Goal: Task Accomplishment & Management: Use online tool/utility

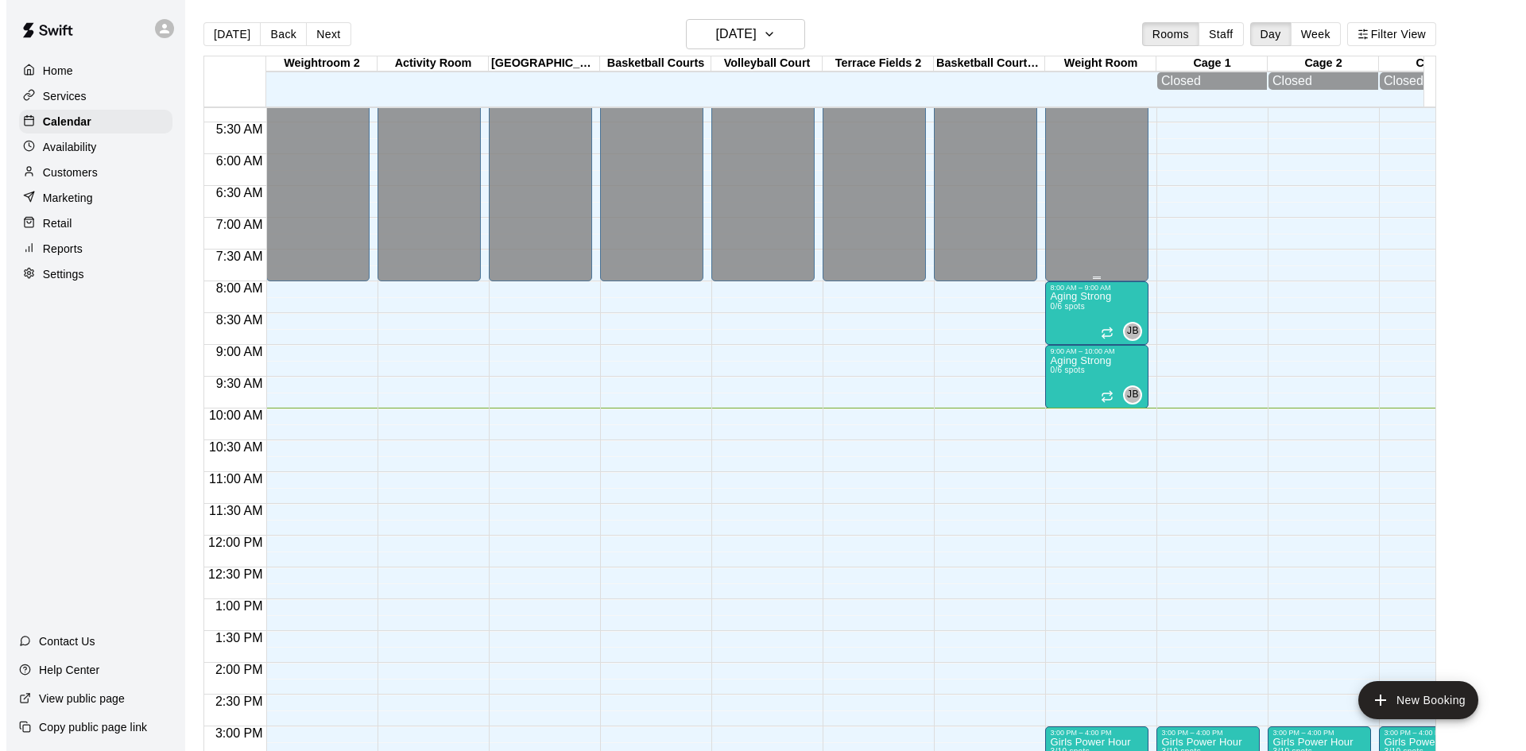
scroll to position [317, 0]
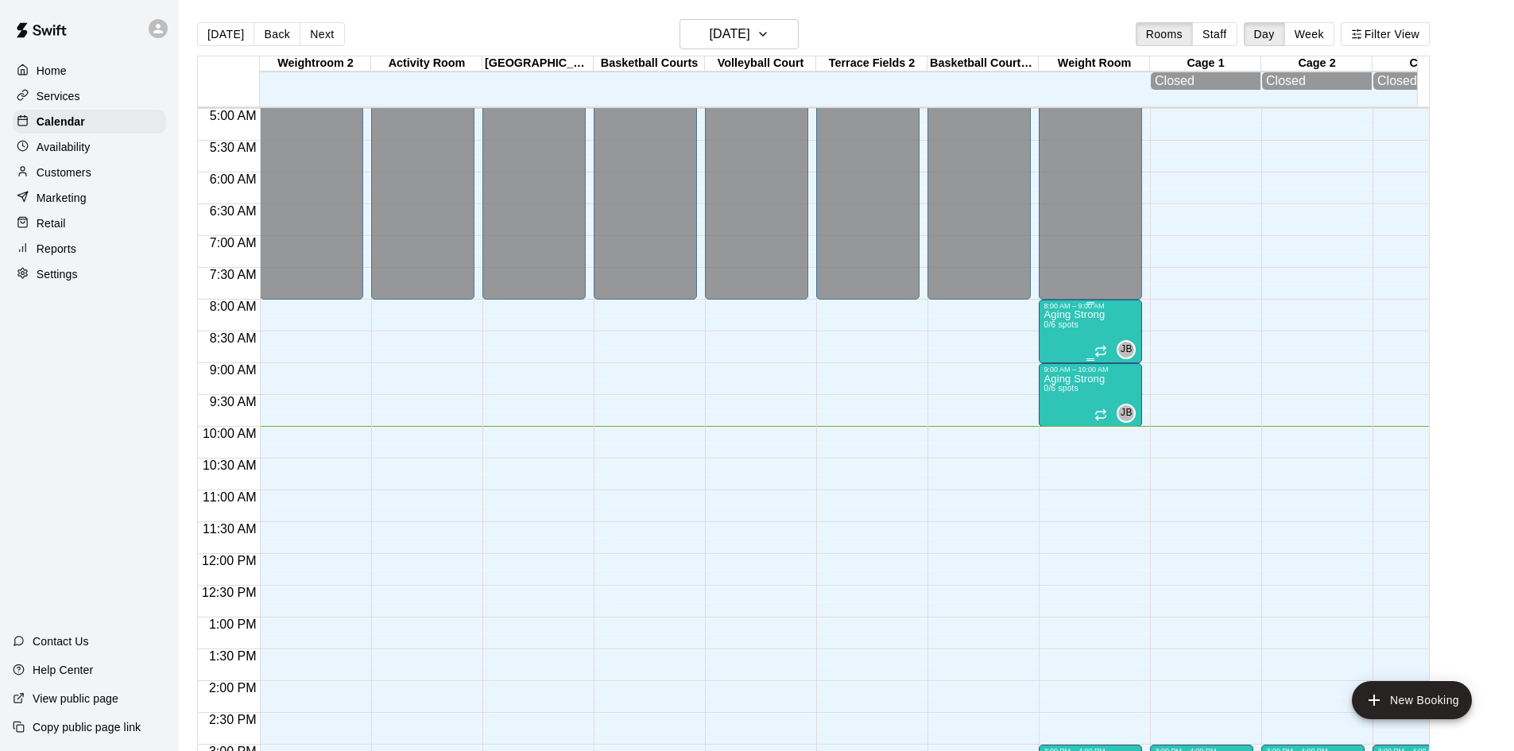
click at [1094, 315] on p "Aging Strong" at bounding box center [1074, 315] width 61 height 0
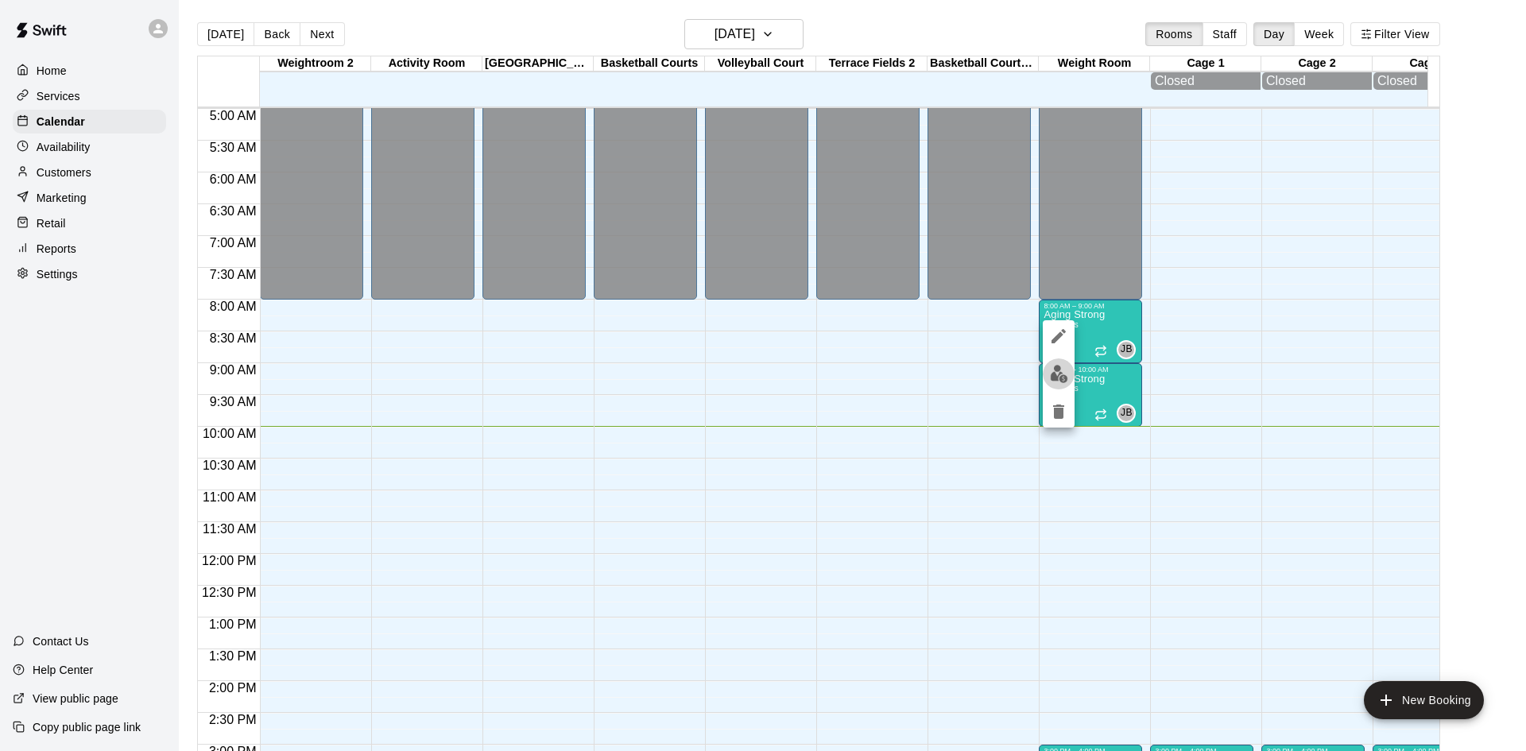
click at [1062, 367] on img "edit" at bounding box center [1059, 374] width 18 height 18
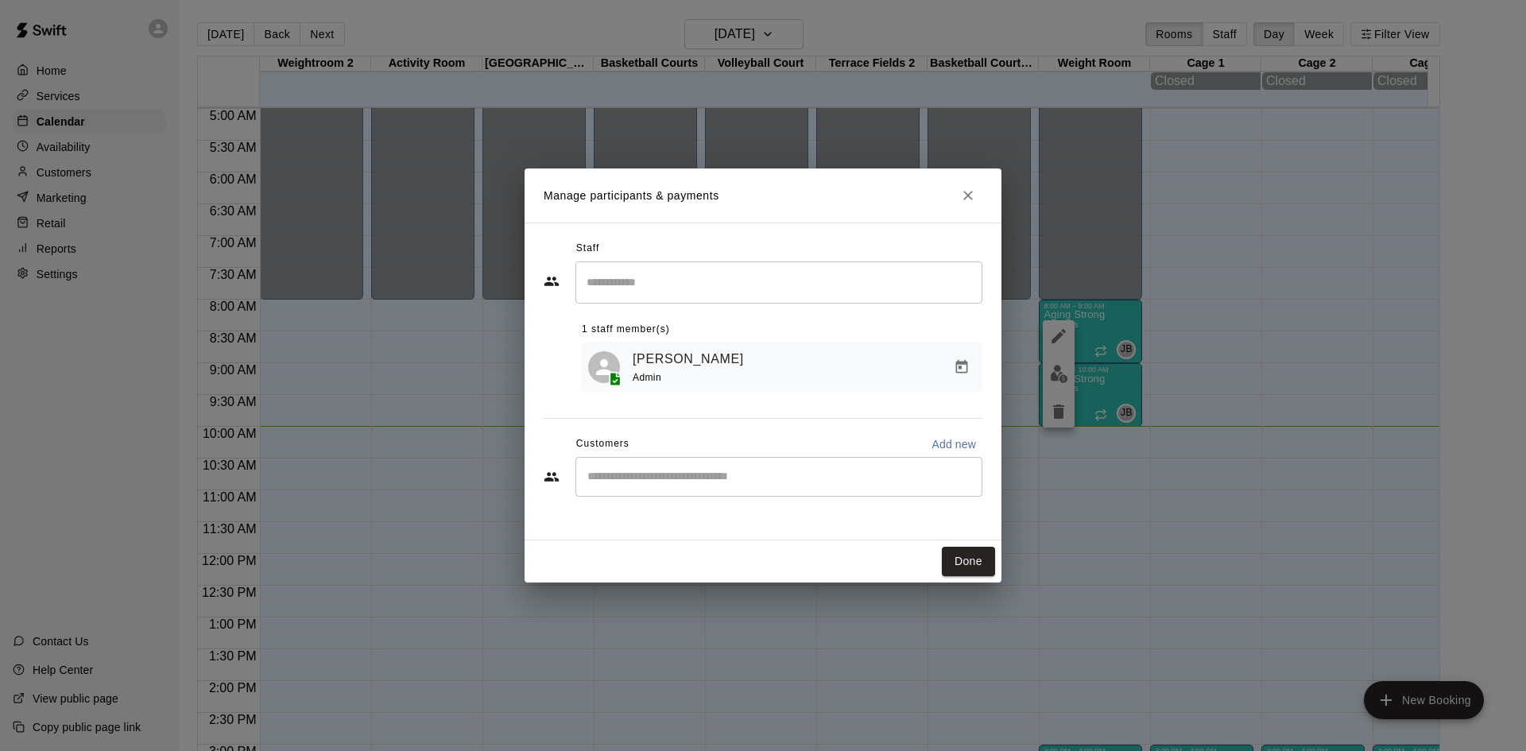
click at [773, 482] on input "Start typing to search customers..." at bounding box center [779, 477] width 393 height 16
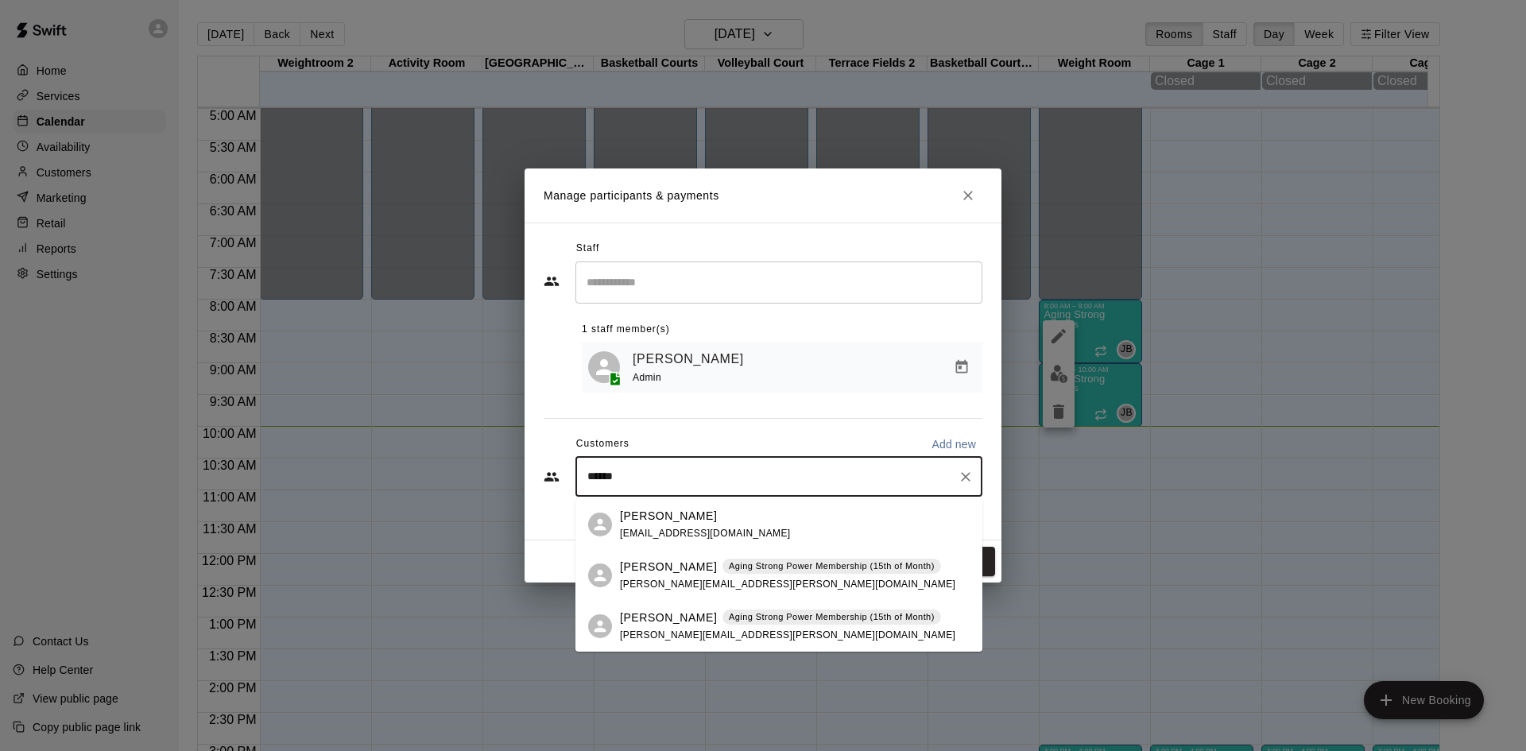
type input "*******"
click at [789, 575] on div "[PERSON_NAME] Aging Strong Power Membership (15th of Month) [PERSON_NAME][EMAIL…" at bounding box center [787, 576] width 335 height 34
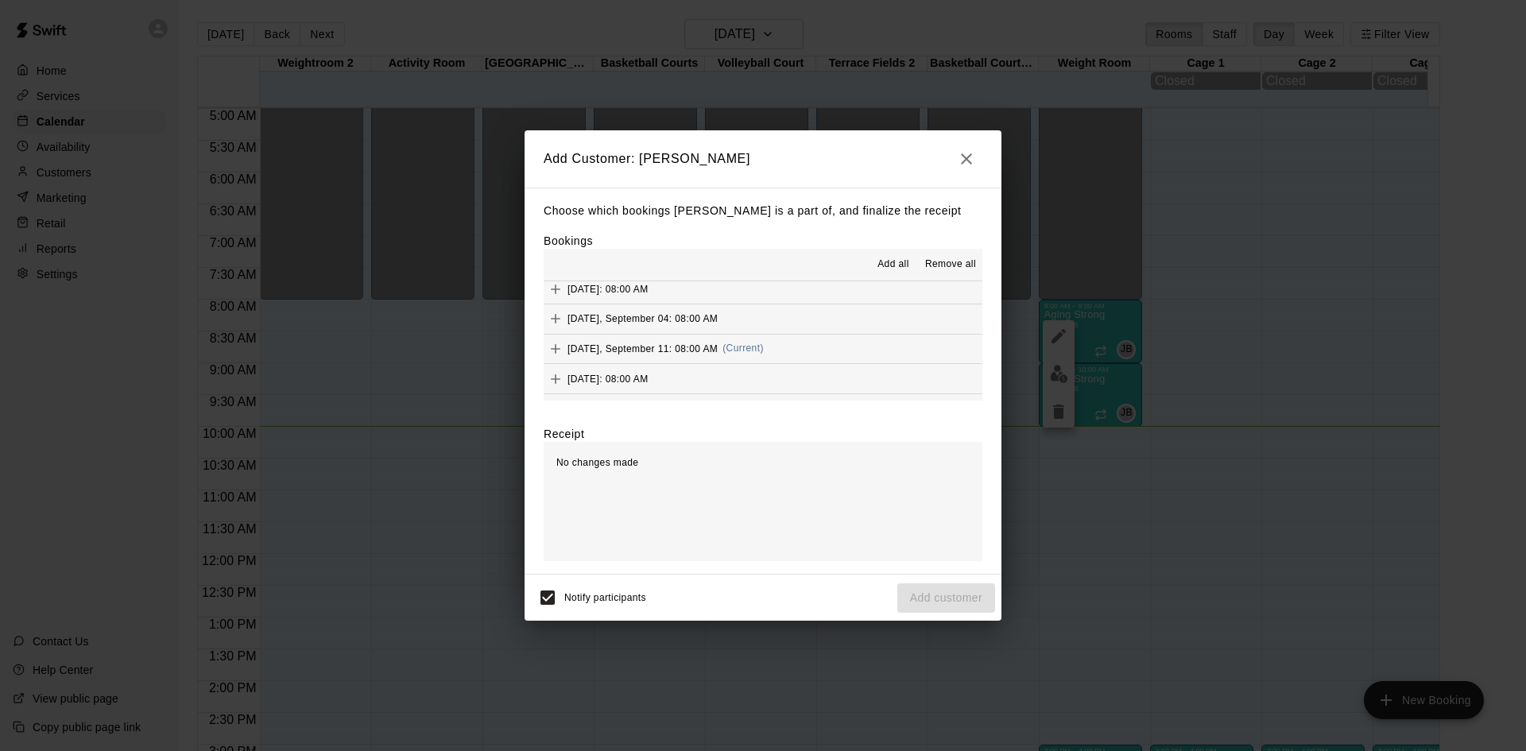
scroll to position [795, 0]
click at [783, 334] on button "[DATE], September 11: 08:00 AM (Current)" at bounding box center [763, 339] width 439 height 29
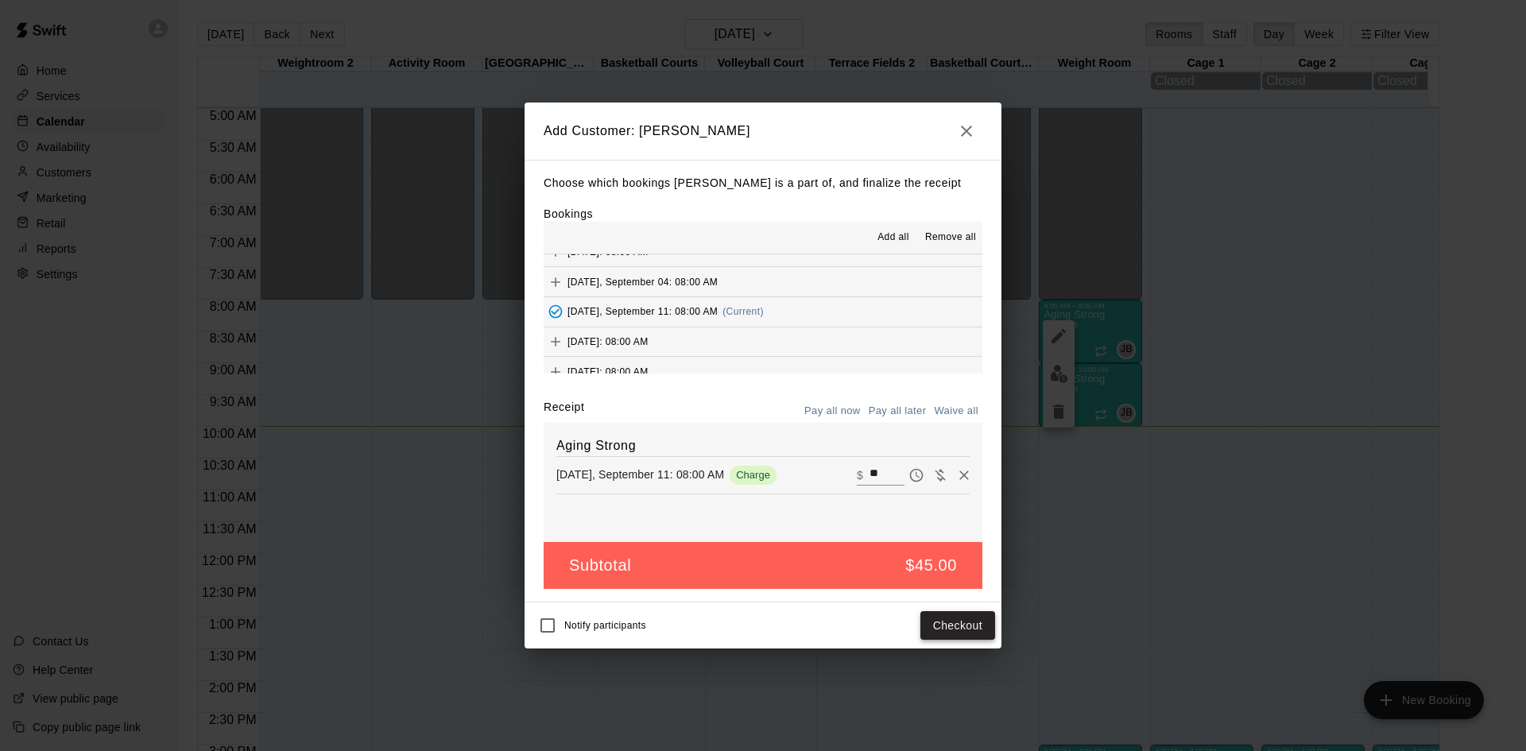
click at [981, 622] on button "Checkout" at bounding box center [957, 625] width 75 height 29
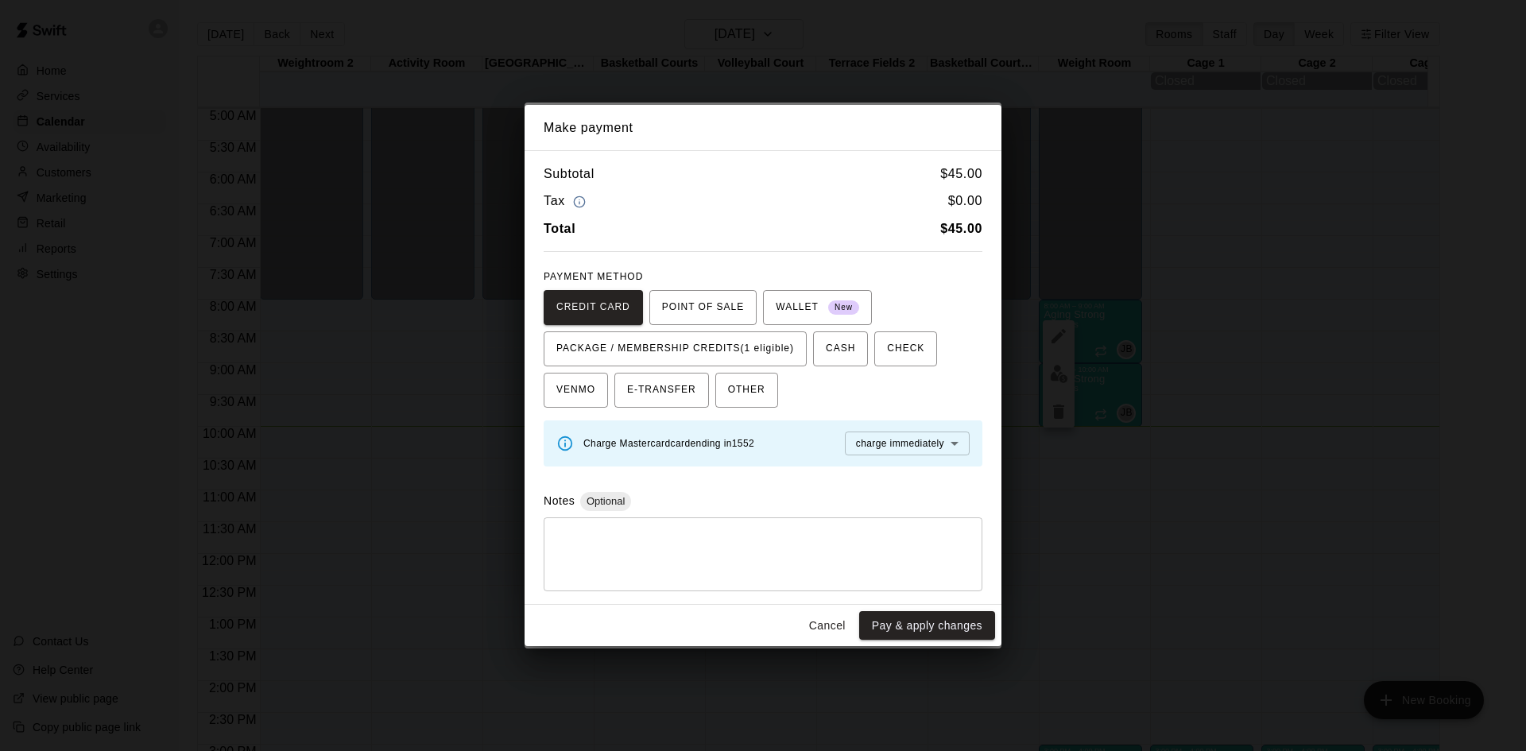
click at [775, 349] on span "PACKAGE / MEMBERSHIP CREDITS (1 eligible)" at bounding box center [675, 348] width 238 height 25
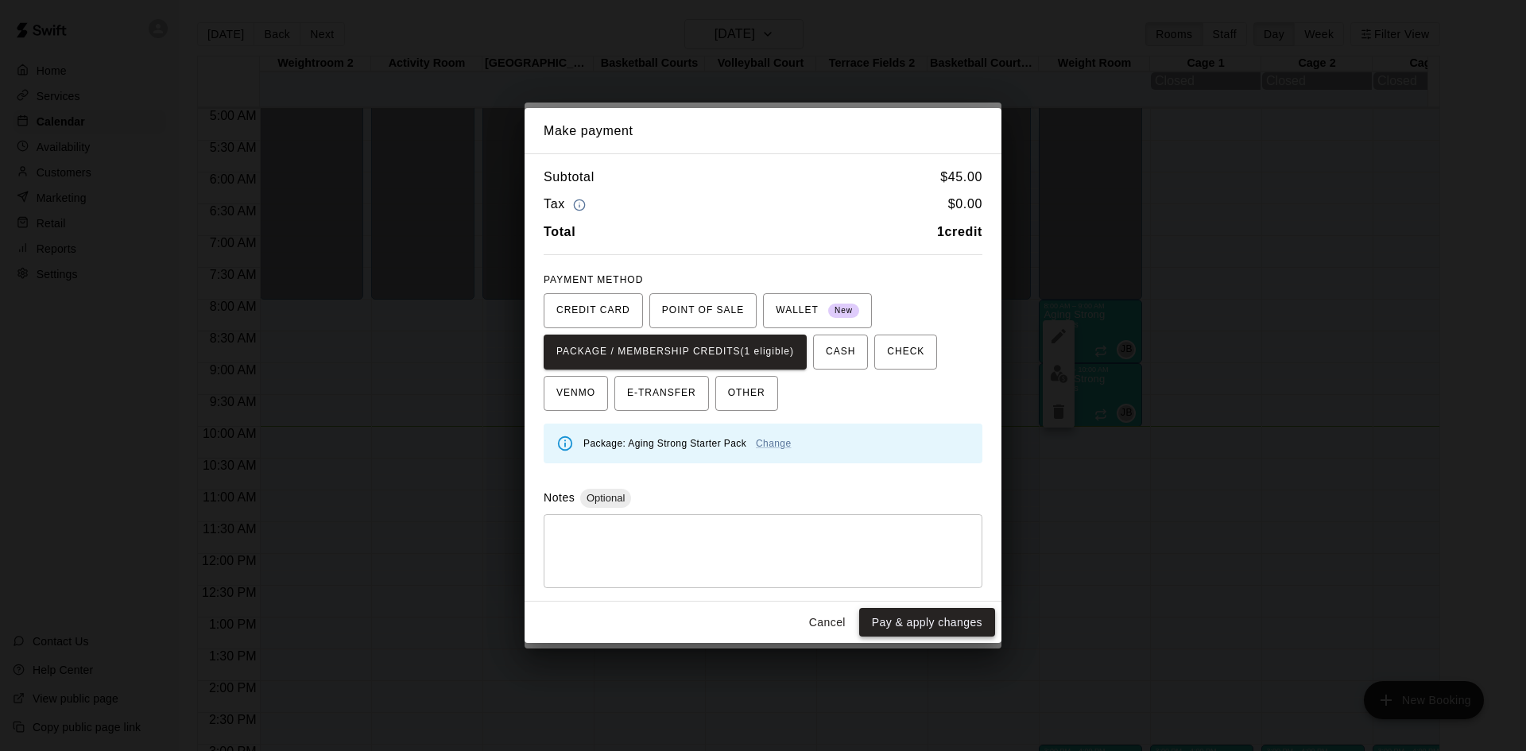
click at [896, 625] on button "Pay & apply changes" at bounding box center [927, 622] width 136 height 29
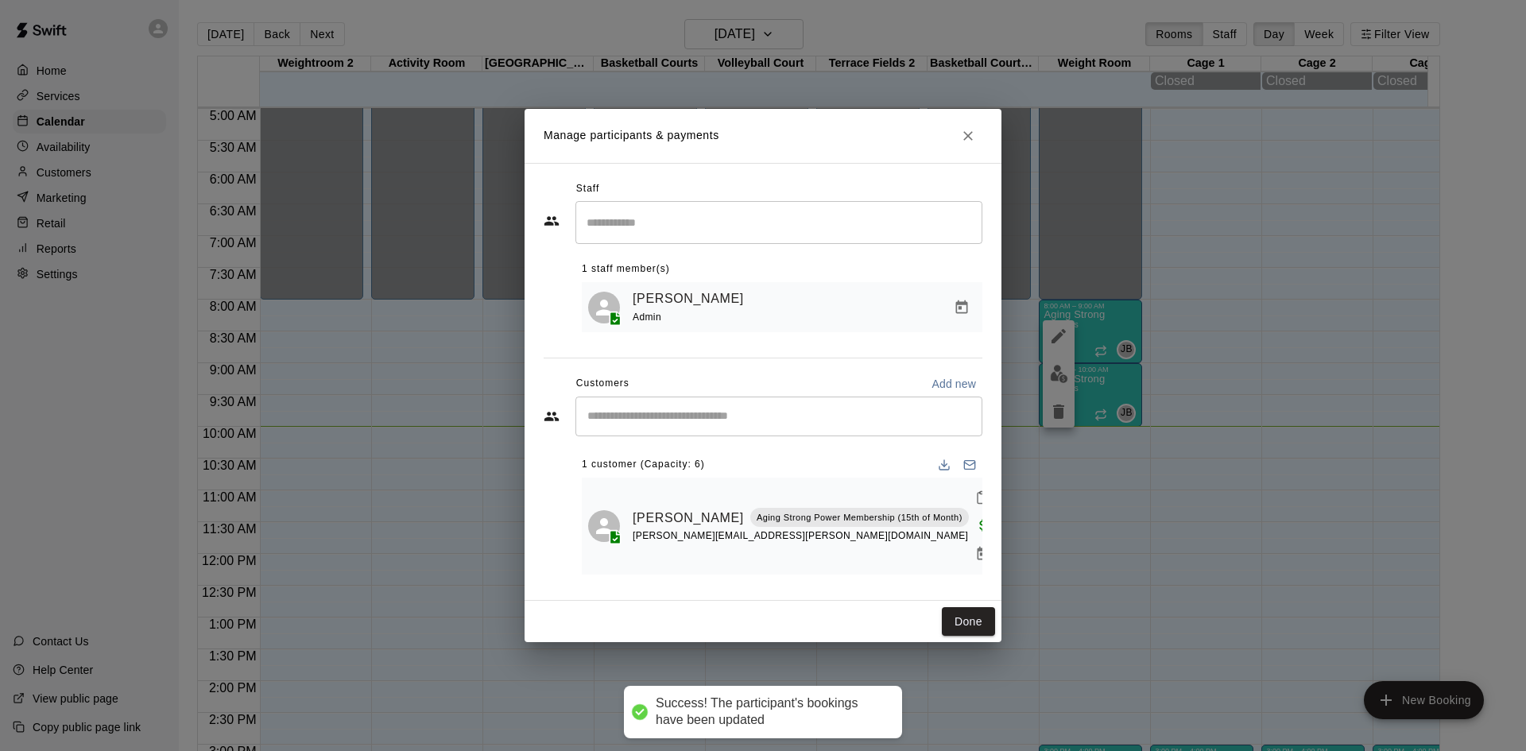
click at [763, 420] on div "​" at bounding box center [778, 417] width 407 height 40
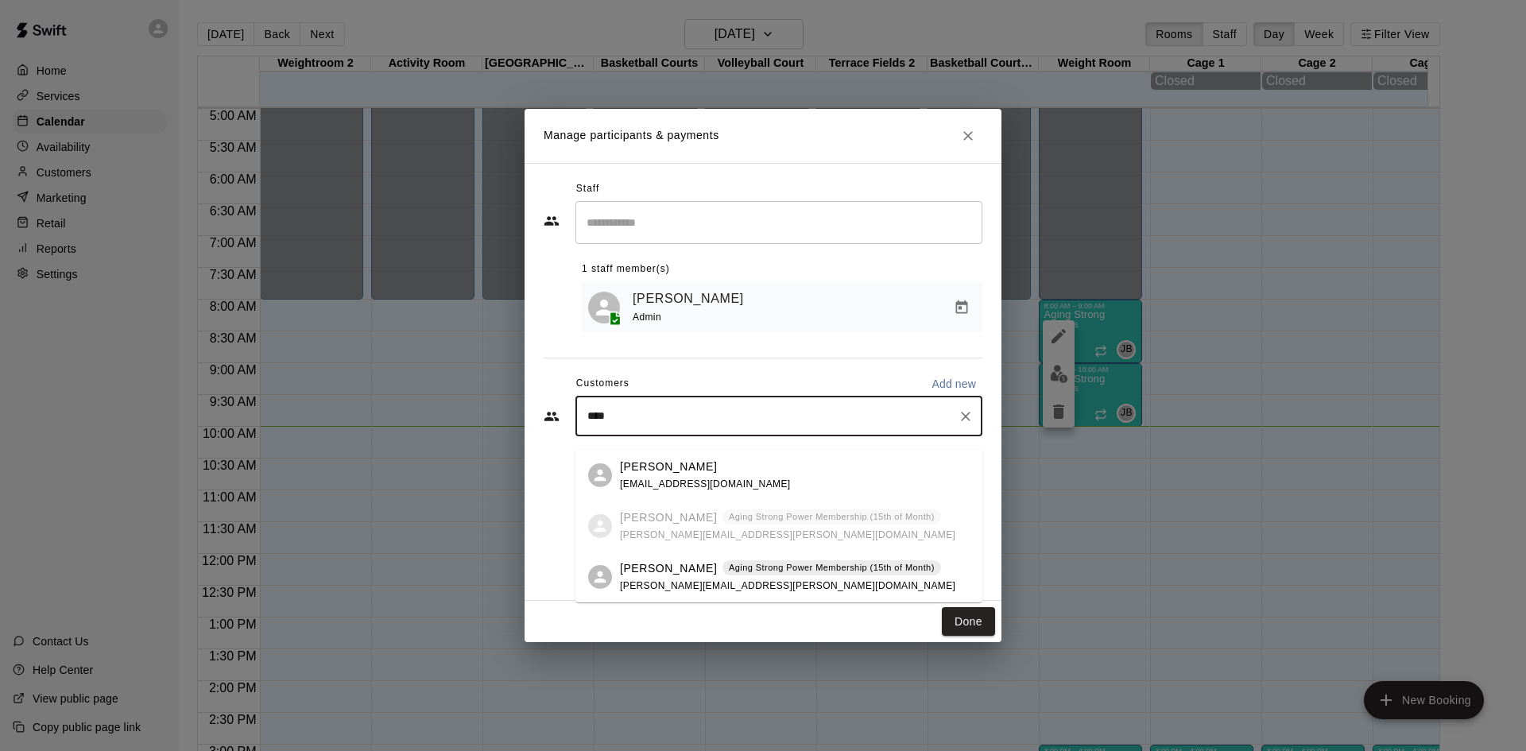
type input "*****"
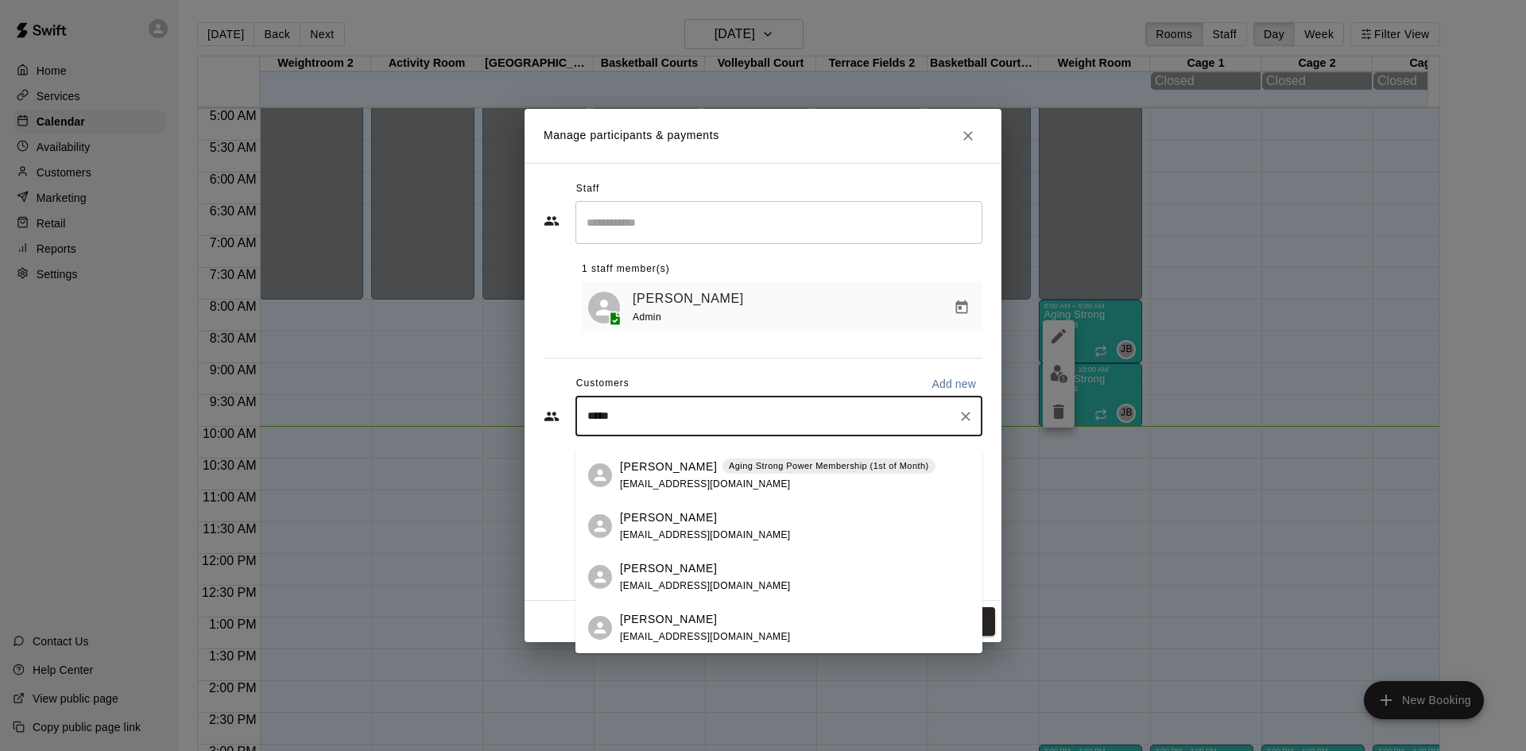
click at [756, 476] on div "[PERSON_NAME] Strong Power Membership (1st of Month) [EMAIL_ADDRESS][DOMAIN_NAM…" at bounding box center [778, 476] width 316 height 34
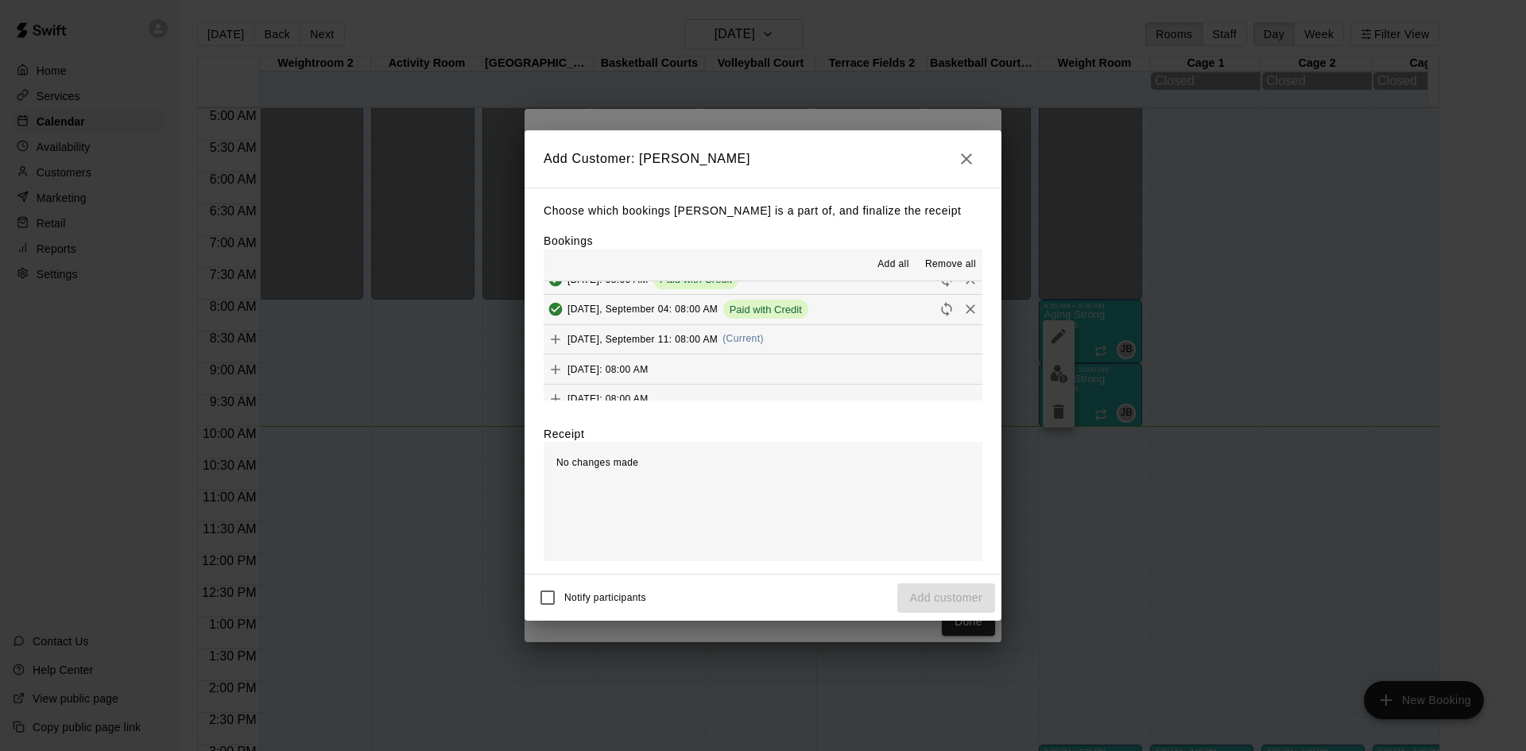
click at [733, 329] on div "[DATE], September 11: 08:00 AM (Current)" at bounding box center [654, 339] width 220 height 24
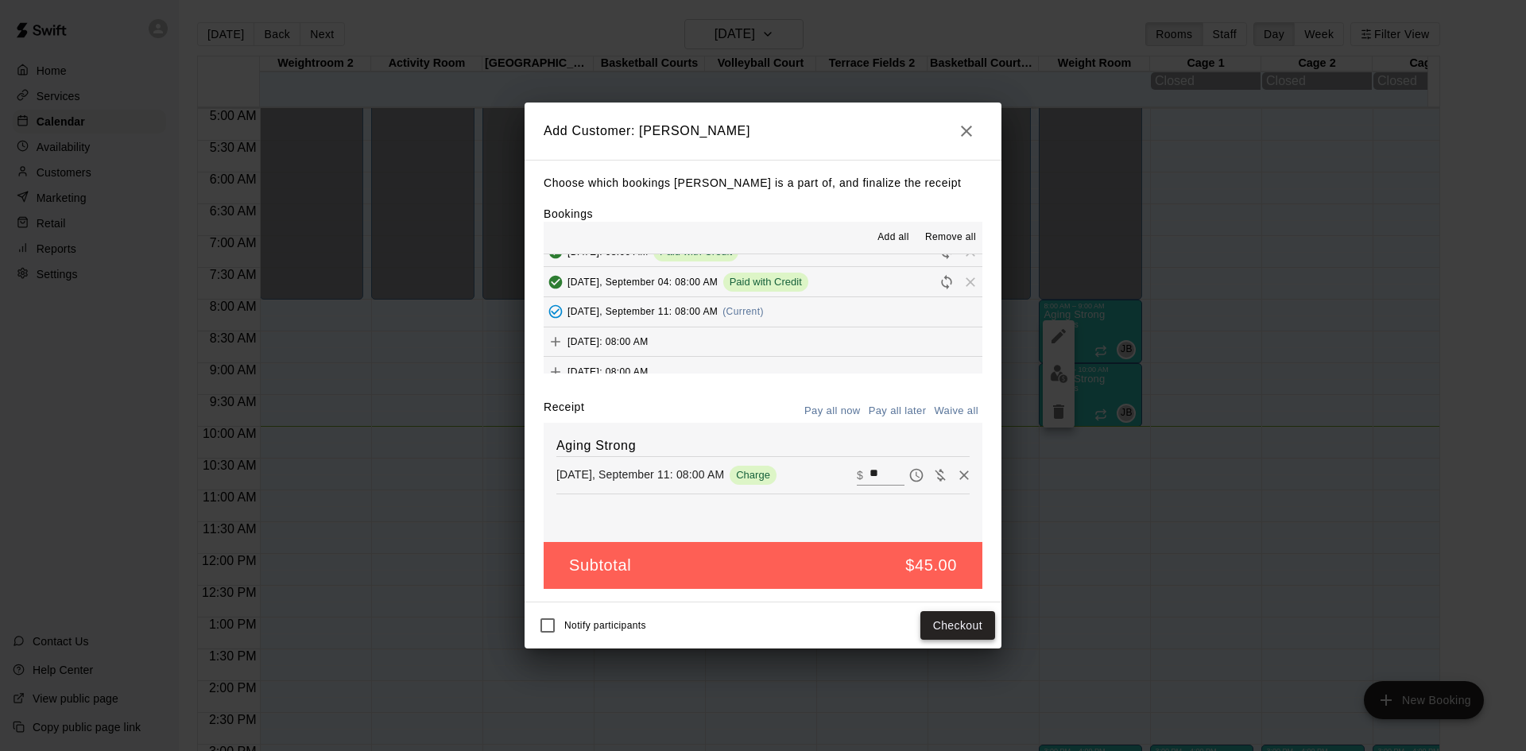
click at [945, 620] on button "Checkout" at bounding box center [957, 625] width 75 height 29
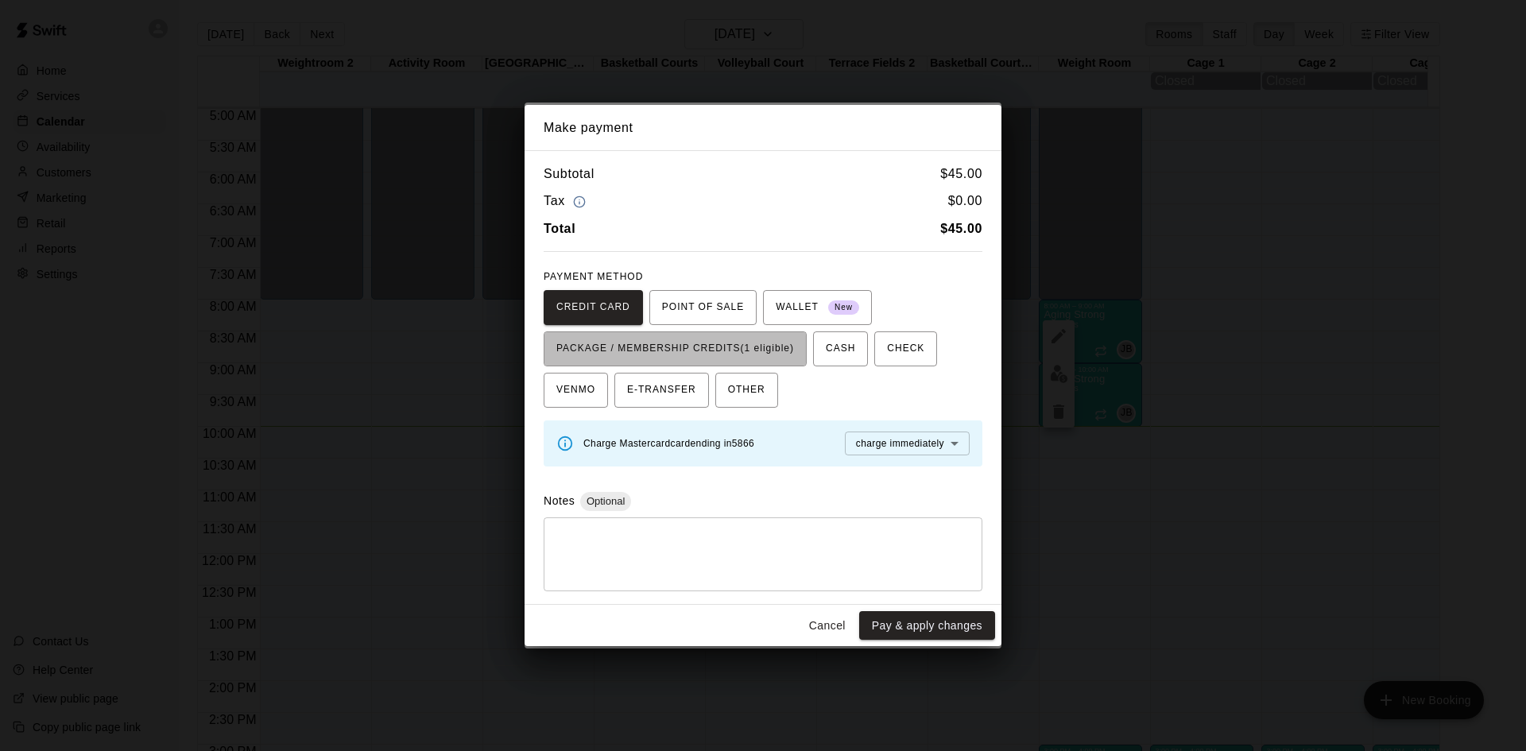
drag, startPoint x: 782, startPoint y: 346, endPoint x: 871, endPoint y: 459, distance: 143.8
click at [783, 347] on span "PACKAGE / MEMBERSHIP CREDITS (1 eligible)" at bounding box center [675, 348] width 238 height 25
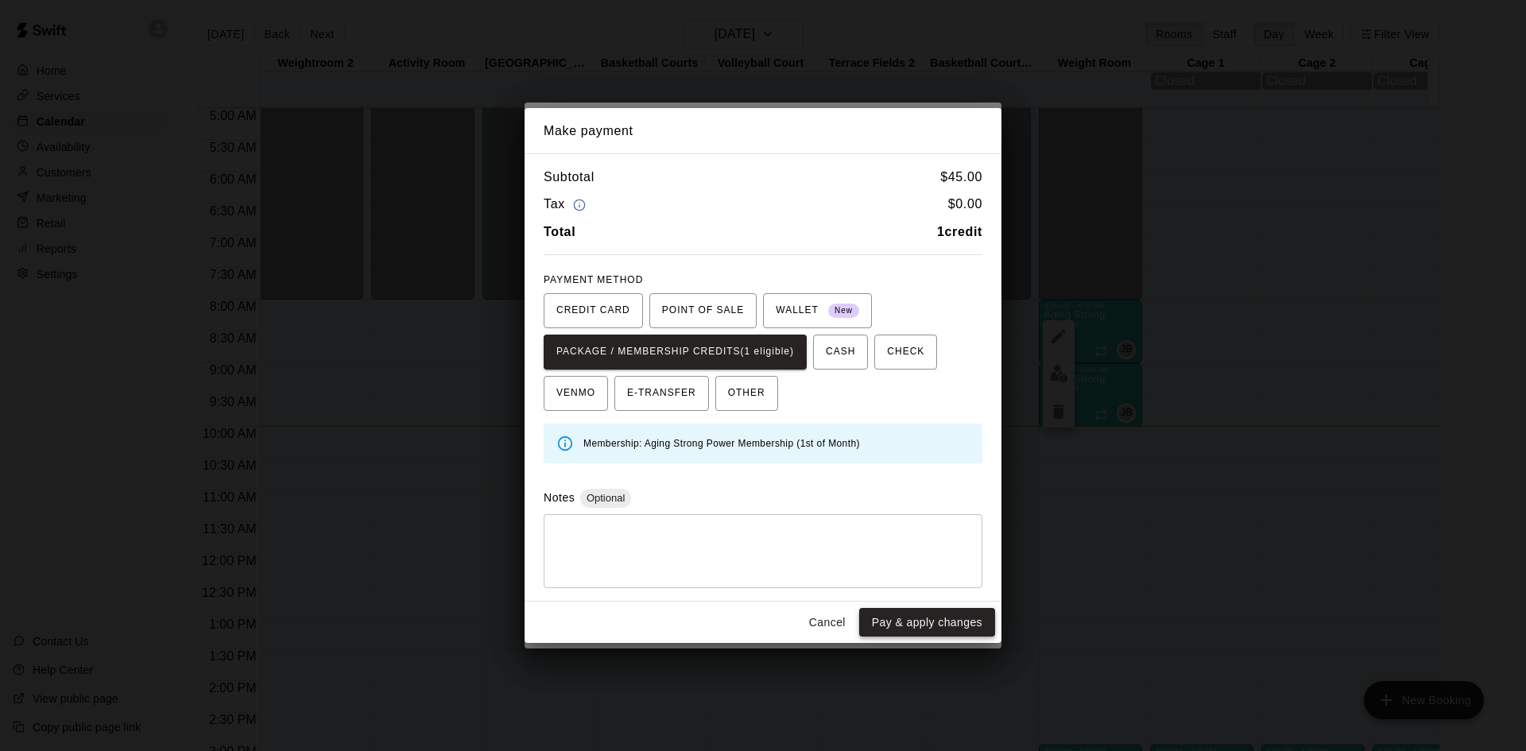
click at [901, 623] on button "Pay & apply changes" at bounding box center [927, 622] width 136 height 29
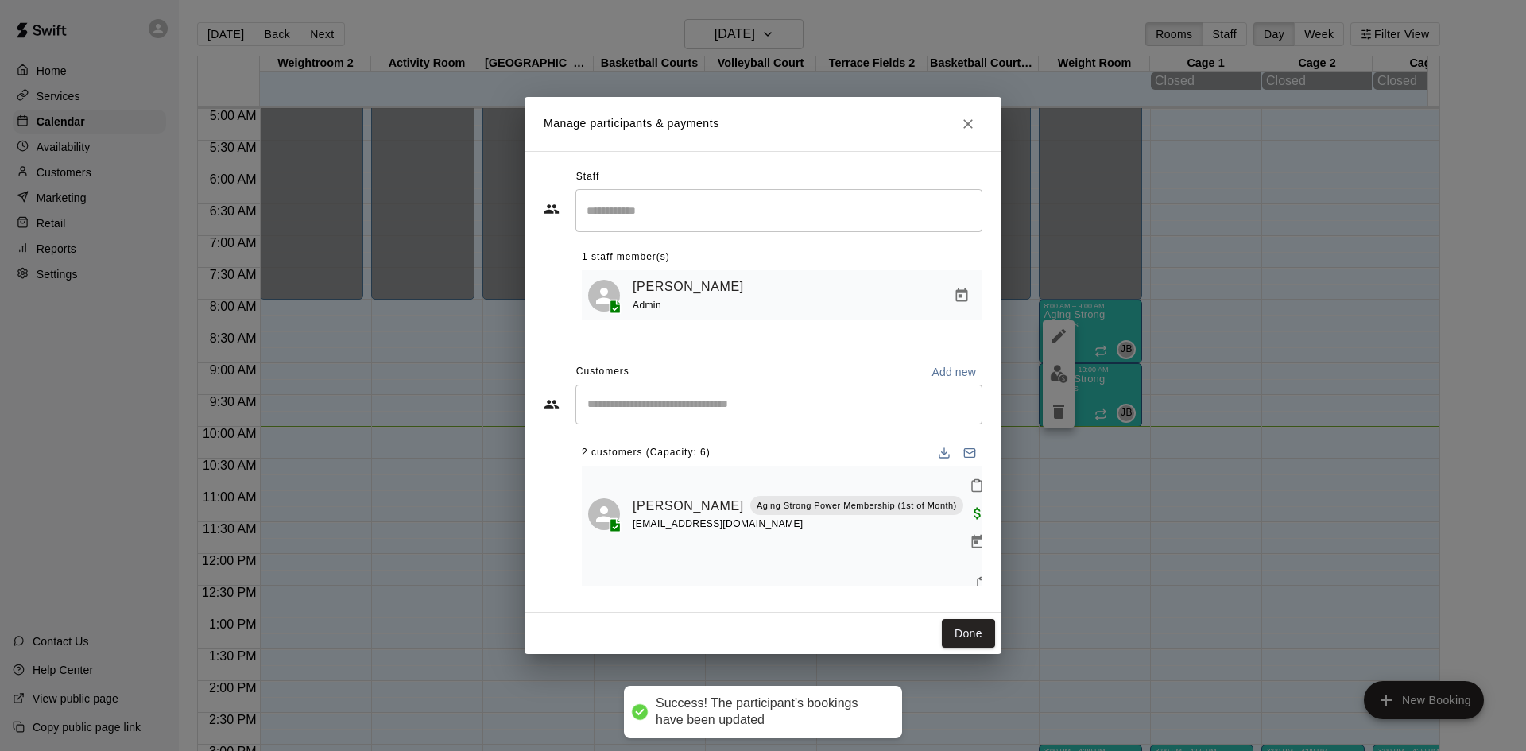
scroll to position [0, 0]
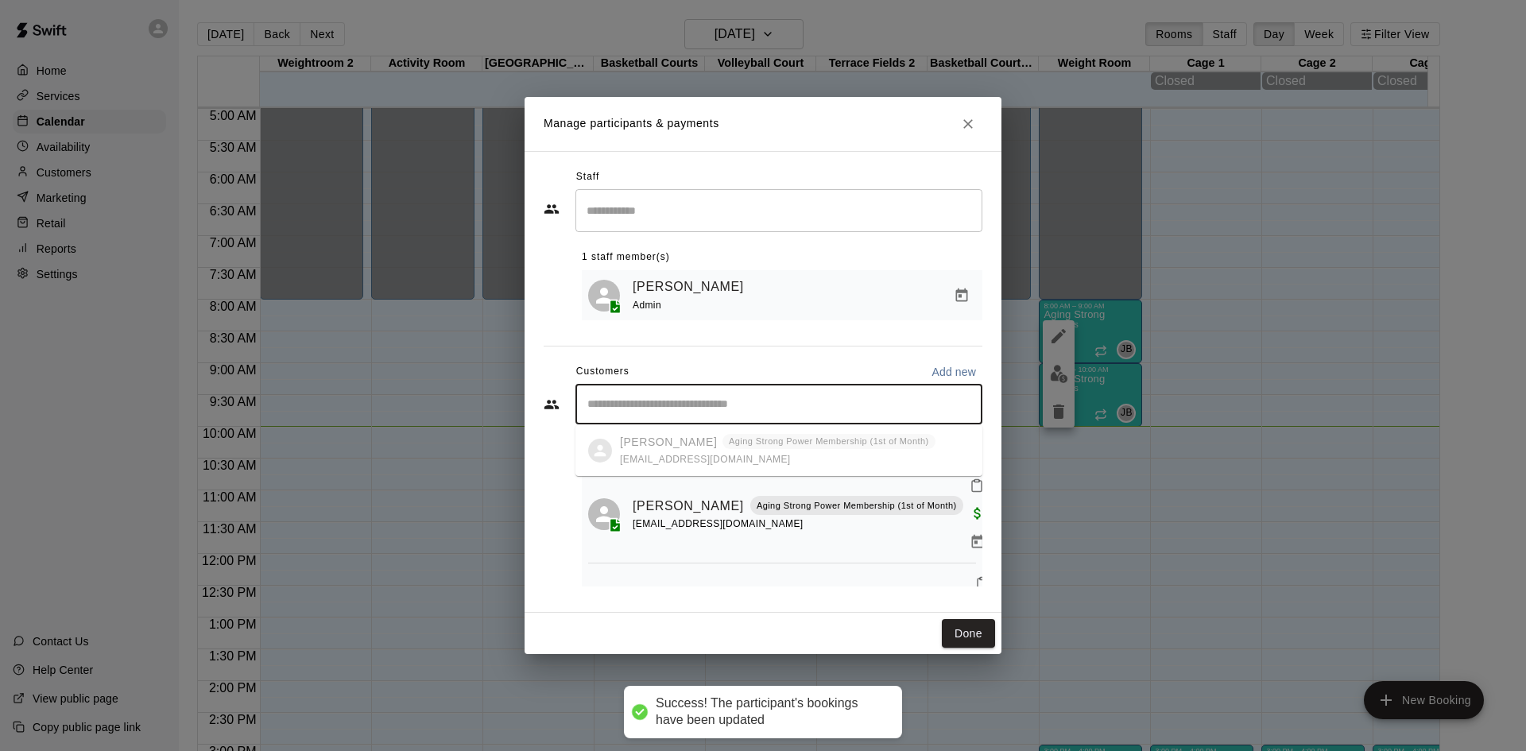
click at [735, 410] on input "Start typing to search customers..." at bounding box center [779, 405] width 393 height 16
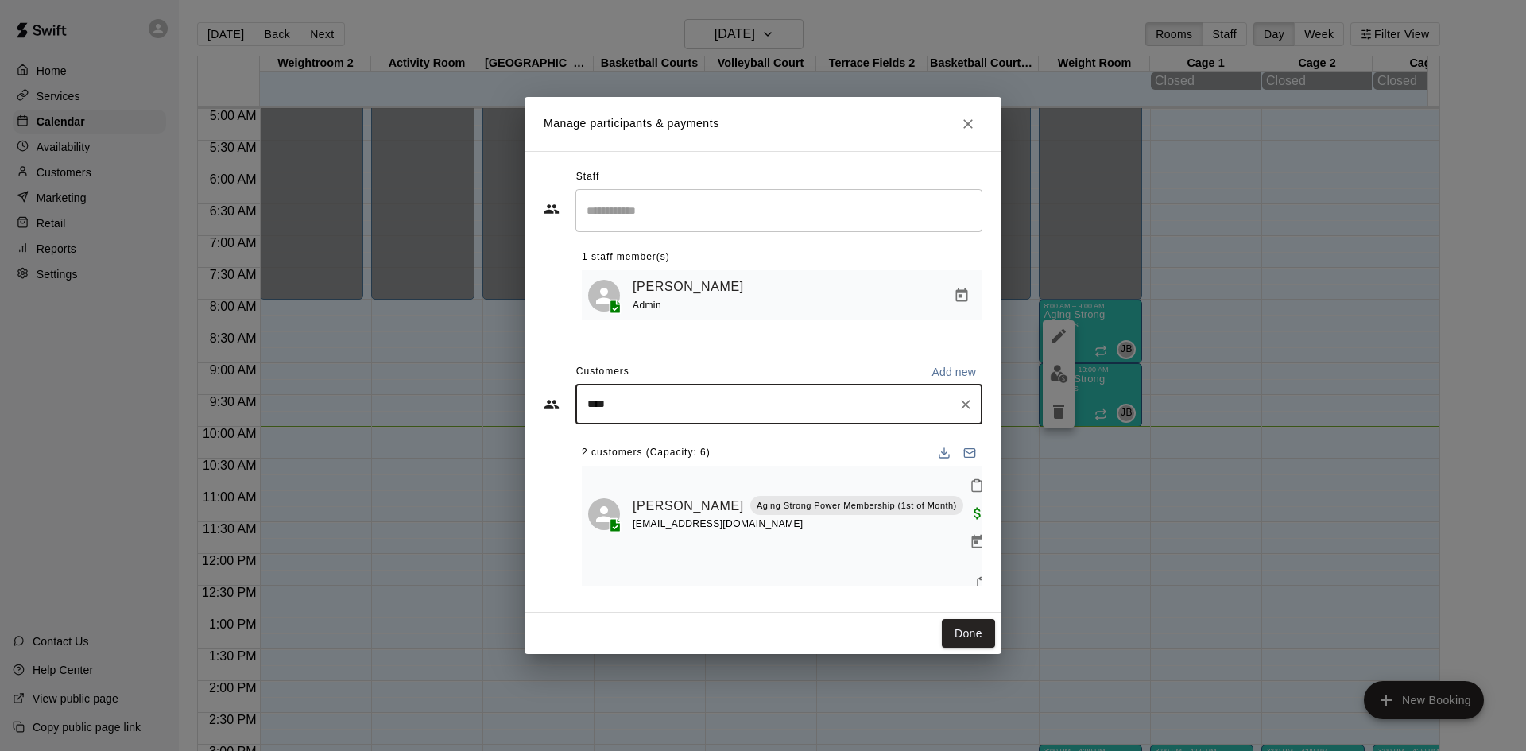
type input "*****"
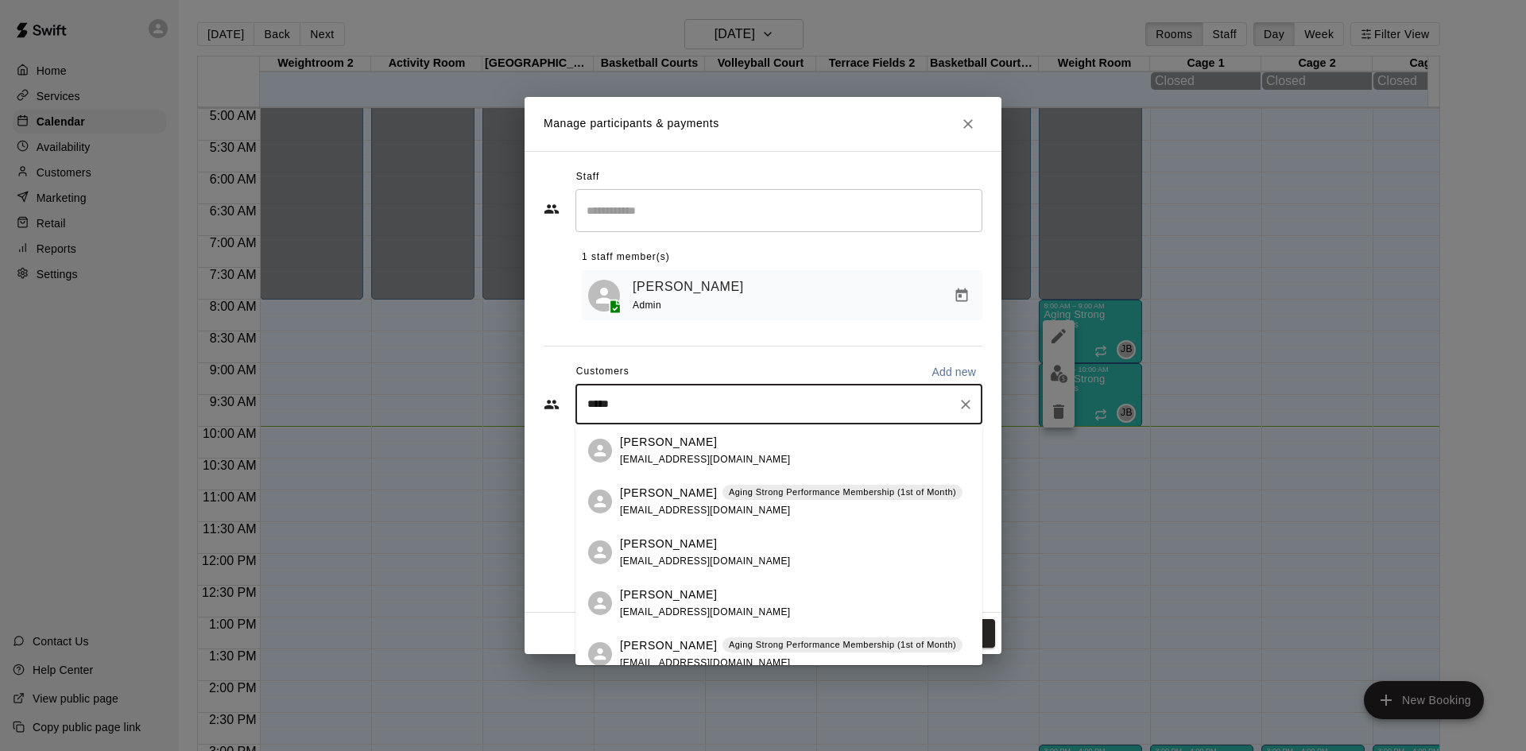
click at [759, 505] on div "[PERSON_NAME] Aging Strong Performance Membership (1st of Month) [EMAIL_ADDRESS…" at bounding box center [791, 502] width 343 height 34
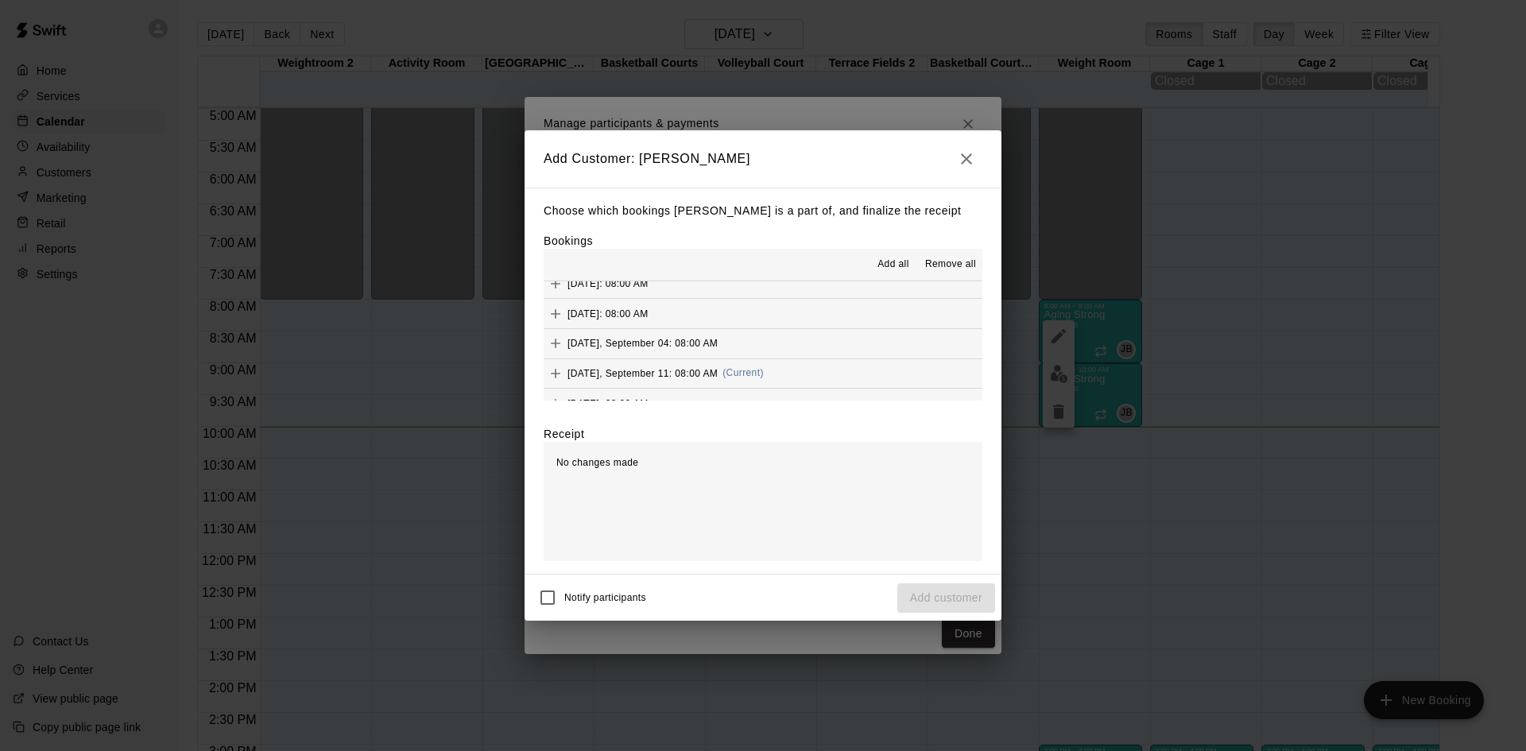
scroll to position [795, 0]
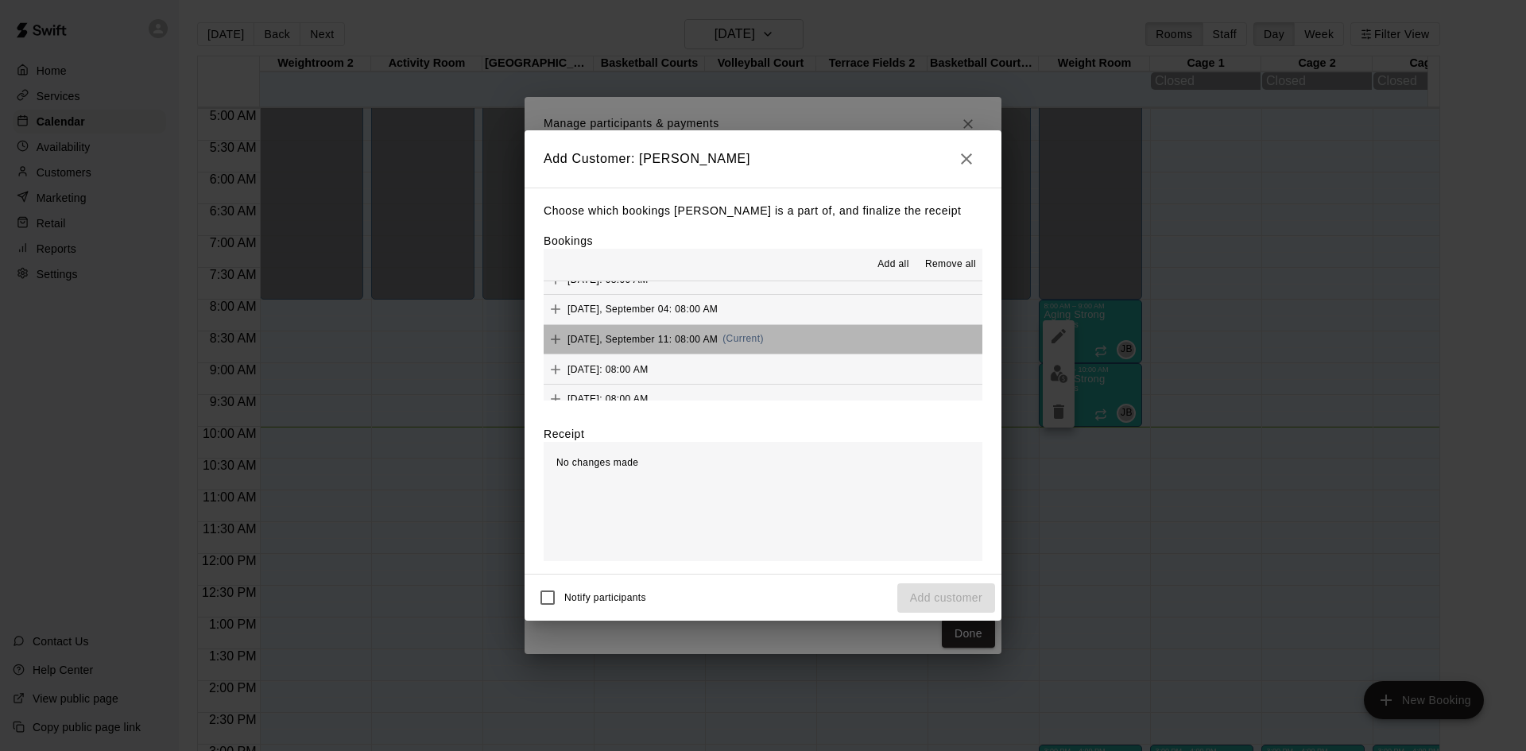
click at [787, 343] on button "[DATE], September 11: 08:00 AM (Current)" at bounding box center [763, 339] width 439 height 29
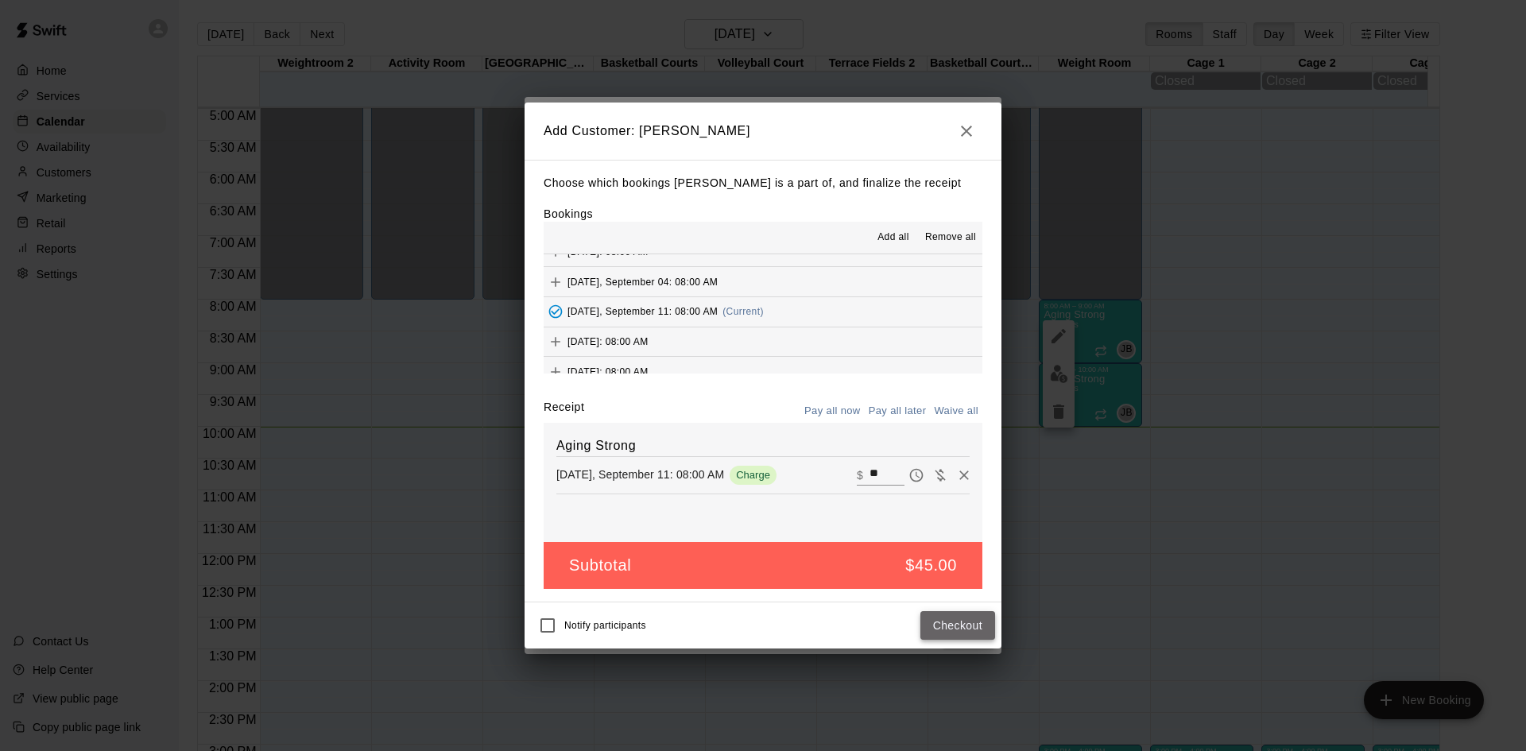
click at [958, 632] on button "Checkout" at bounding box center [957, 625] width 75 height 29
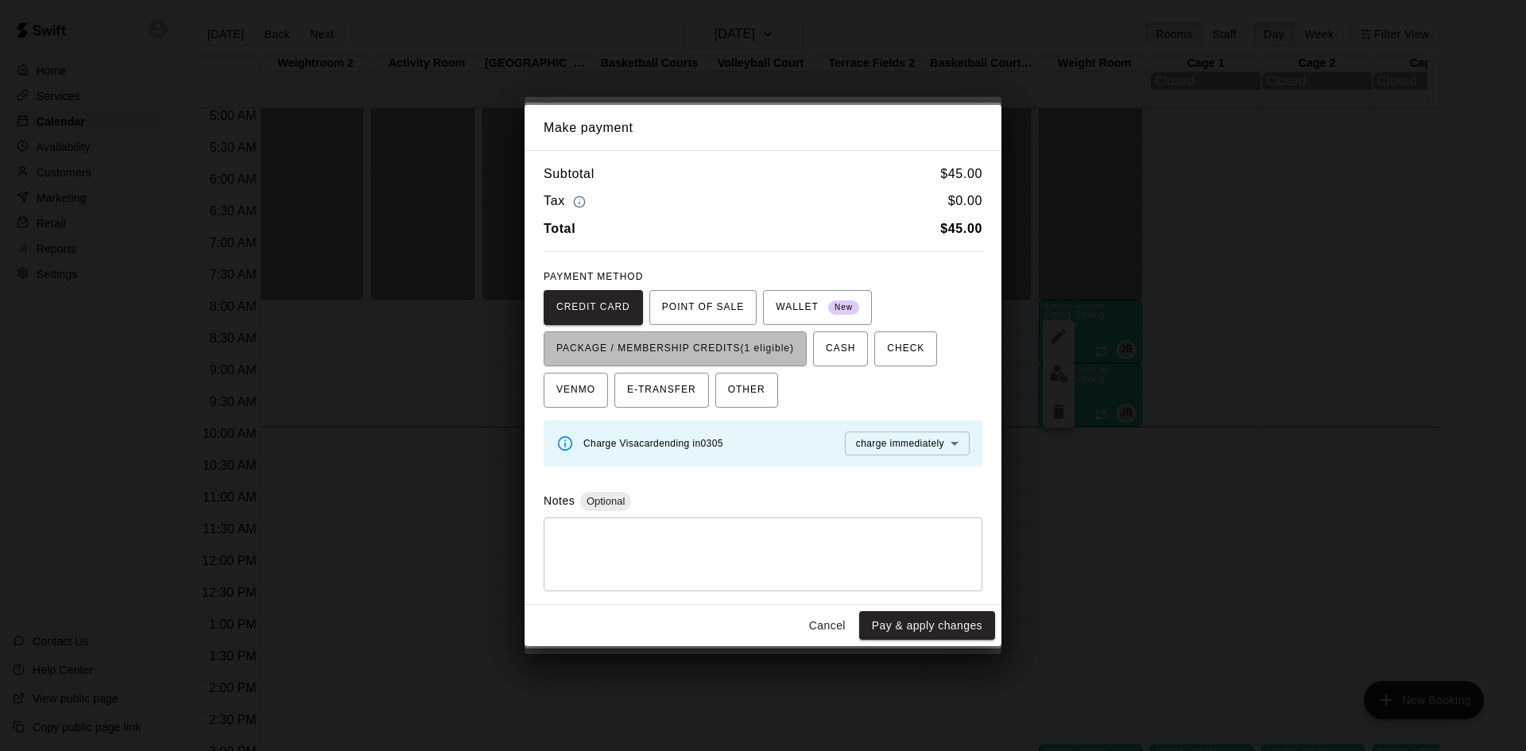
drag, startPoint x: 762, startPoint y: 350, endPoint x: 834, endPoint y: 418, distance: 98.9
click at [765, 351] on span "PACKAGE / MEMBERSHIP CREDITS (1 eligible)" at bounding box center [675, 348] width 238 height 25
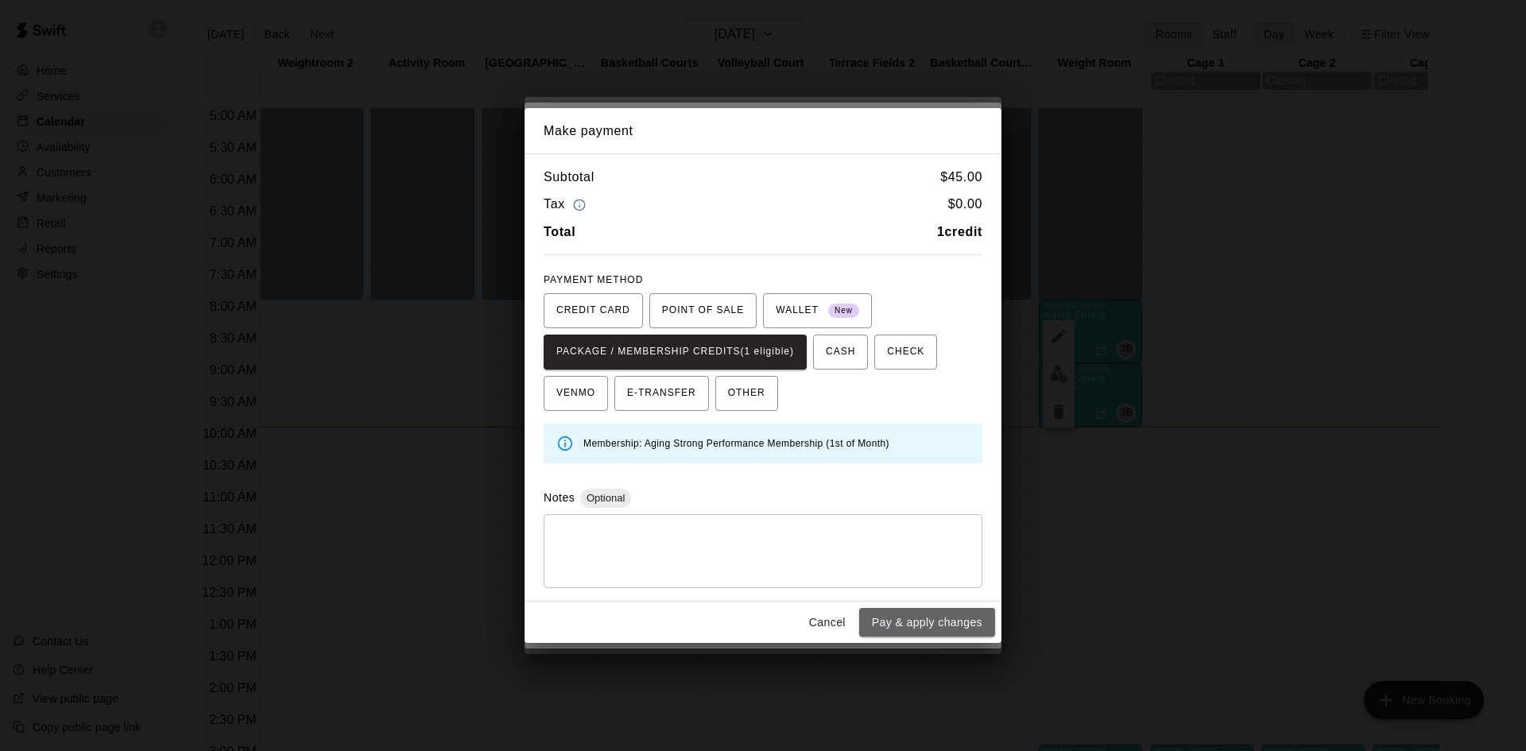
click at [878, 632] on button "Pay & apply changes" at bounding box center [927, 622] width 136 height 29
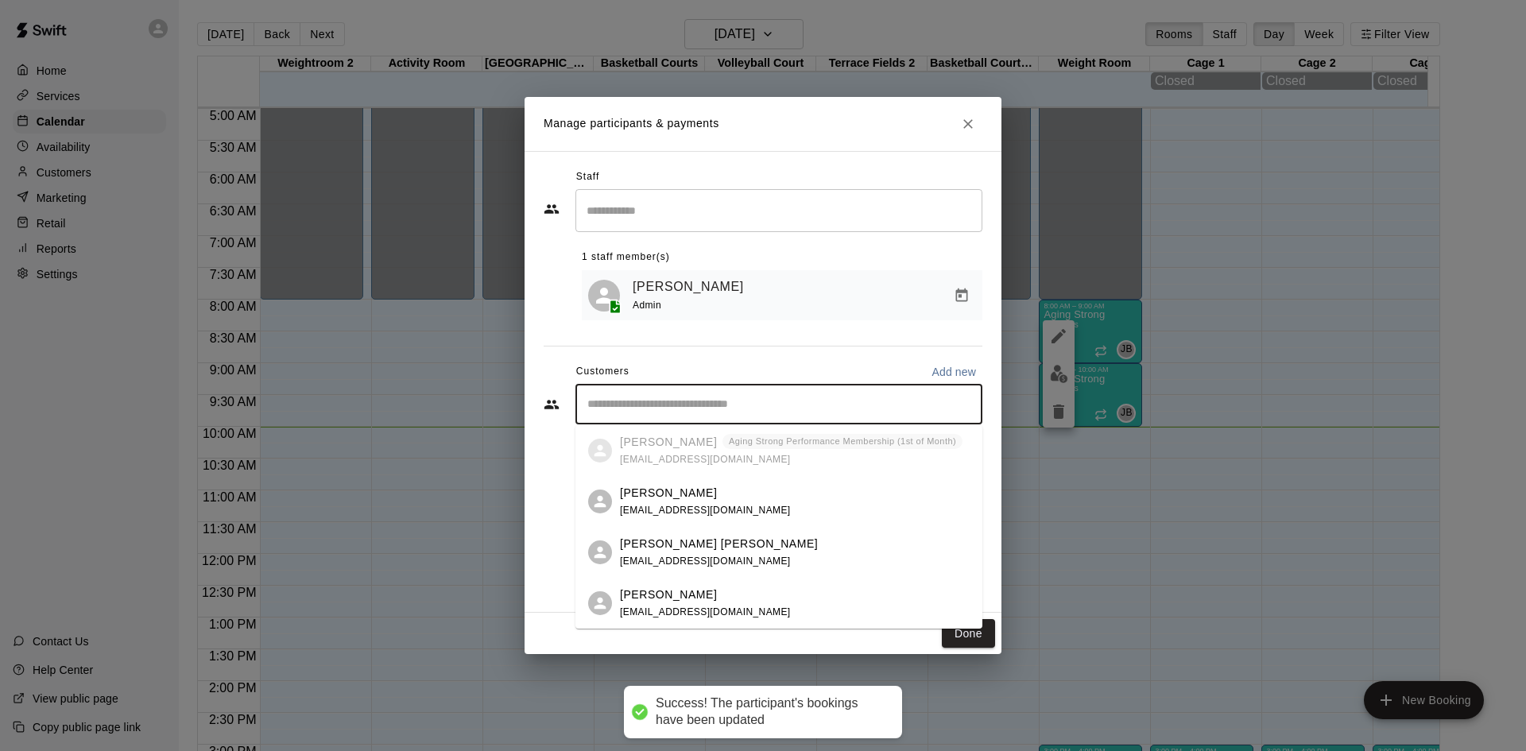
click at [772, 409] on input "Start typing to search customers..." at bounding box center [779, 405] width 393 height 16
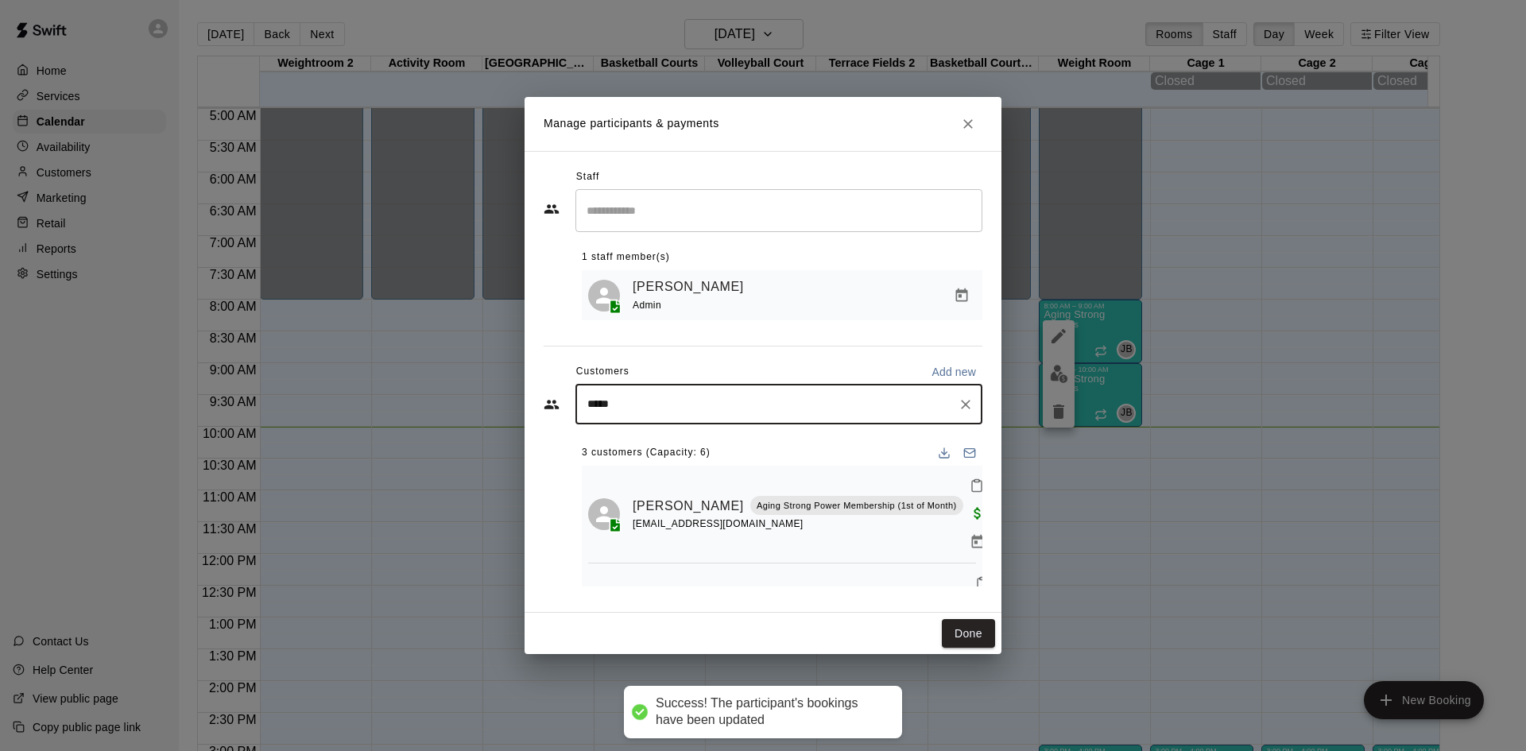
type input "******"
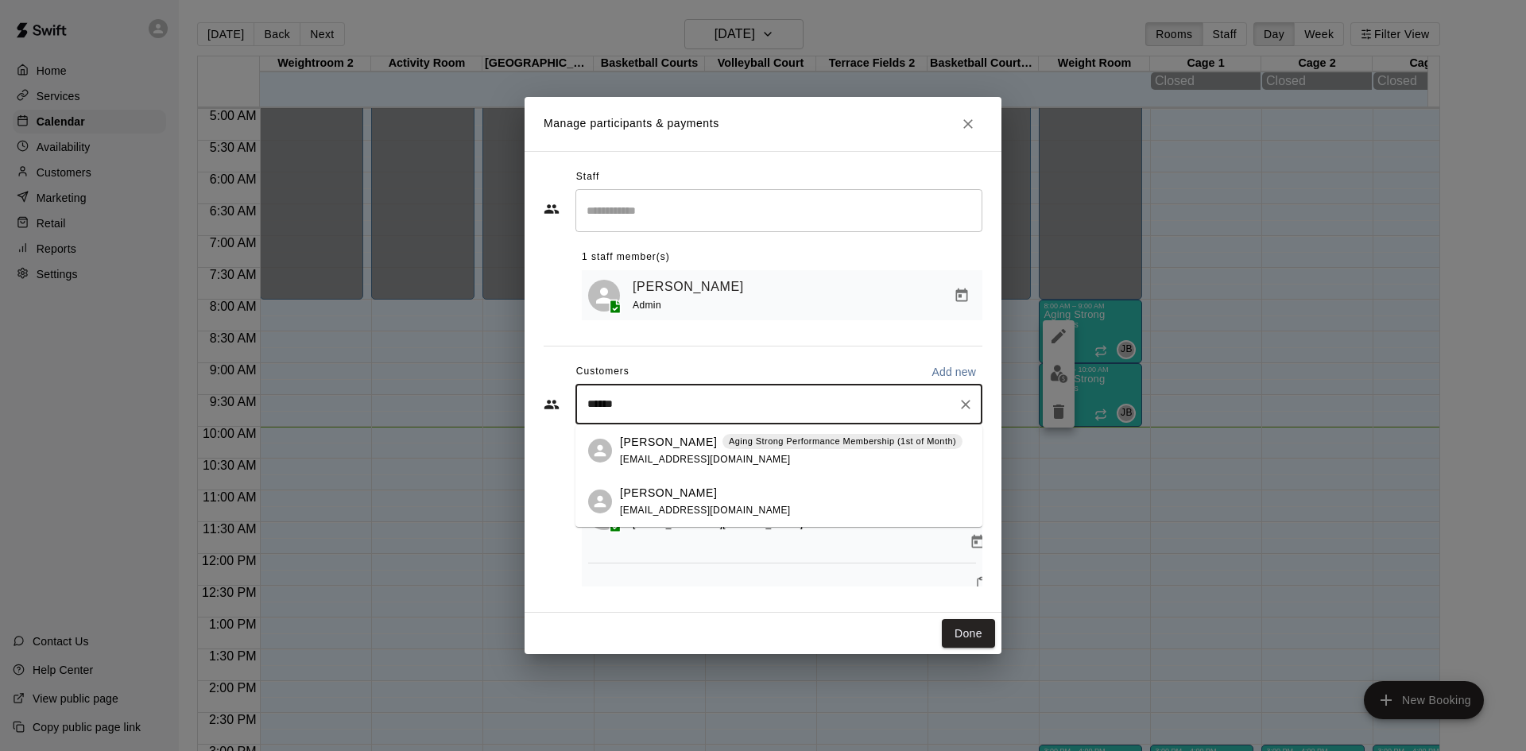
click at [766, 461] on div "[PERSON_NAME] Aging Strong Performance Membership (1st of Month) [EMAIL_ADDRESS…" at bounding box center [791, 451] width 343 height 34
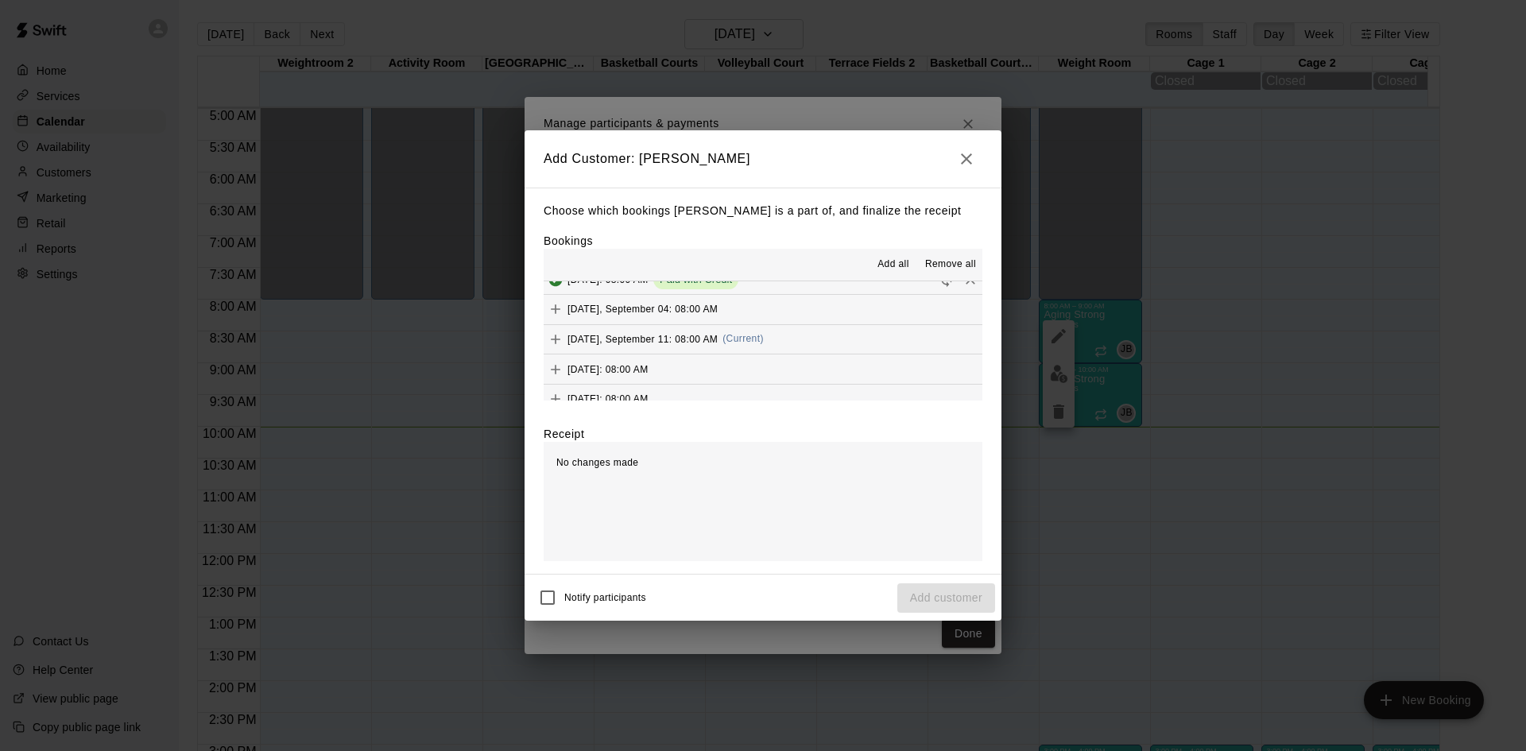
click at [761, 335] on span "(Current)" at bounding box center [743, 338] width 41 height 11
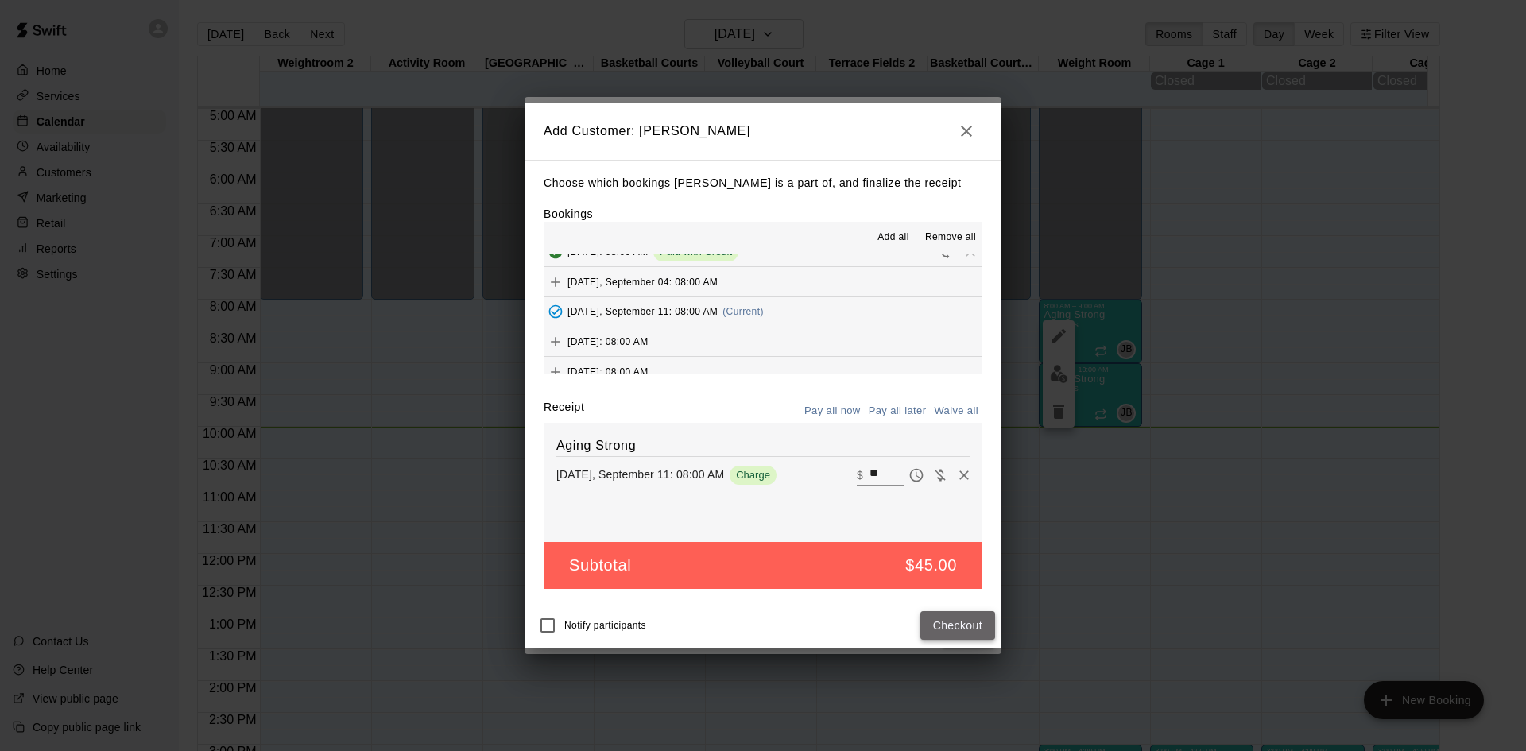
click at [951, 618] on button "Checkout" at bounding box center [957, 625] width 75 height 29
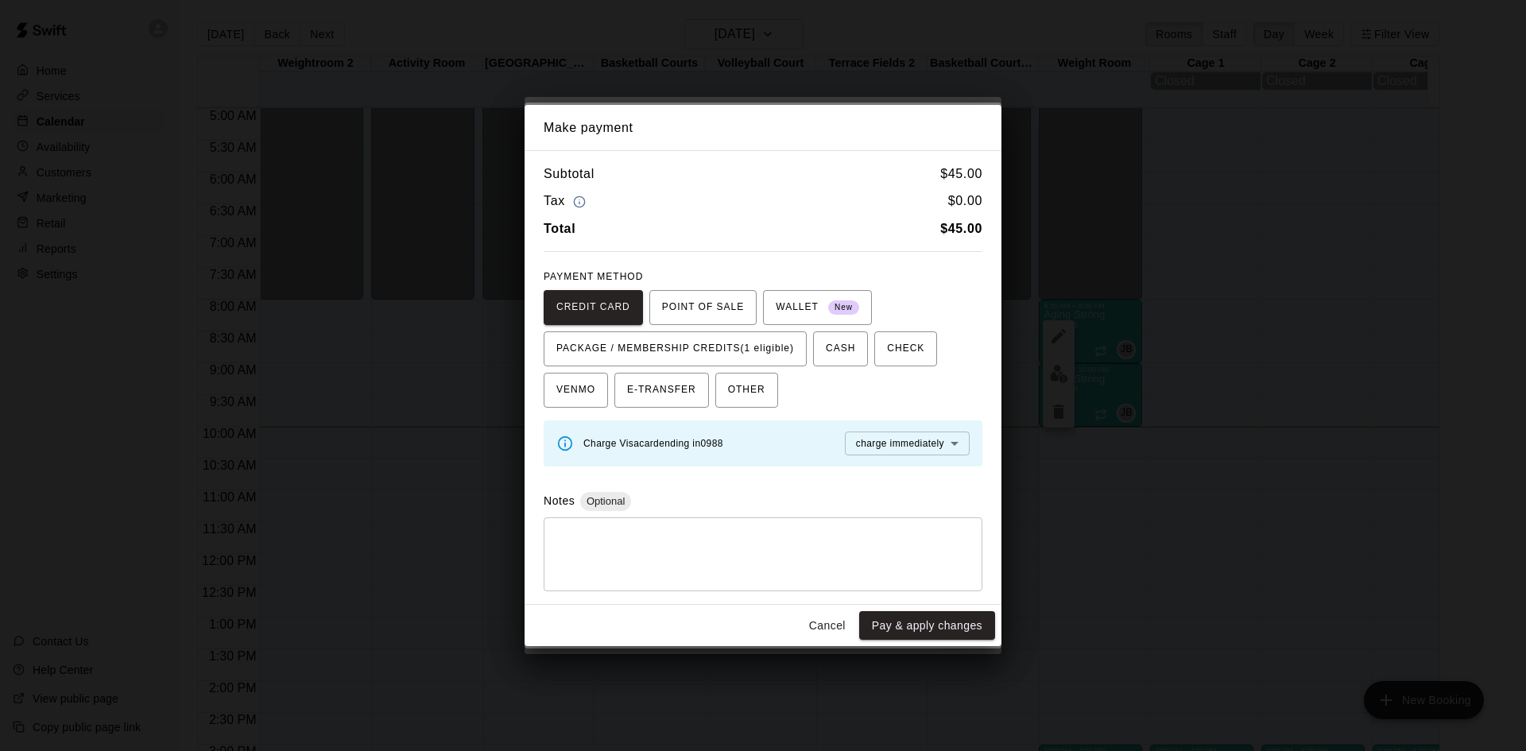
drag, startPoint x: 784, startPoint y: 350, endPoint x: 816, endPoint y: 428, distance: 85.2
click at [784, 351] on span "PACKAGE / MEMBERSHIP CREDITS (1 eligible)" at bounding box center [675, 348] width 238 height 25
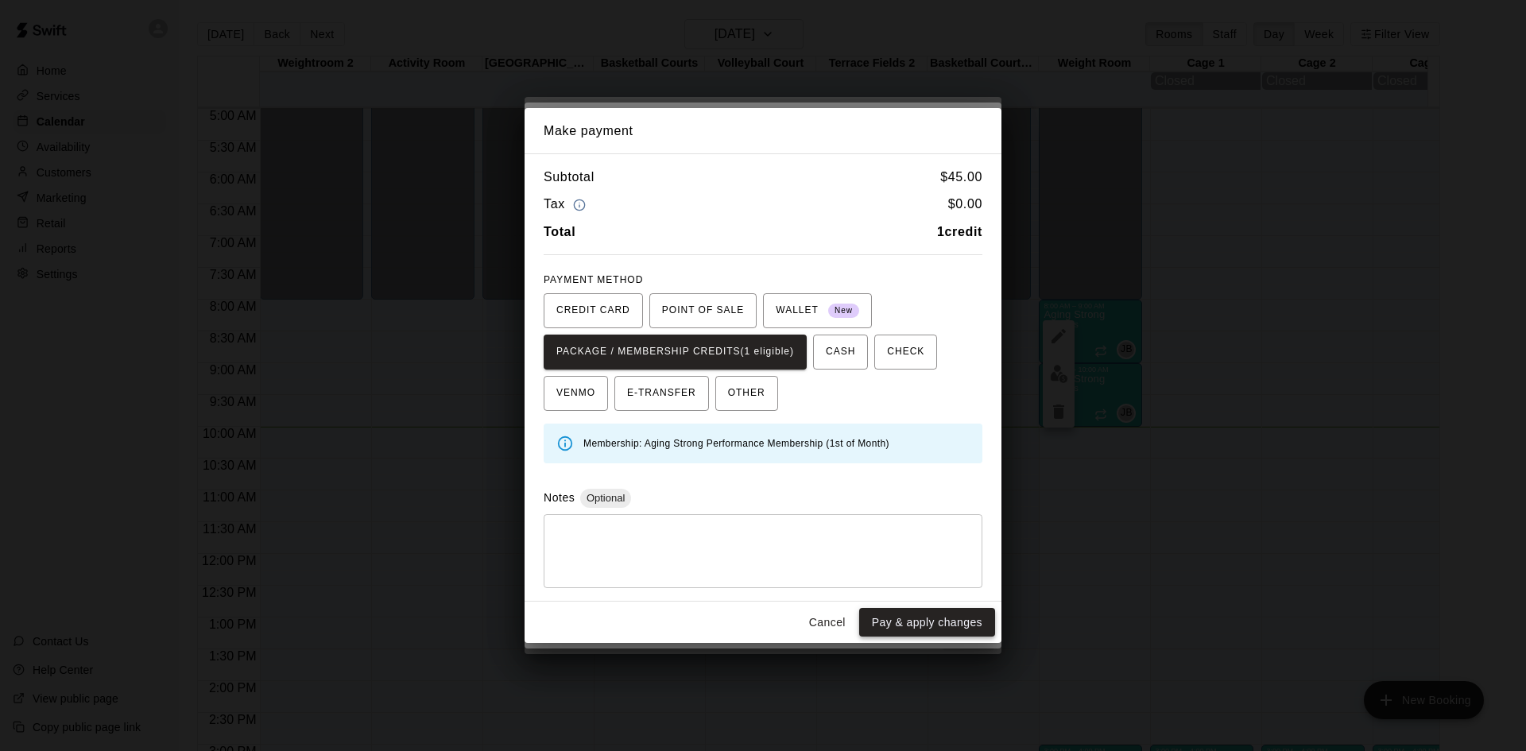
click at [882, 624] on button "Pay & apply changes" at bounding box center [927, 622] width 136 height 29
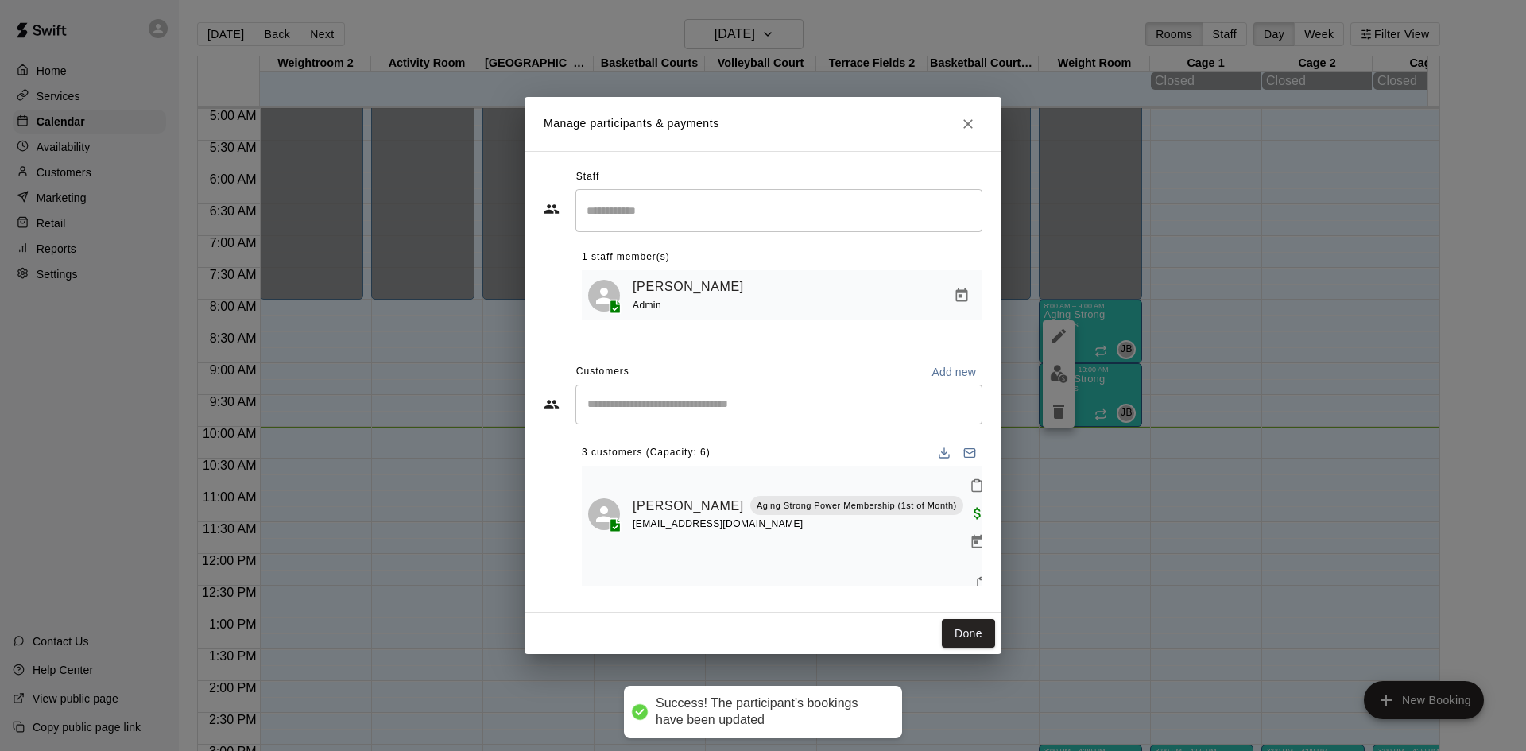
scroll to position [0, 0]
click at [746, 420] on div "​" at bounding box center [778, 405] width 407 height 40
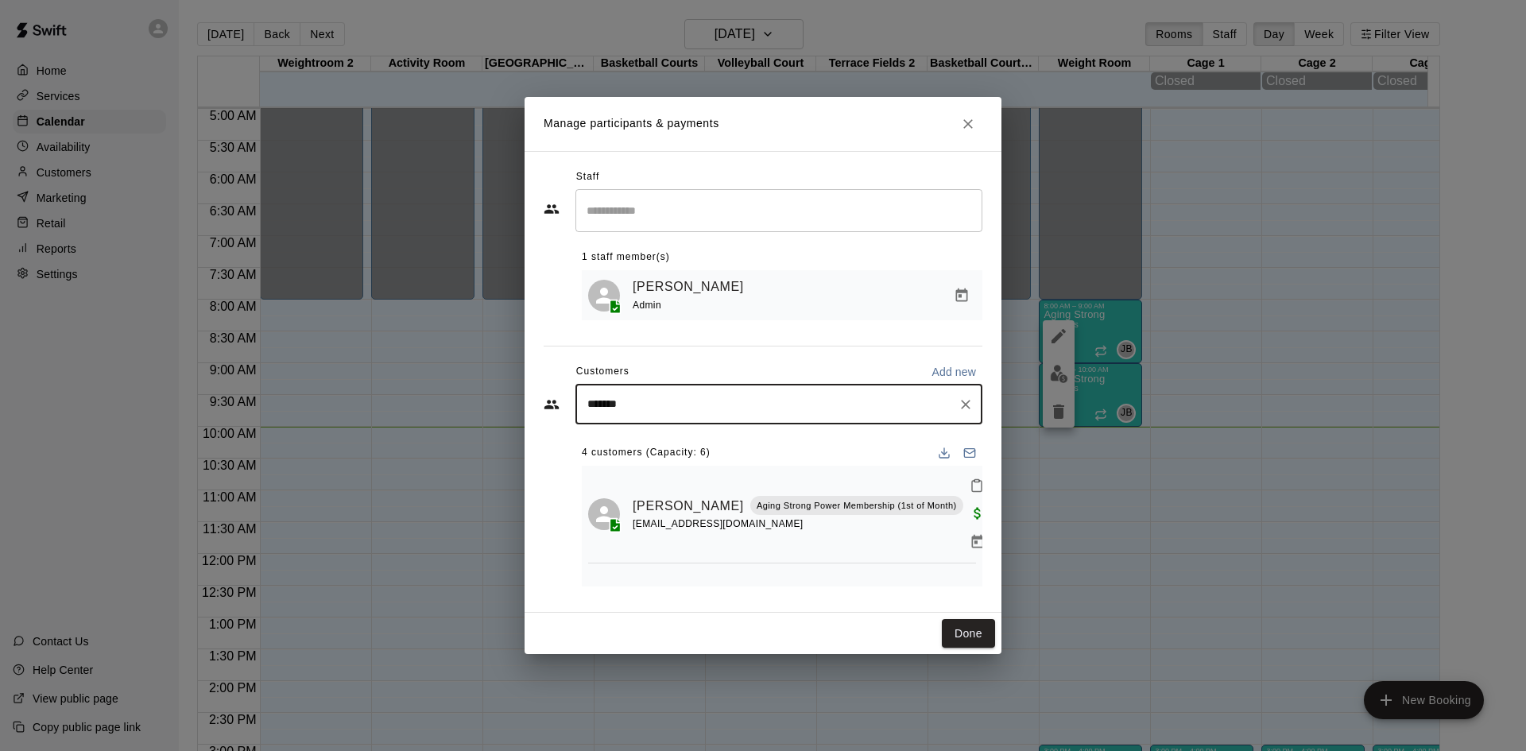
type input "********"
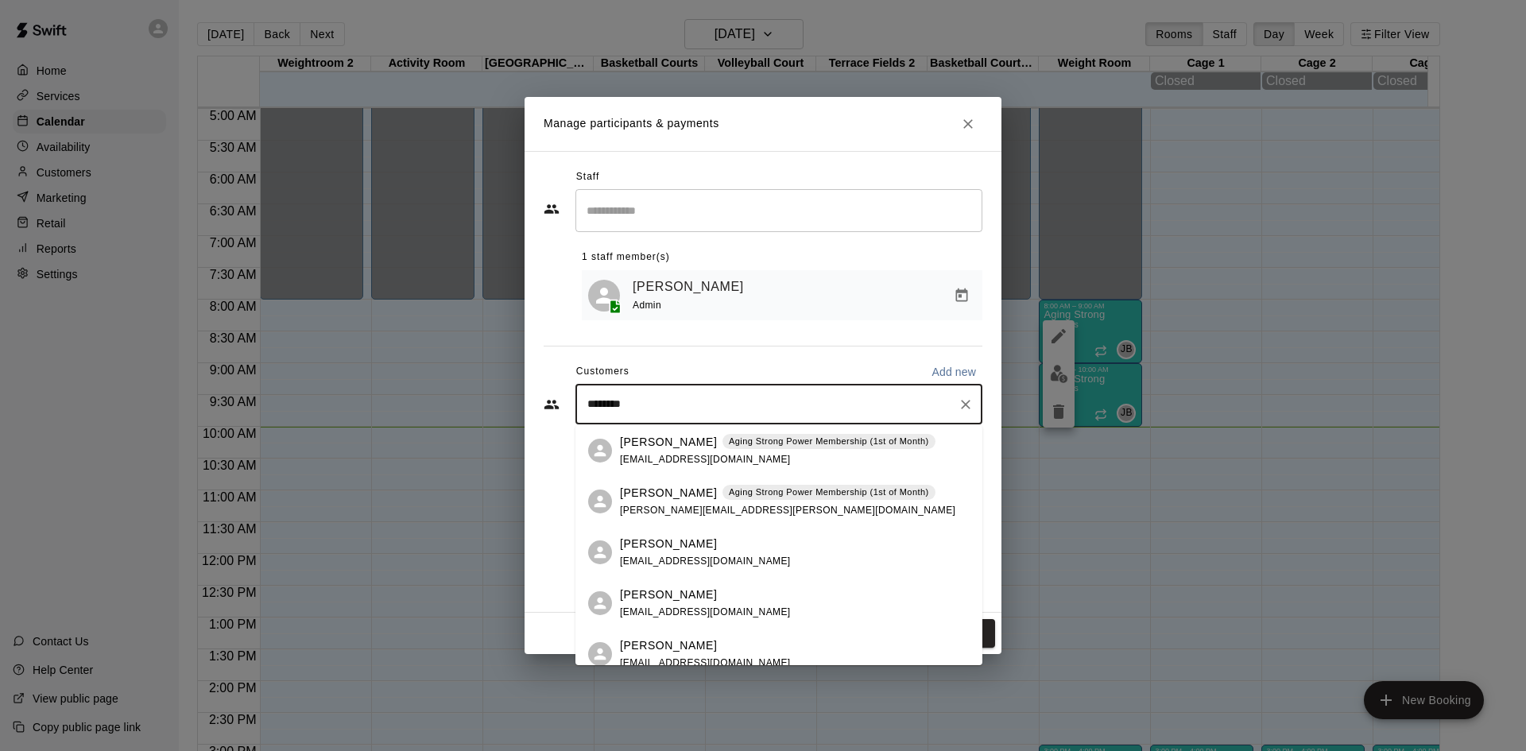
click at [773, 500] on div "Aging Strong Power Membership (1st of Month)" at bounding box center [829, 493] width 213 height 16
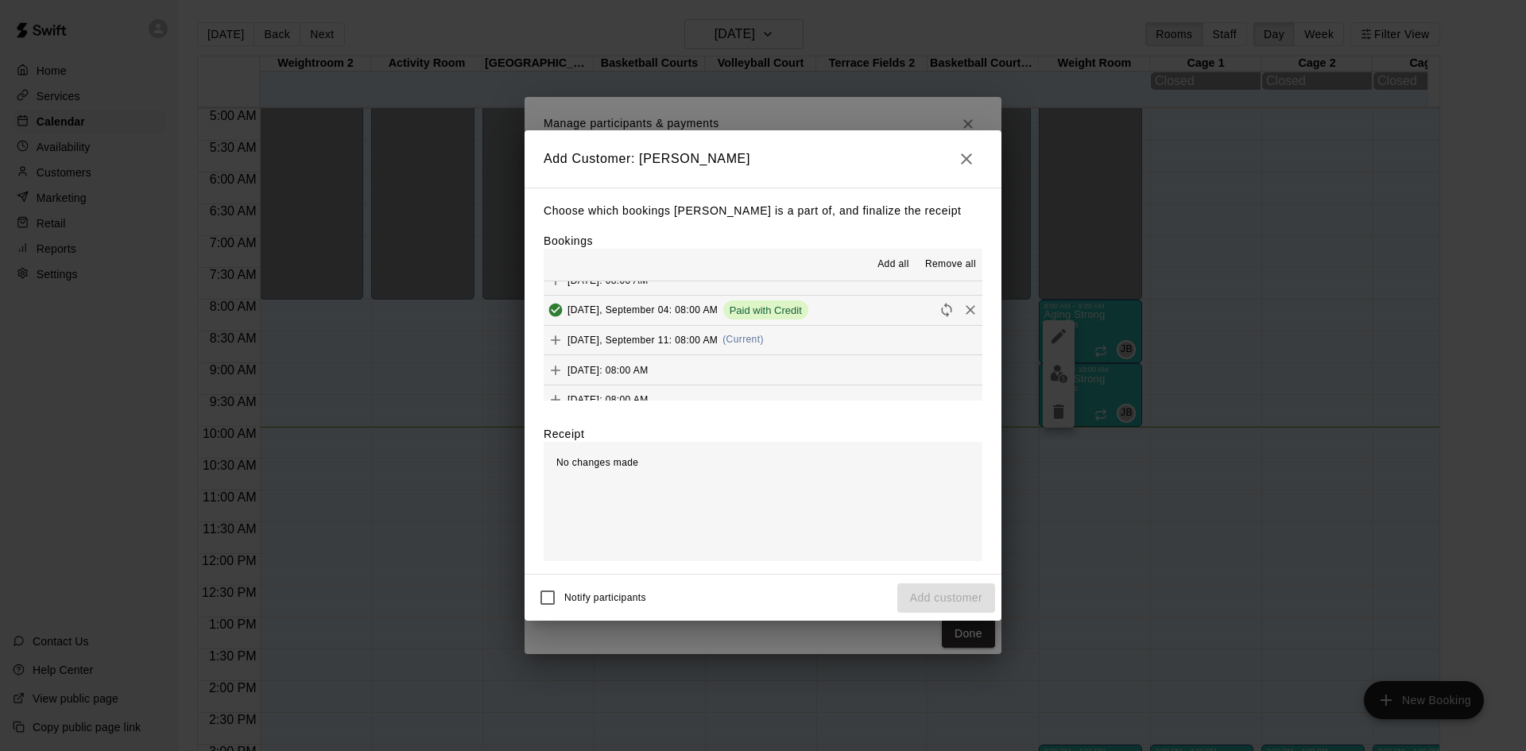
scroll to position [795, 0]
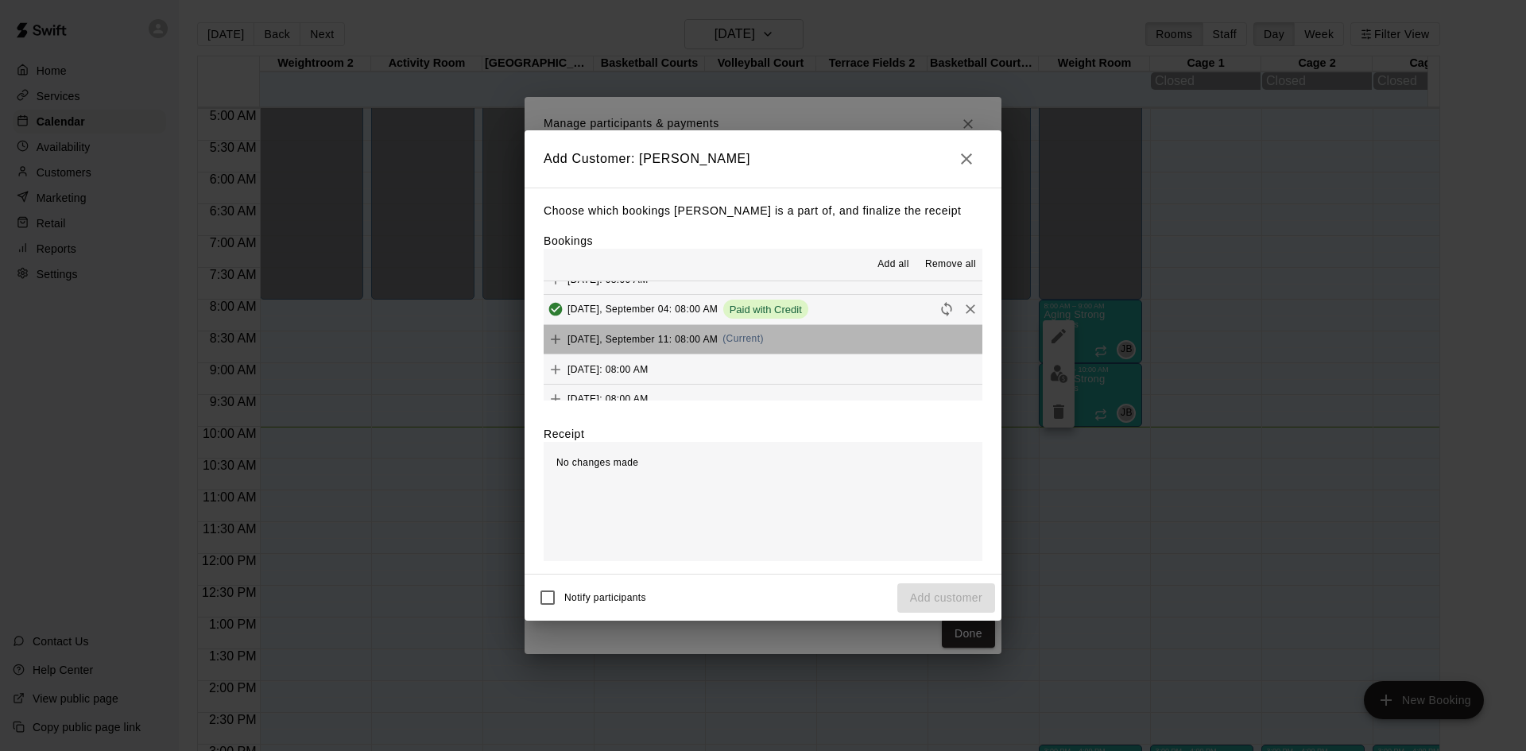
click at [764, 345] on div "[DATE], September 11: 08:00 AM (Current)" at bounding box center [654, 339] width 220 height 24
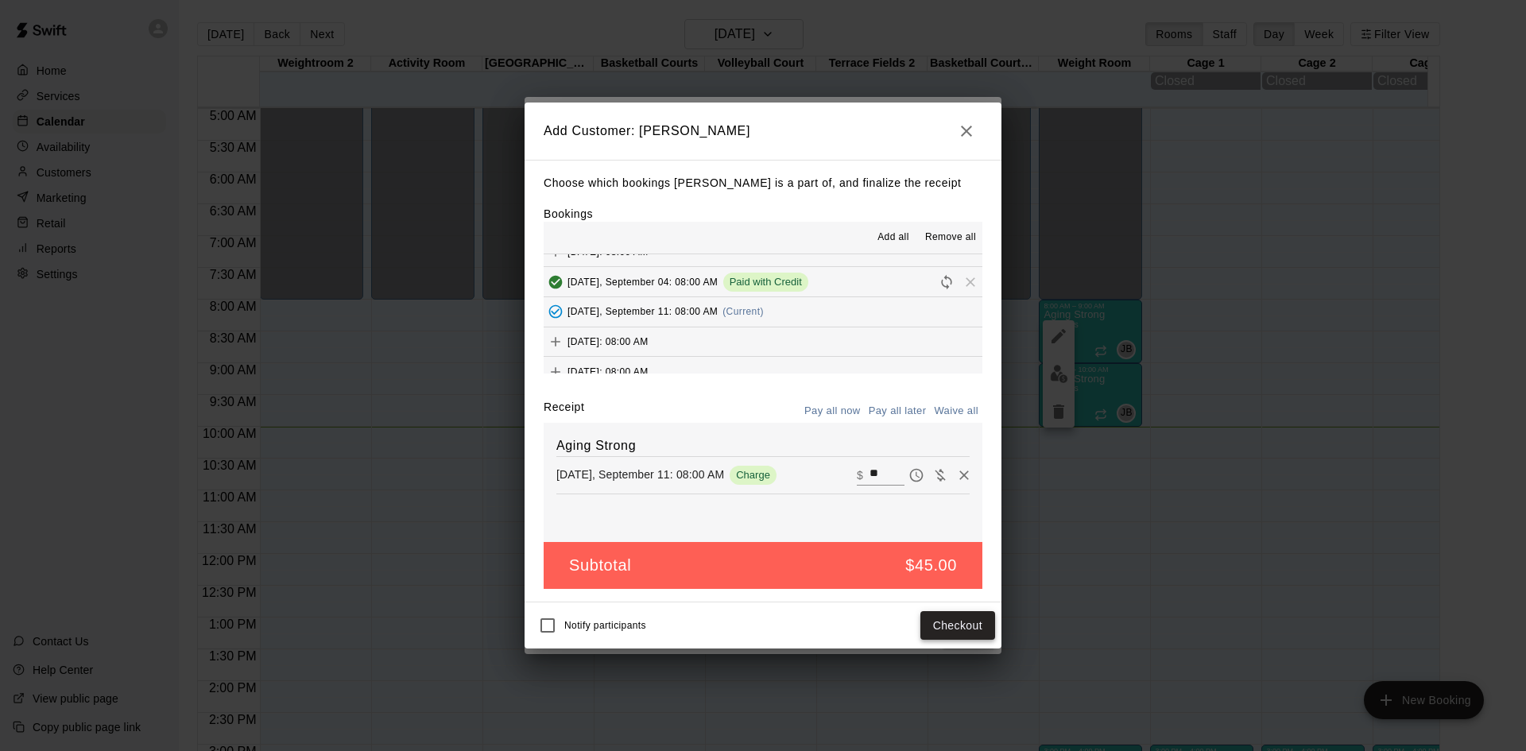
click at [955, 637] on button "Checkout" at bounding box center [957, 625] width 75 height 29
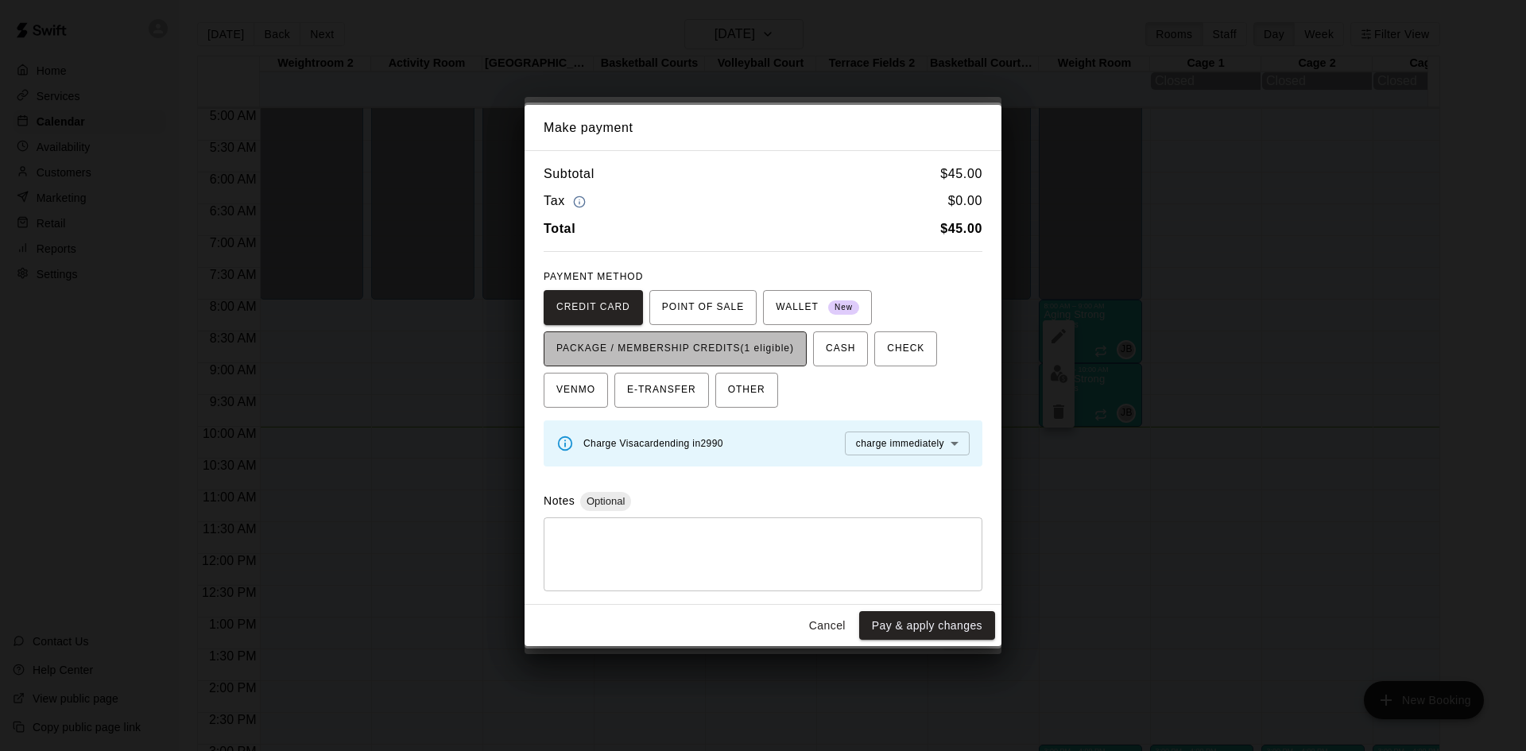
click at [758, 354] on span "PACKAGE / MEMBERSHIP CREDITS (1 eligible)" at bounding box center [675, 348] width 238 height 25
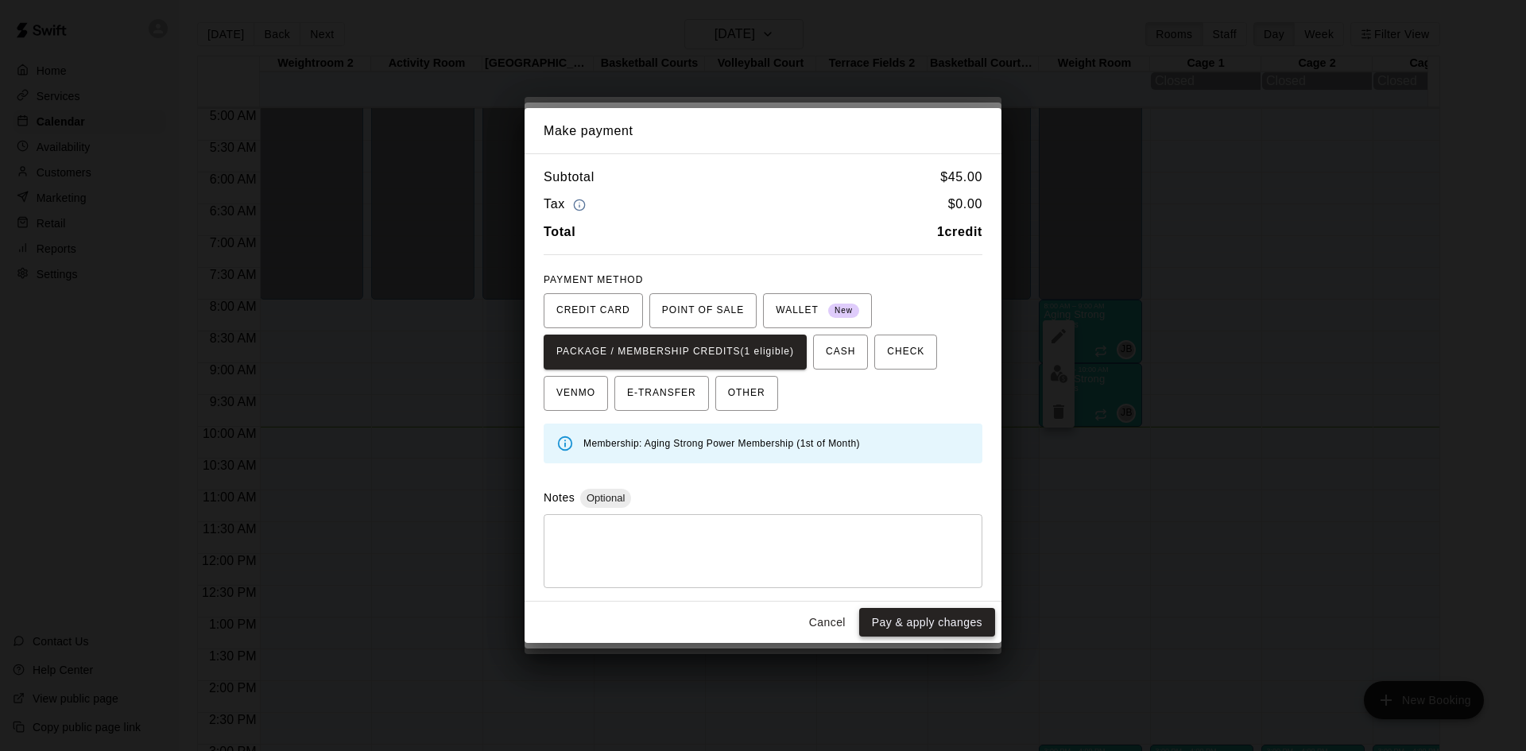
click at [938, 614] on button "Pay & apply changes" at bounding box center [927, 622] width 136 height 29
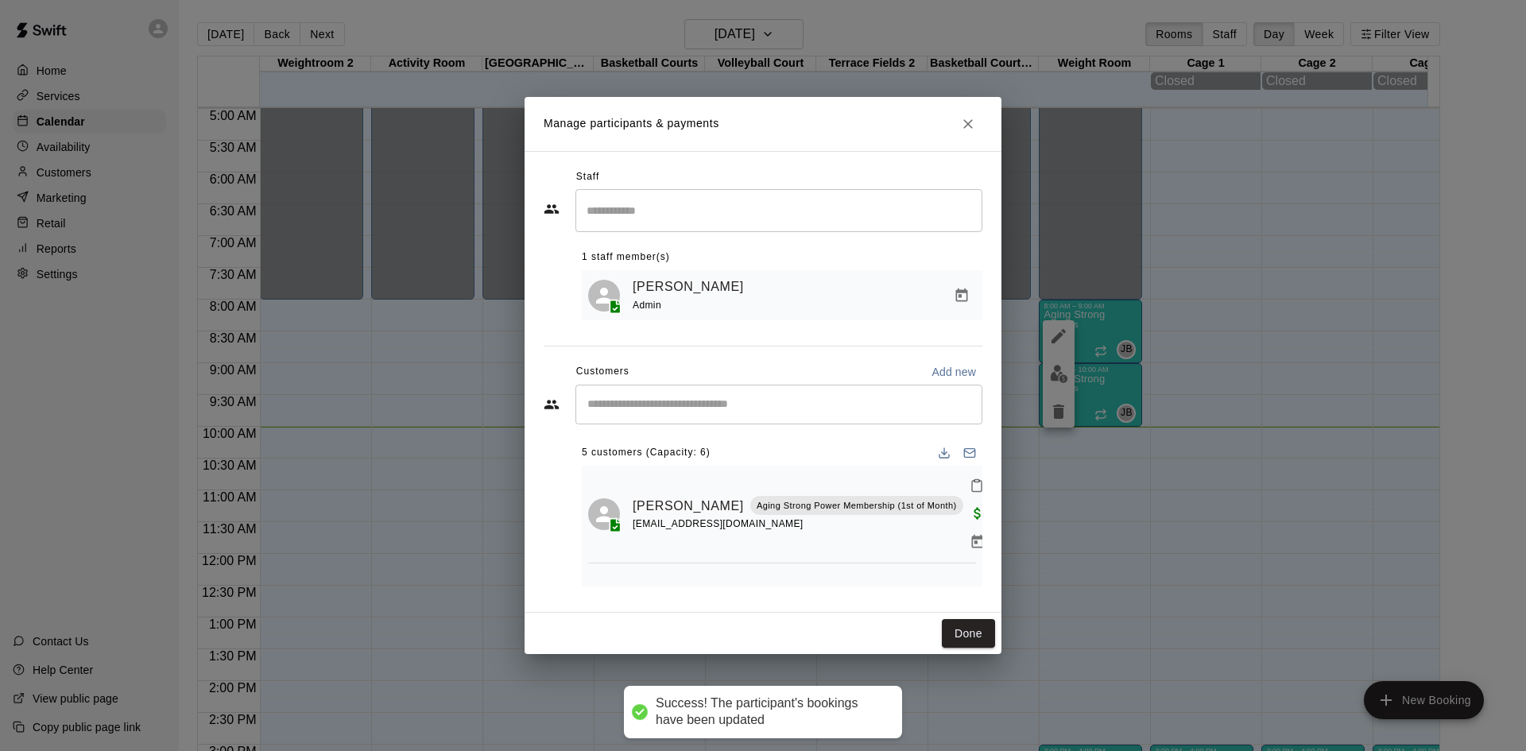
scroll to position [0, 0]
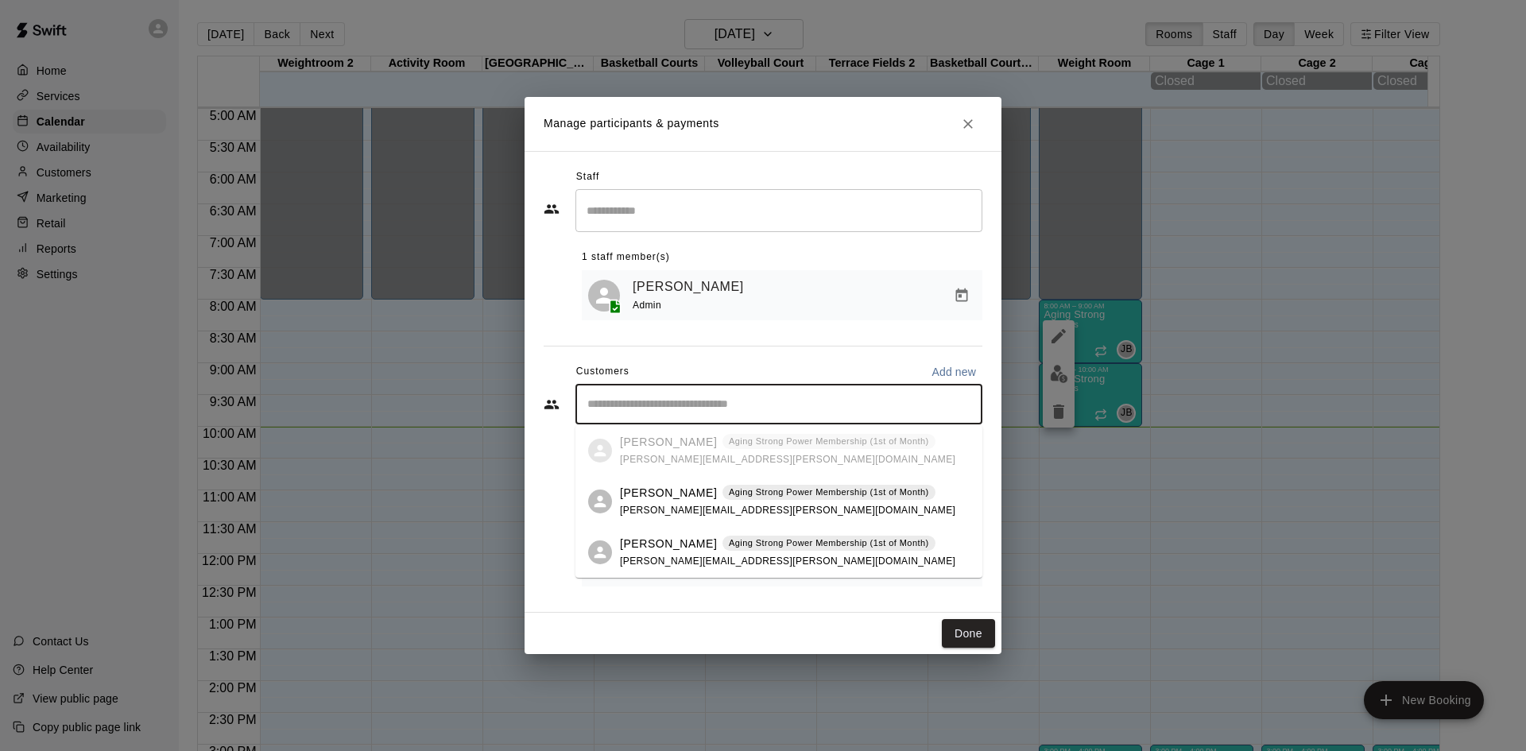
click at [767, 404] on input "Start typing to search customers..." at bounding box center [779, 405] width 393 height 16
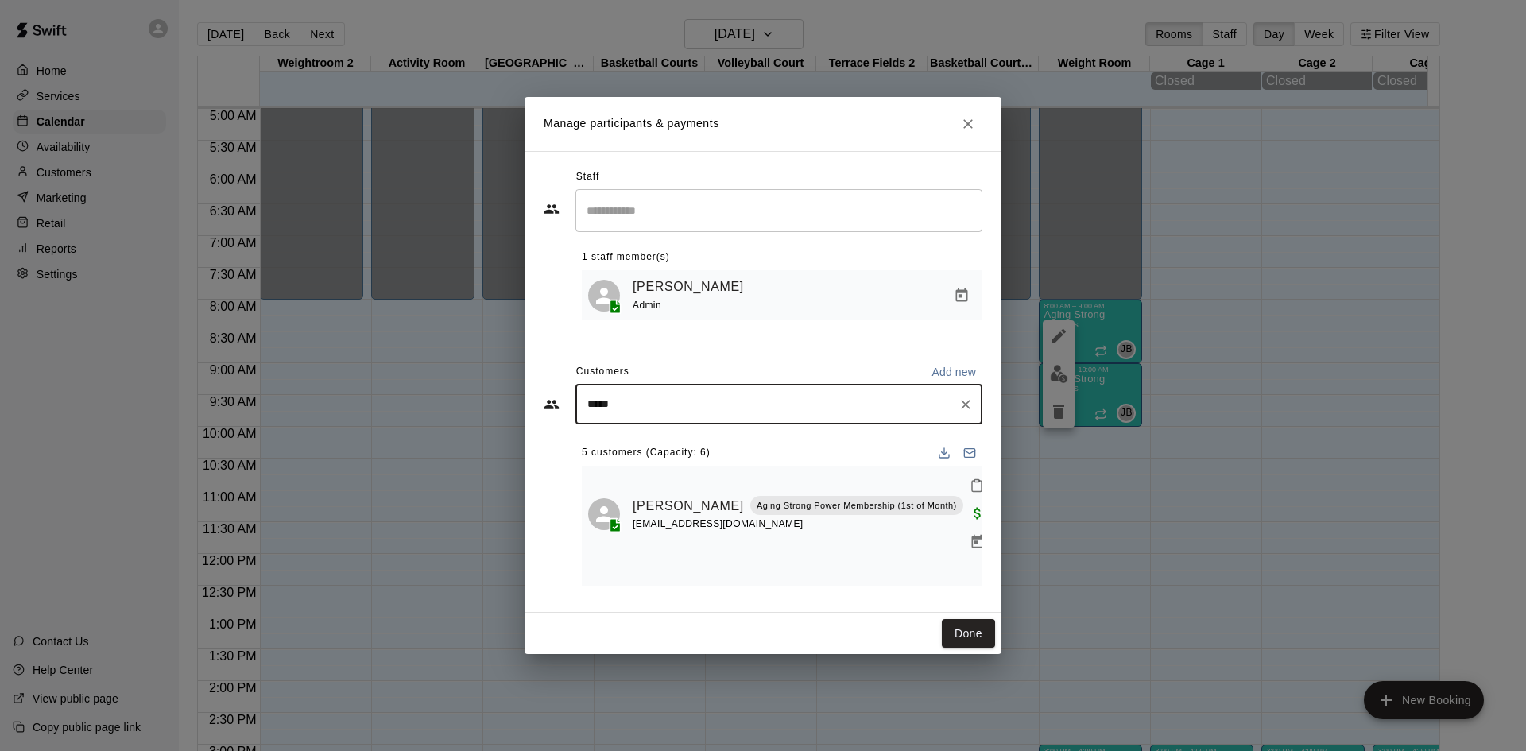
type input "******"
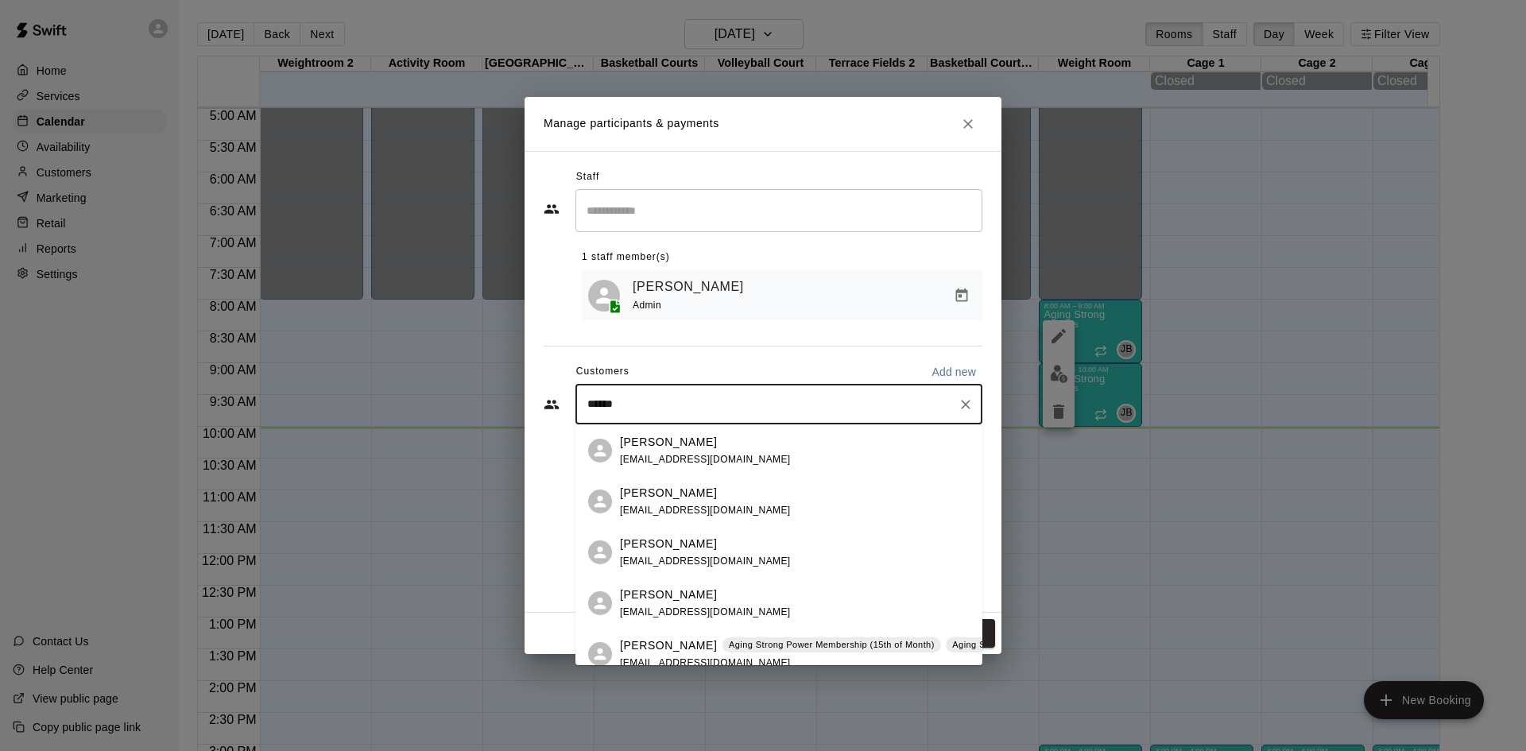
click at [777, 647] on p "Aging Strong Power Membership (15th of Month)" at bounding box center [832, 645] width 206 height 14
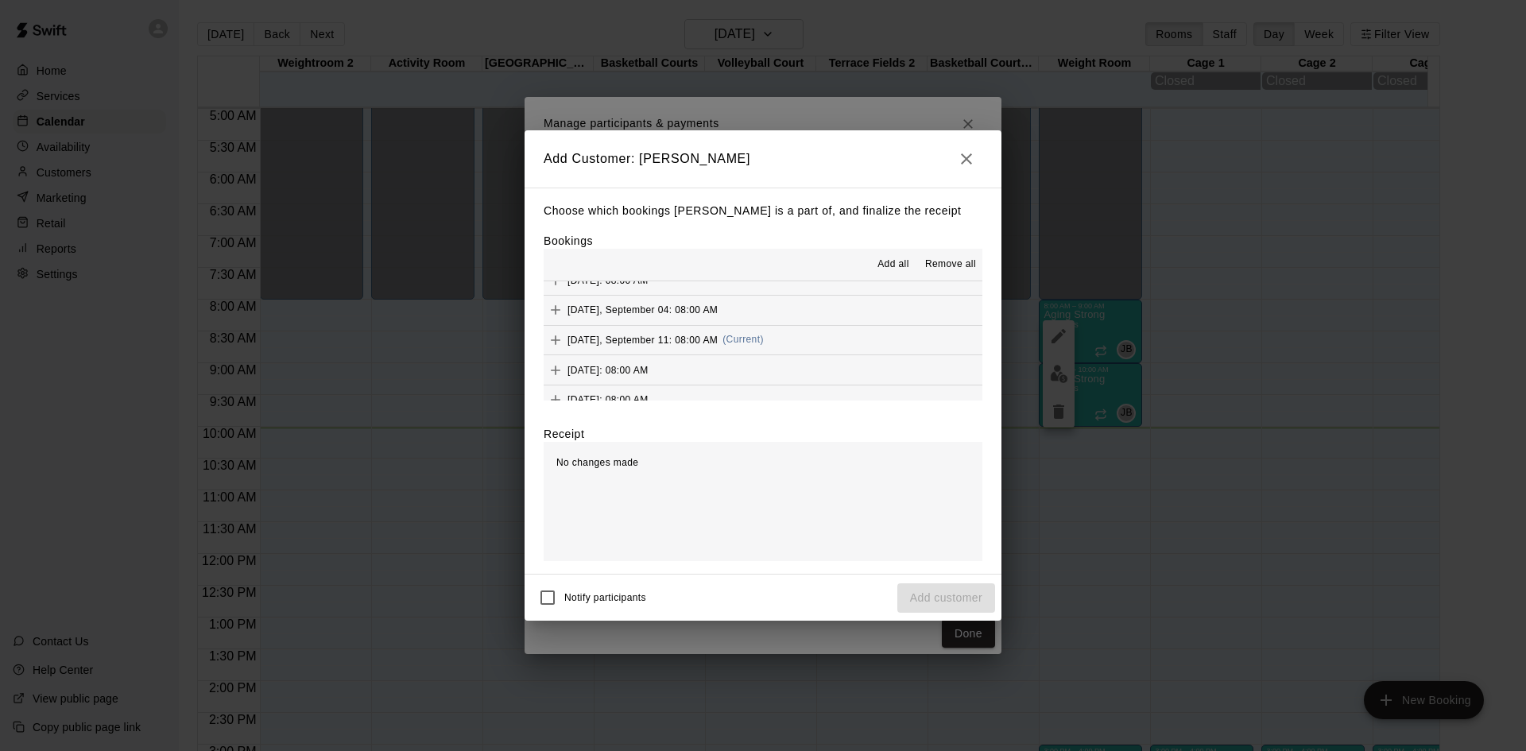
scroll to position [795, 0]
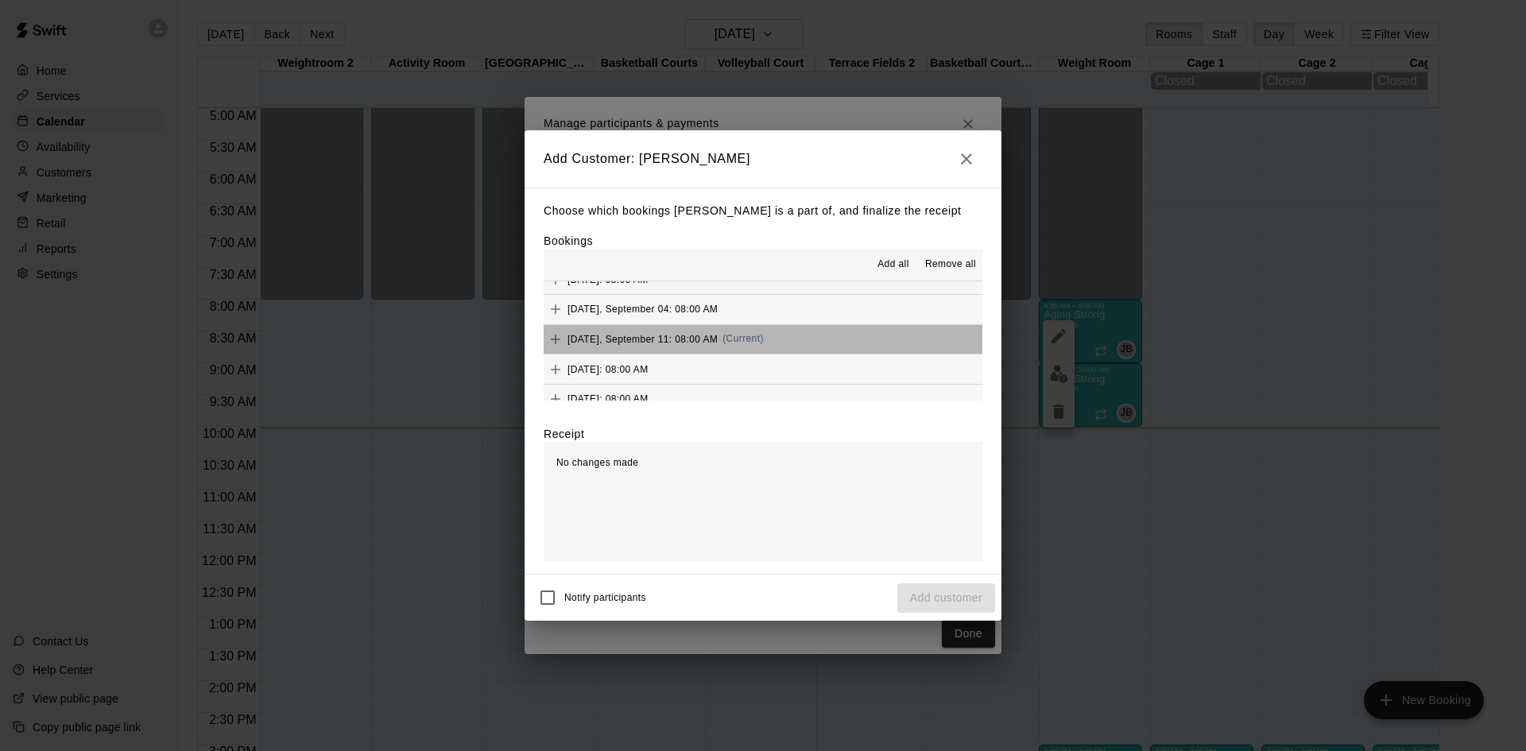
click at [789, 342] on button "[DATE], September 11: 08:00 AM (Current)" at bounding box center [763, 339] width 439 height 29
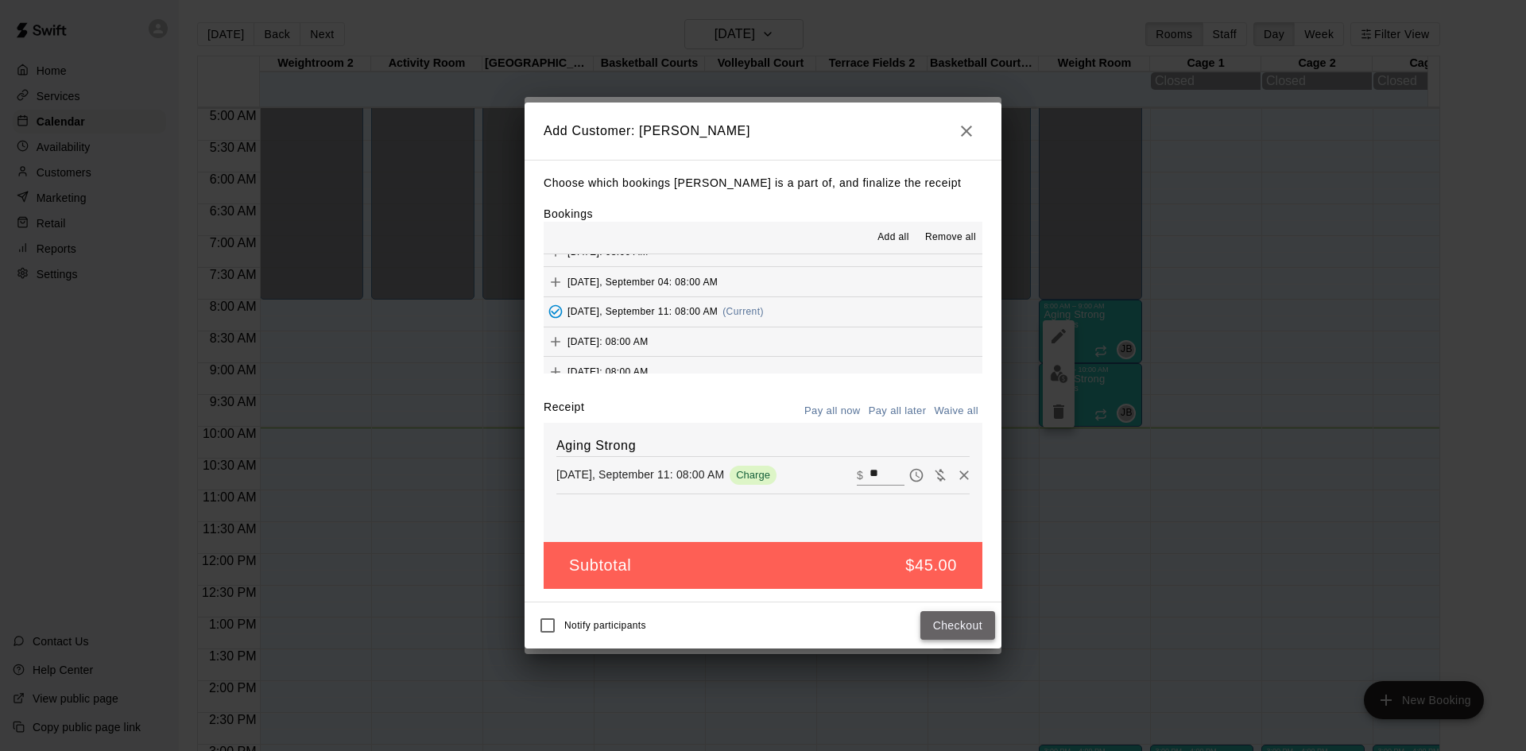
click at [935, 626] on button "Checkout" at bounding box center [957, 625] width 75 height 29
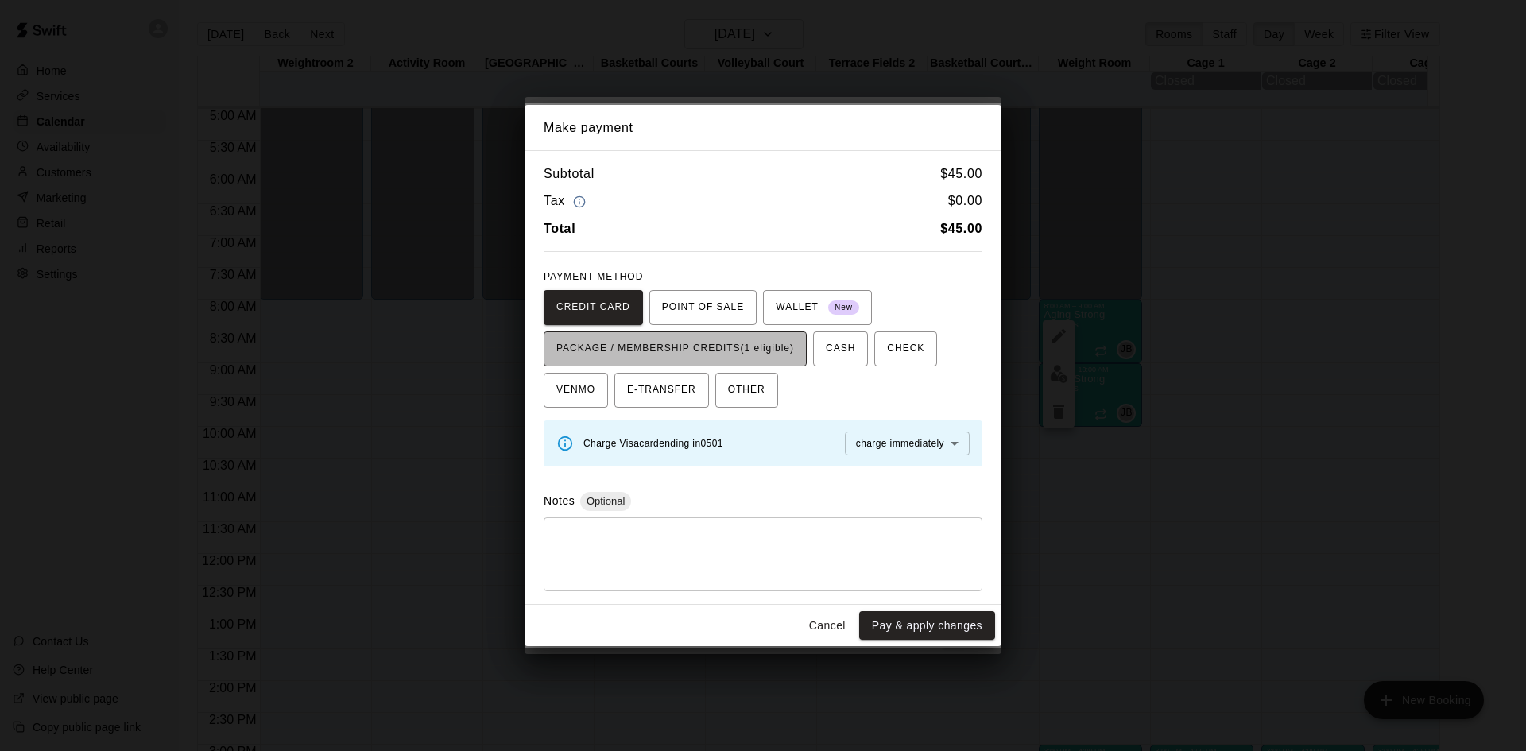
click at [769, 362] on button "PACKAGE / MEMBERSHIP CREDITS (1 eligible)" at bounding box center [675, 348] width 263 height 35
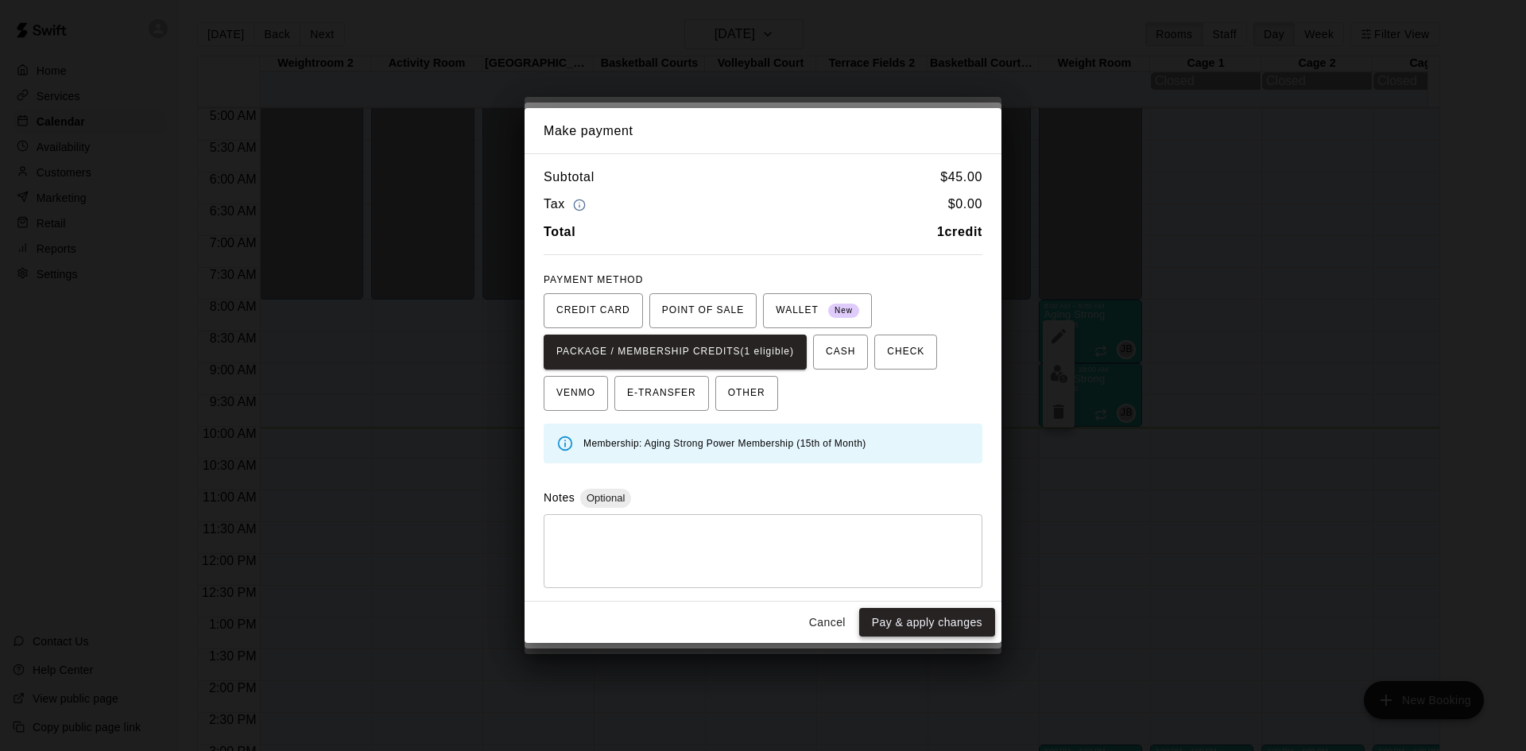
click at [929, 629] on button "Pay & apply changes" at bounding box center [927, 622] width 136 height 29
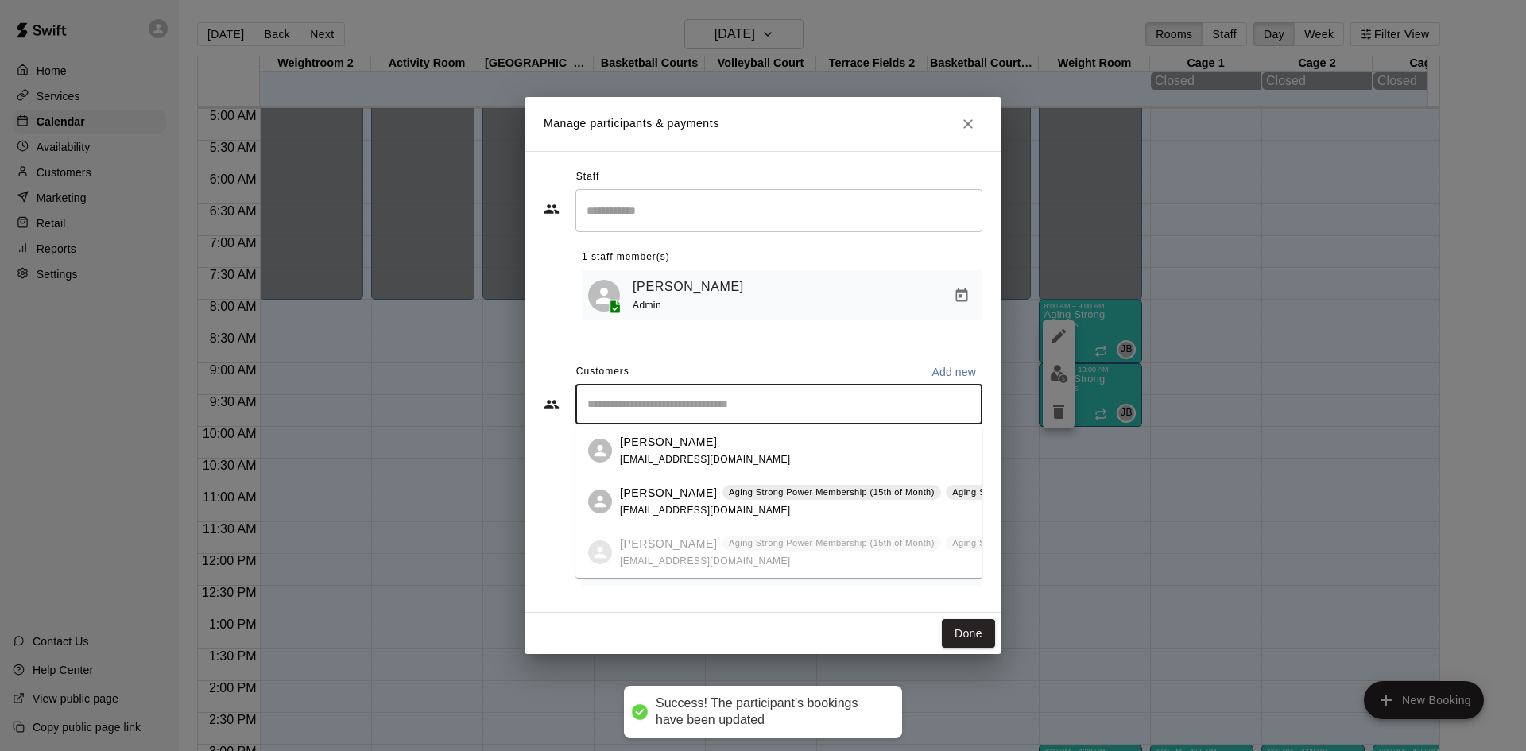
click at [762, 407] on input "Start typing to search customers..." at bounding box center [779, 405] width 393 height 16
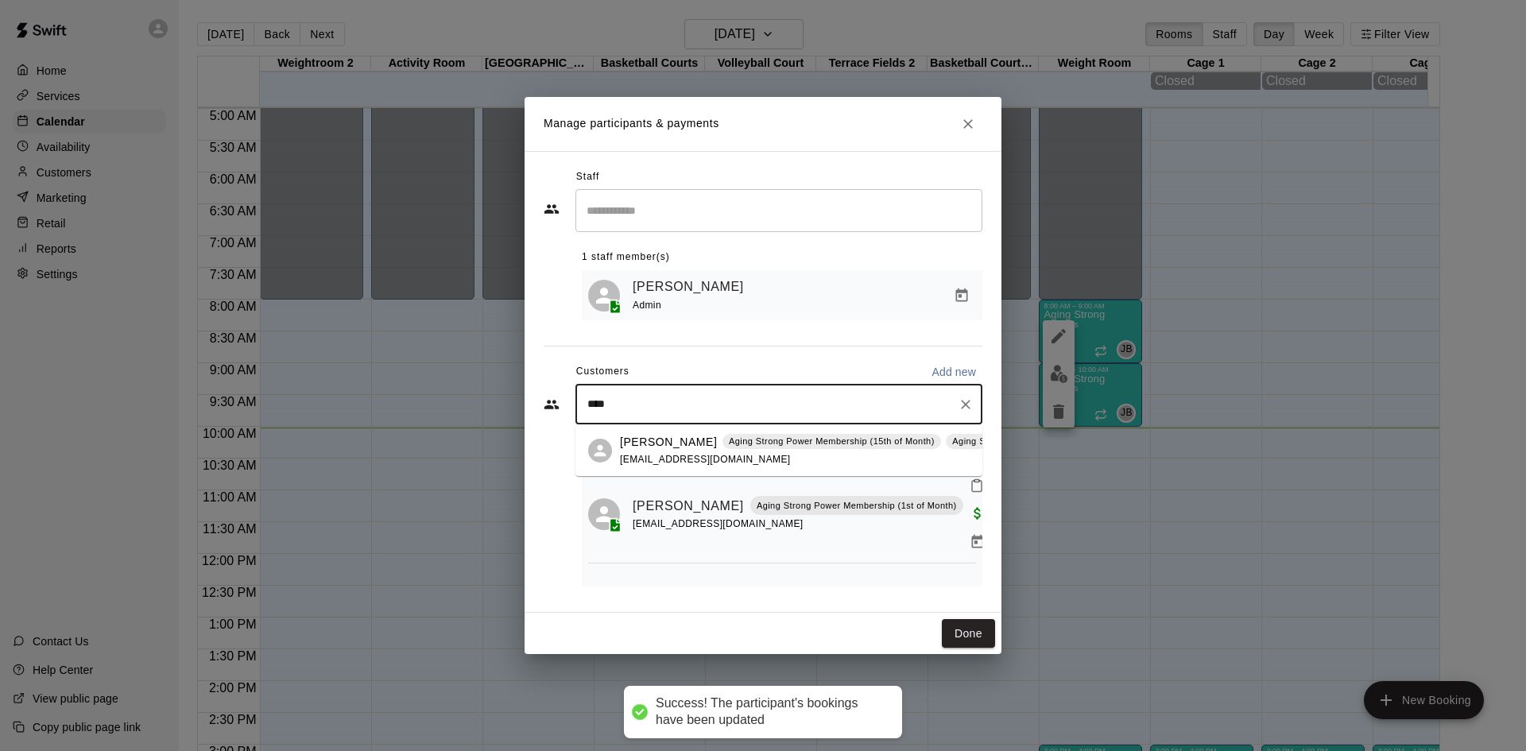
type input "*****"
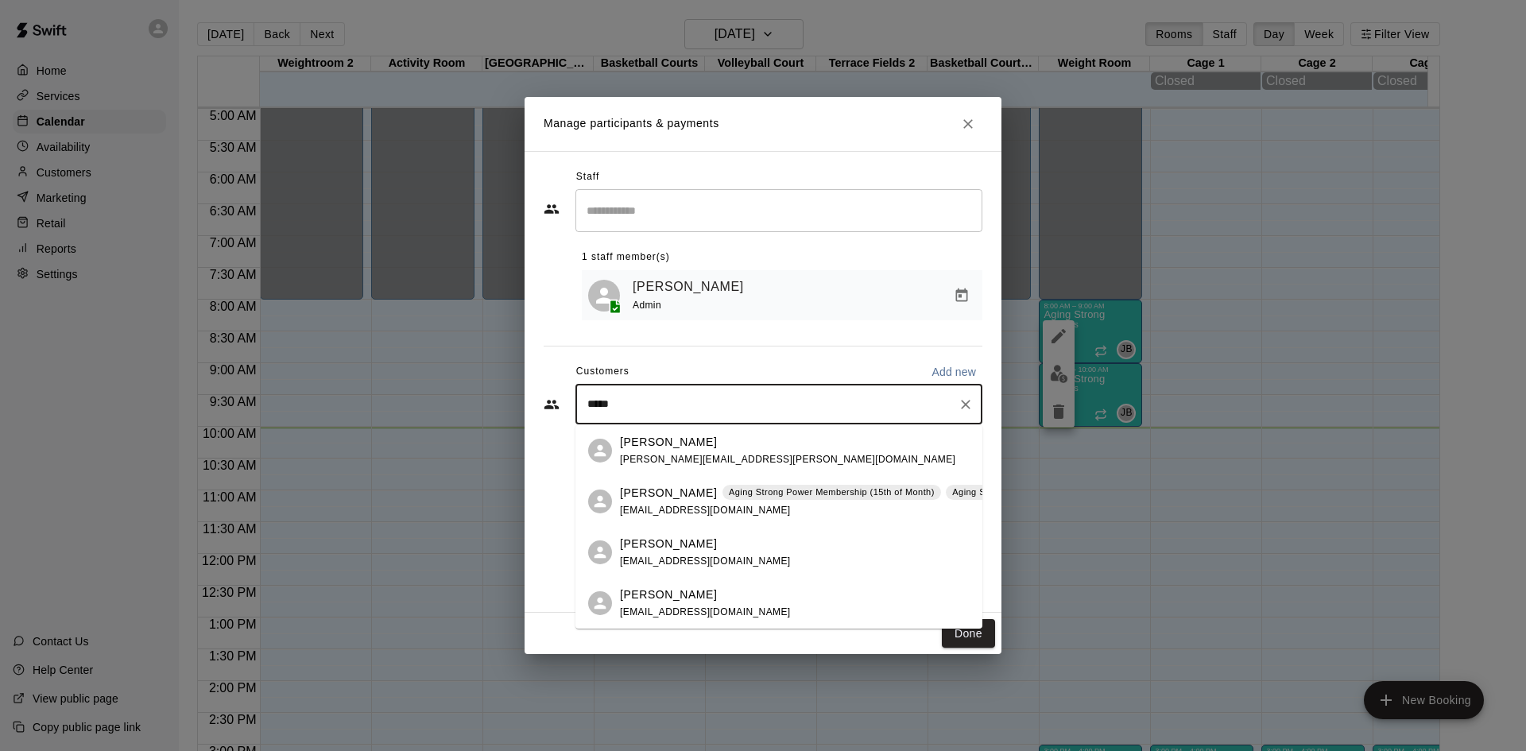
click at [760, 494] on p "Aging Strong Power Membership (15th of Month)" at bounding box center [832, 493] width 206 height 14
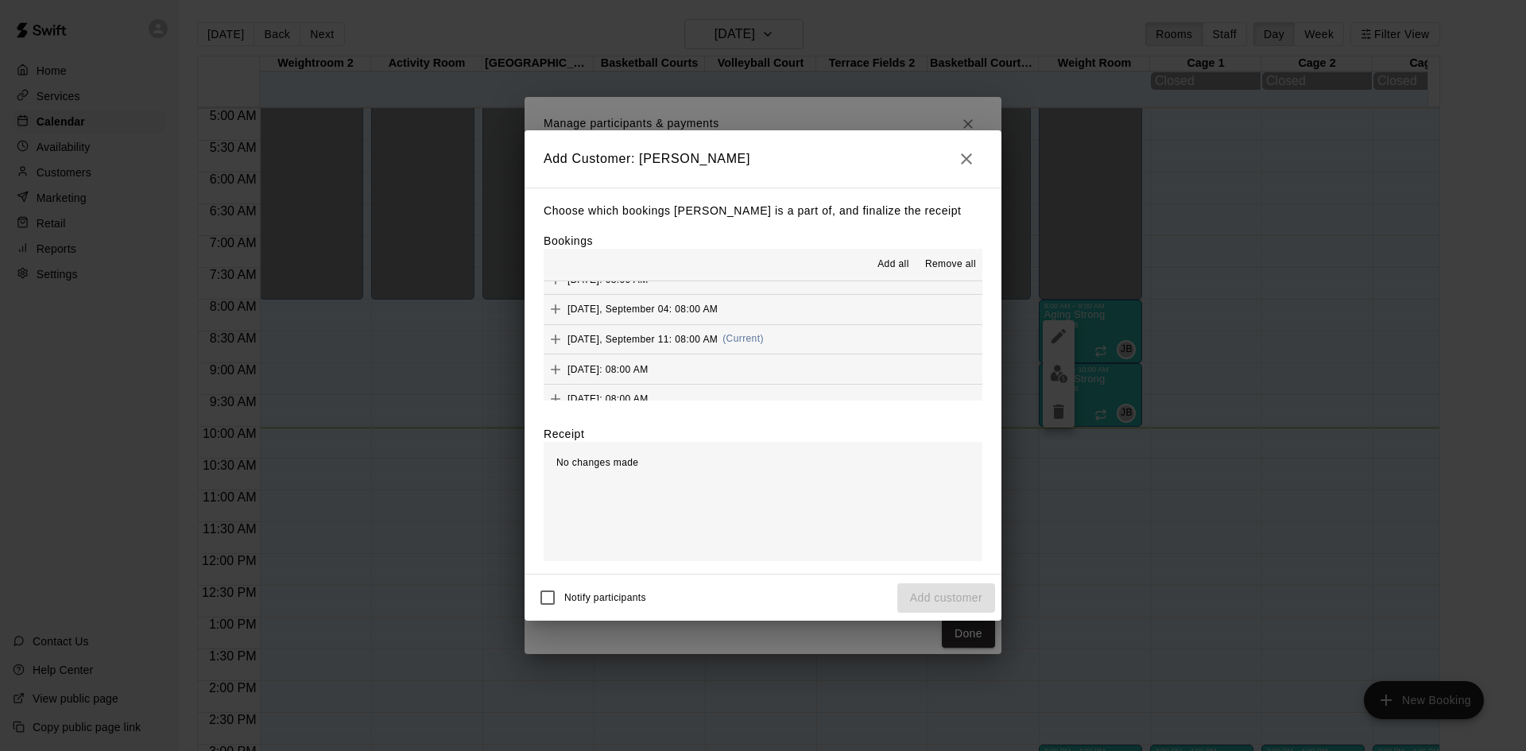
click at [787, 338] on button "[DATE], September 11: 08:00 AM (Current)" at bounding box center [763, 339] width 439 height 29
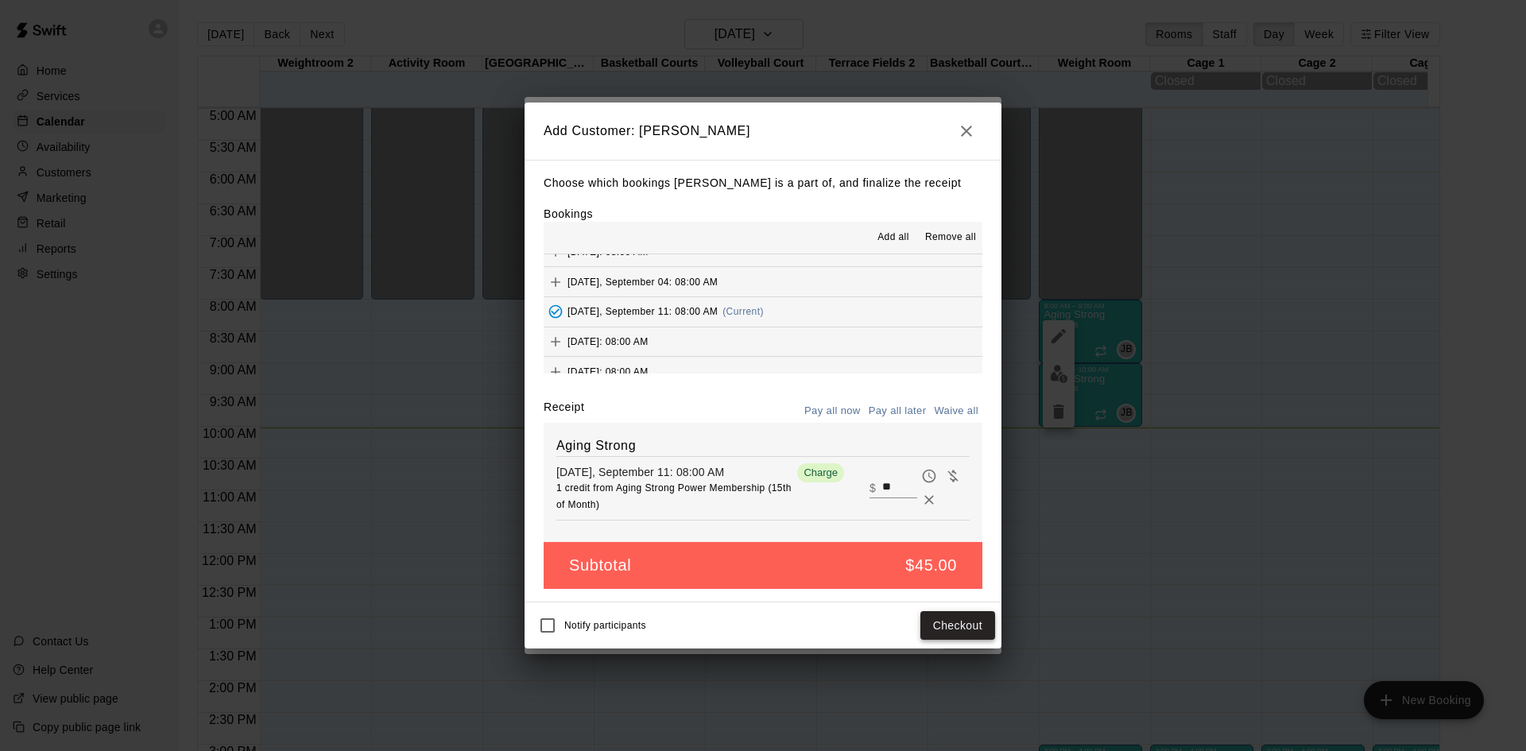
click at [949, 623] on button "Checkout" at bounding box center [957, 625] width 75 height 29
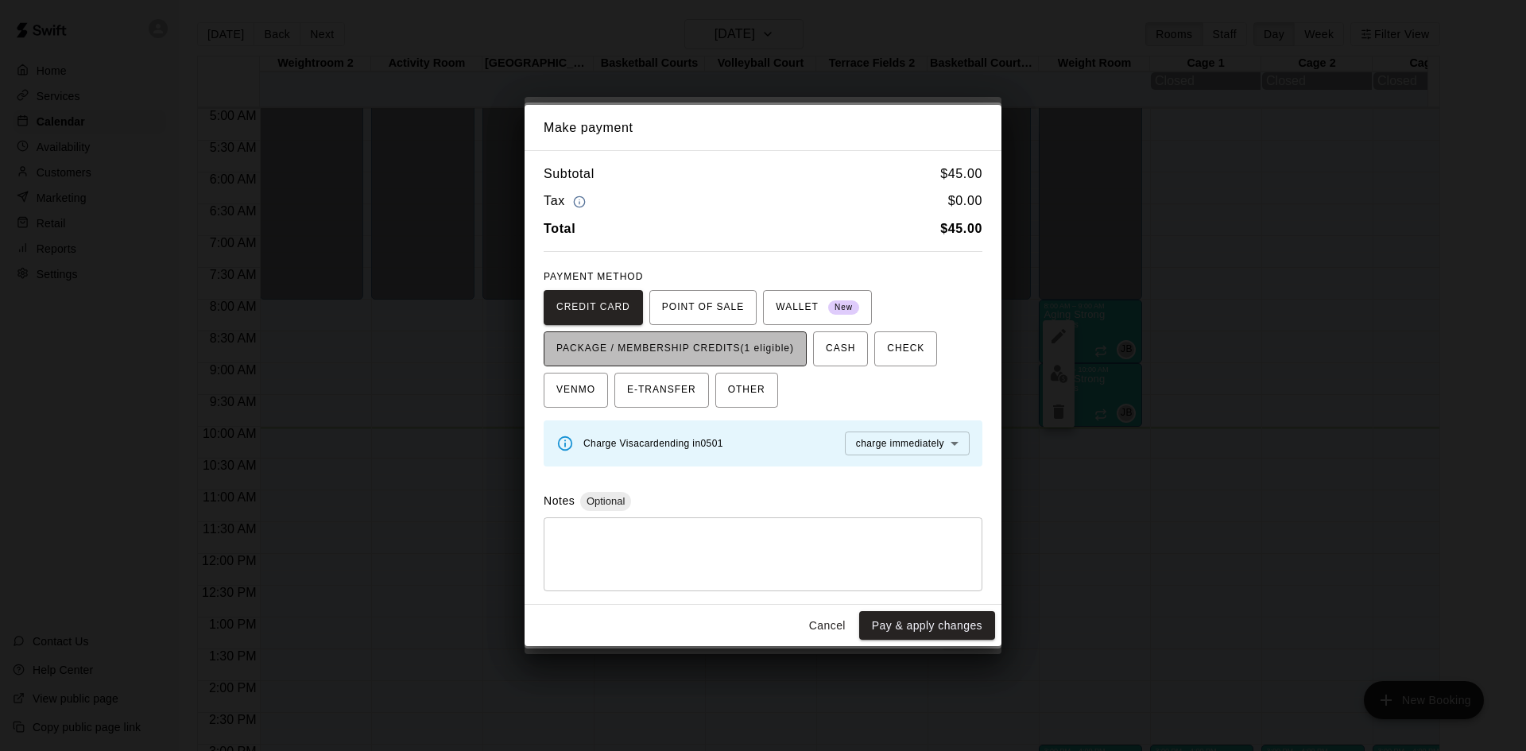
drag, startPoint x: 786, startPoint y: 351, endPoint x: 799, endPoint y: 367, distance: 21.0
click at [789, 356] on span "PACKAGE / MEMBERSHIP CREDITS (1 eligible)" at bounding box center [675, 348] width 238 height 25
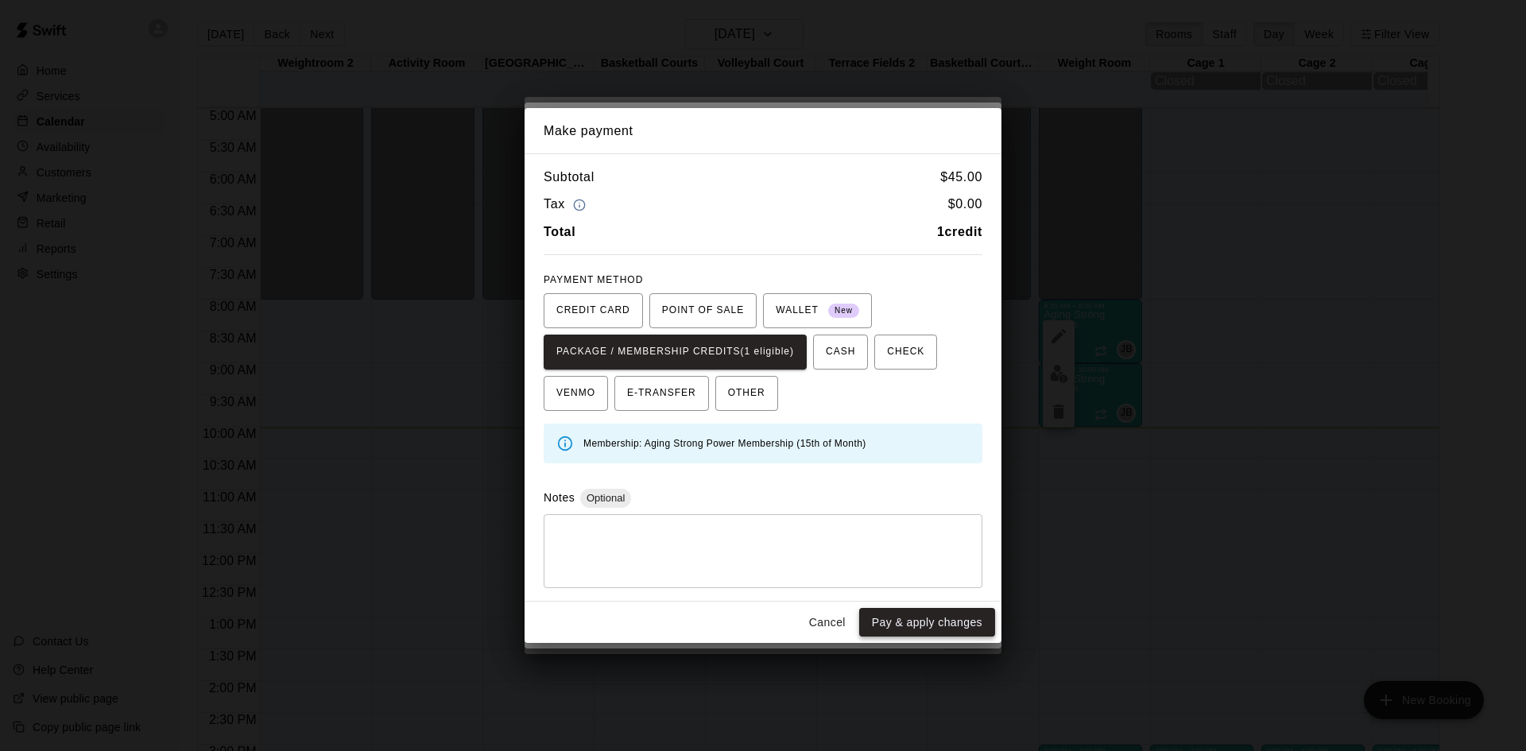
click at [880, 615] on button "Pay & apply changes" at bounding box center [927, 622] width 136 height 29
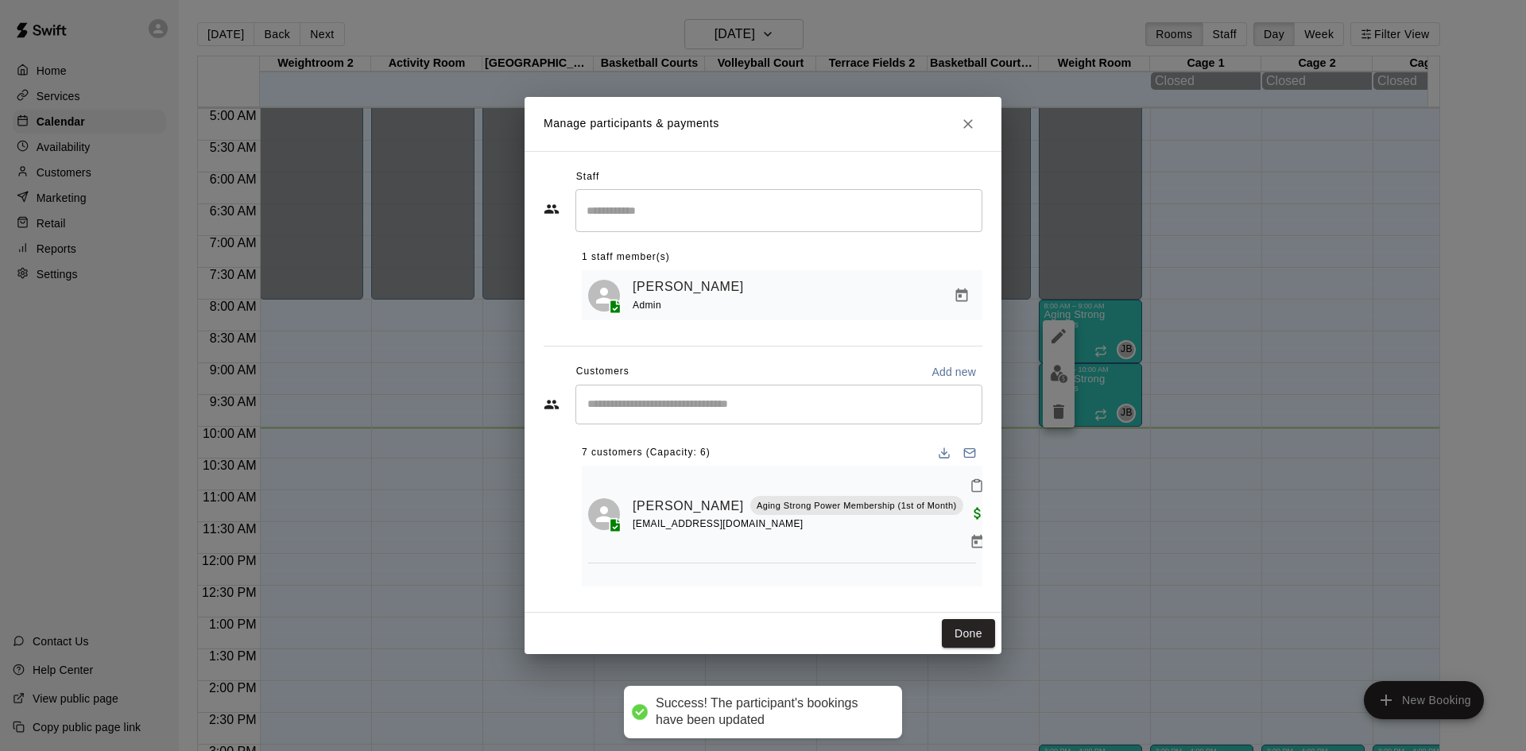
click at [809, 411] on input "Start typing to search customers..." at bounding box center [779, 405] width 393 height 16
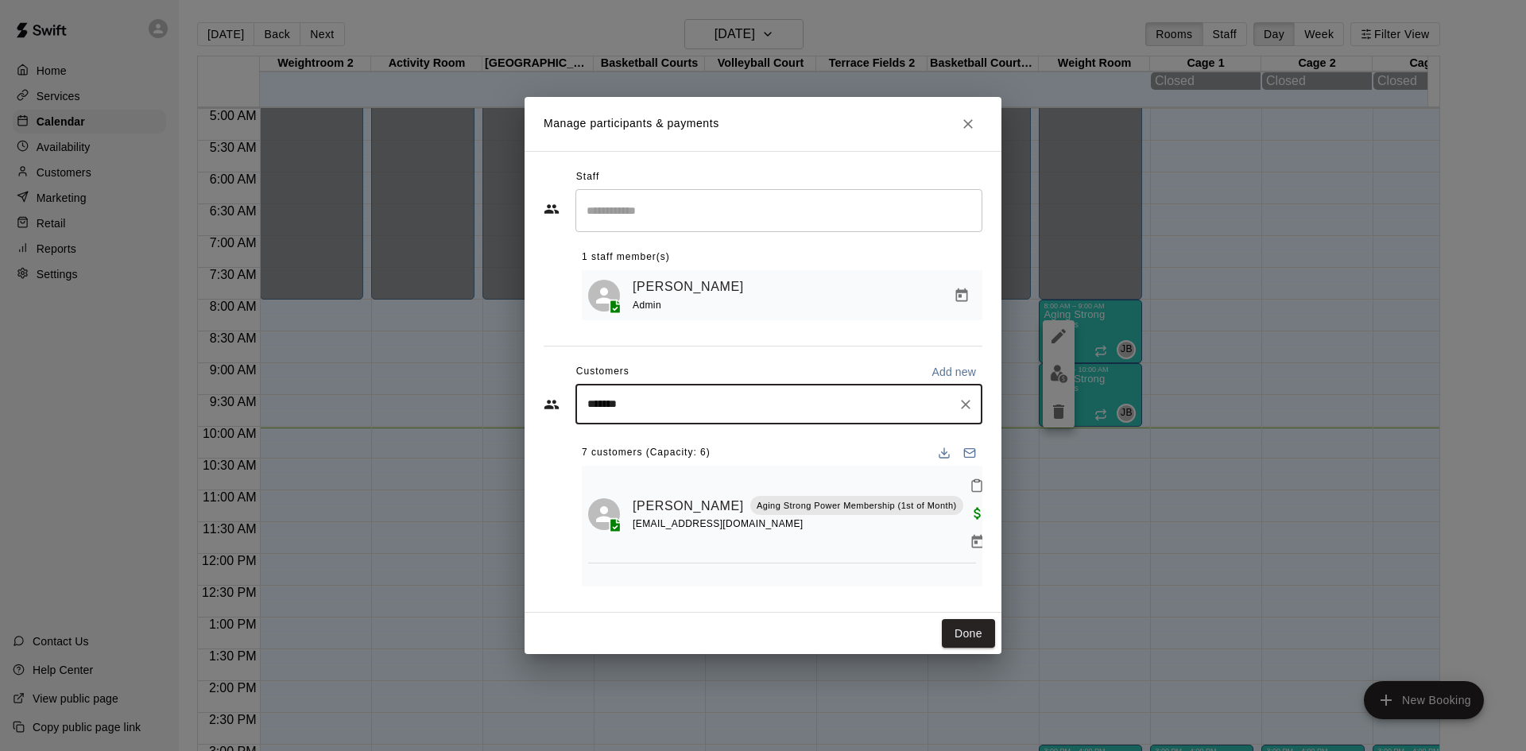
type input "********"
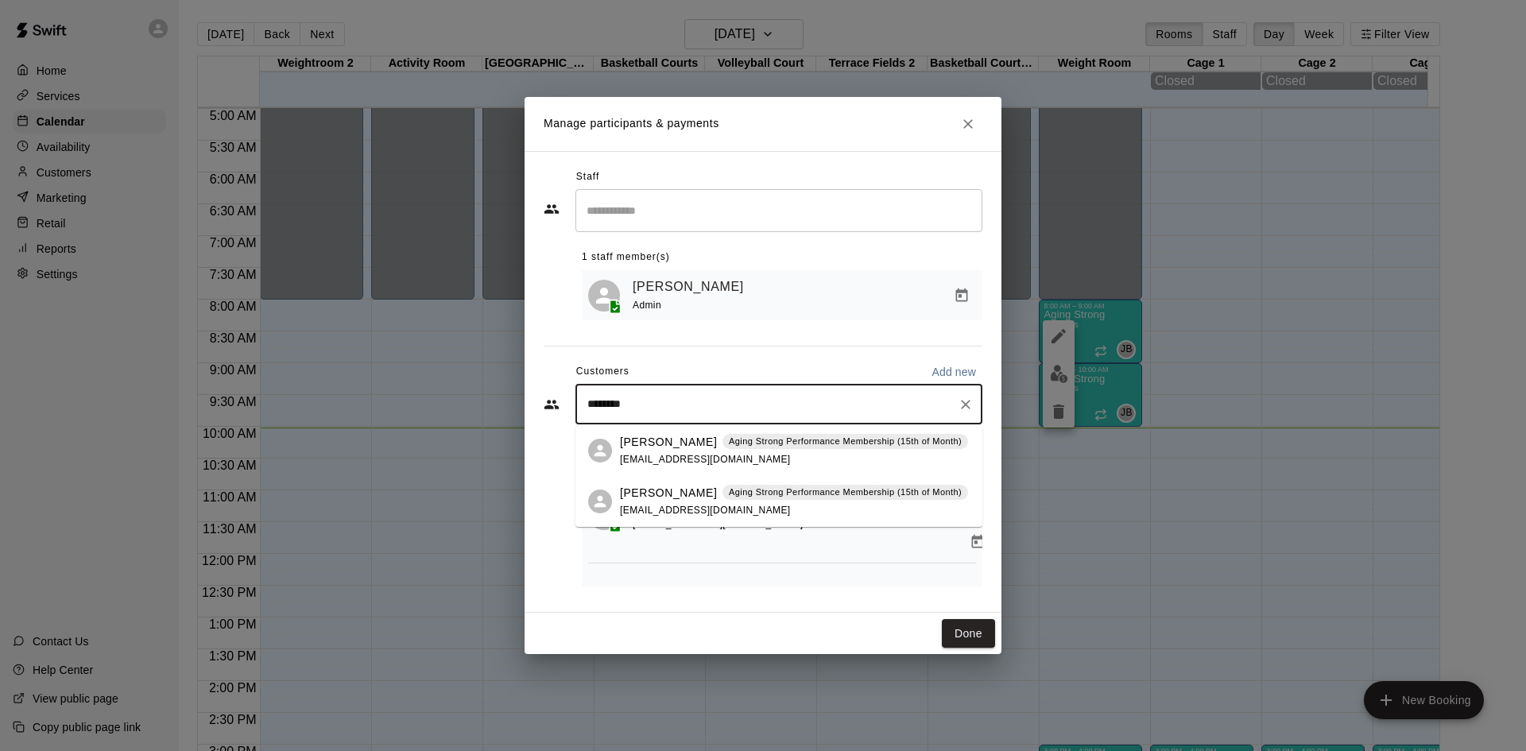
click at [807, 455] on div "[PERSON_NAME] Aging Strong Performance Membership (15th of Month) [EMAIL_ADDRES…" at bounding box center [794, 451] width 348 height 34
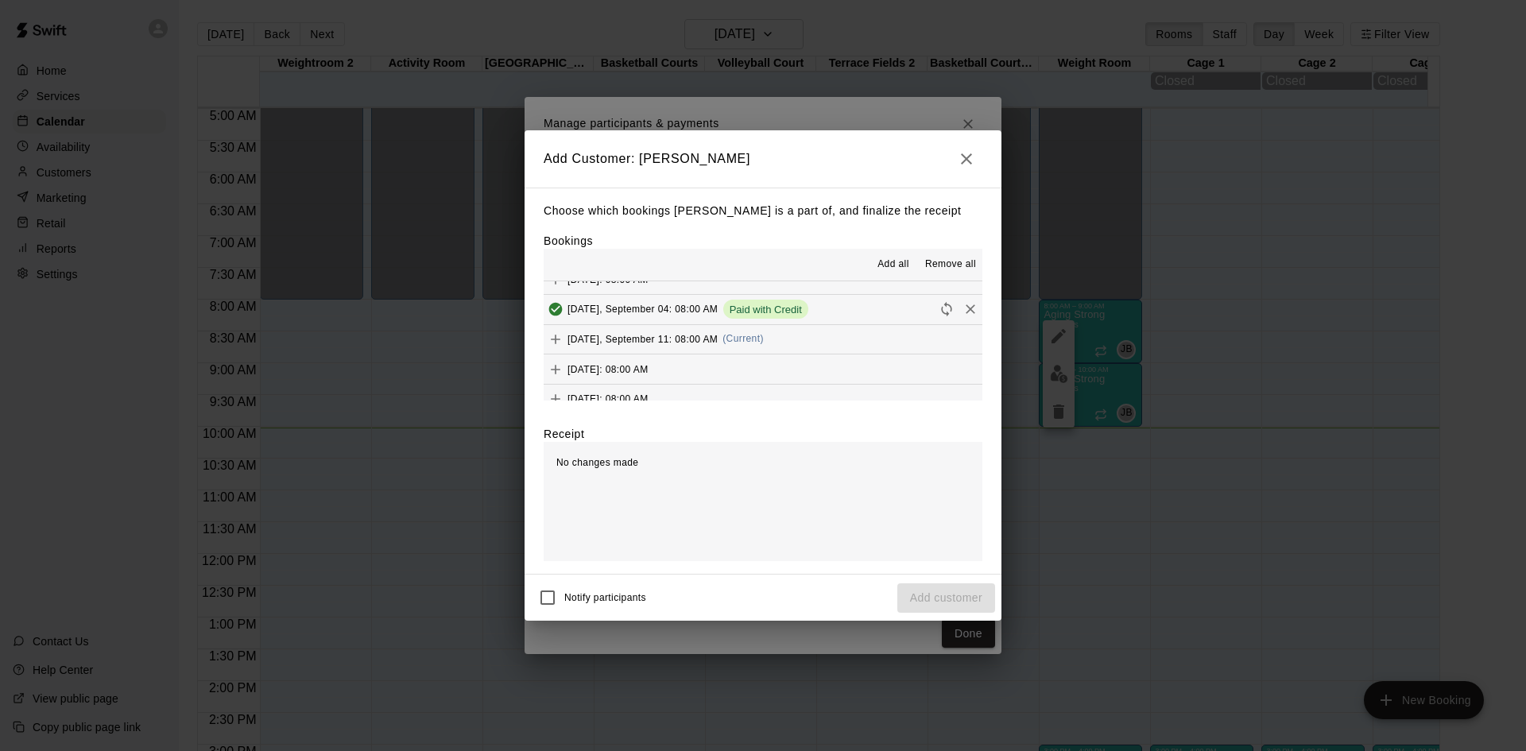
click at [789, 331] on button "[DATE], September 11: 08:00 AM (Current)" at bounding box center [763, 339] width 439 height 29
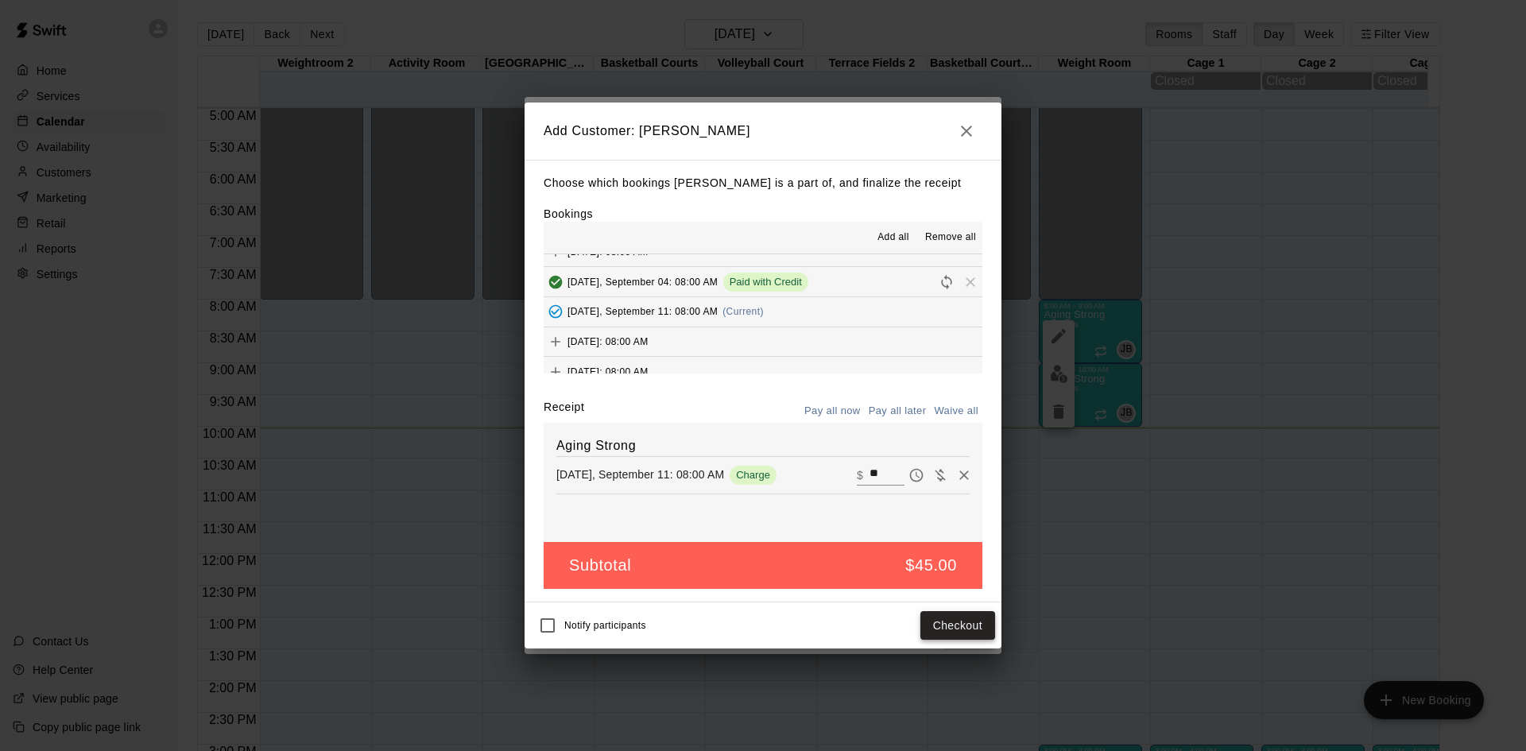
click at [956, 631] on button "Checkout" at bounding box center [957, 625] width 75 height 29
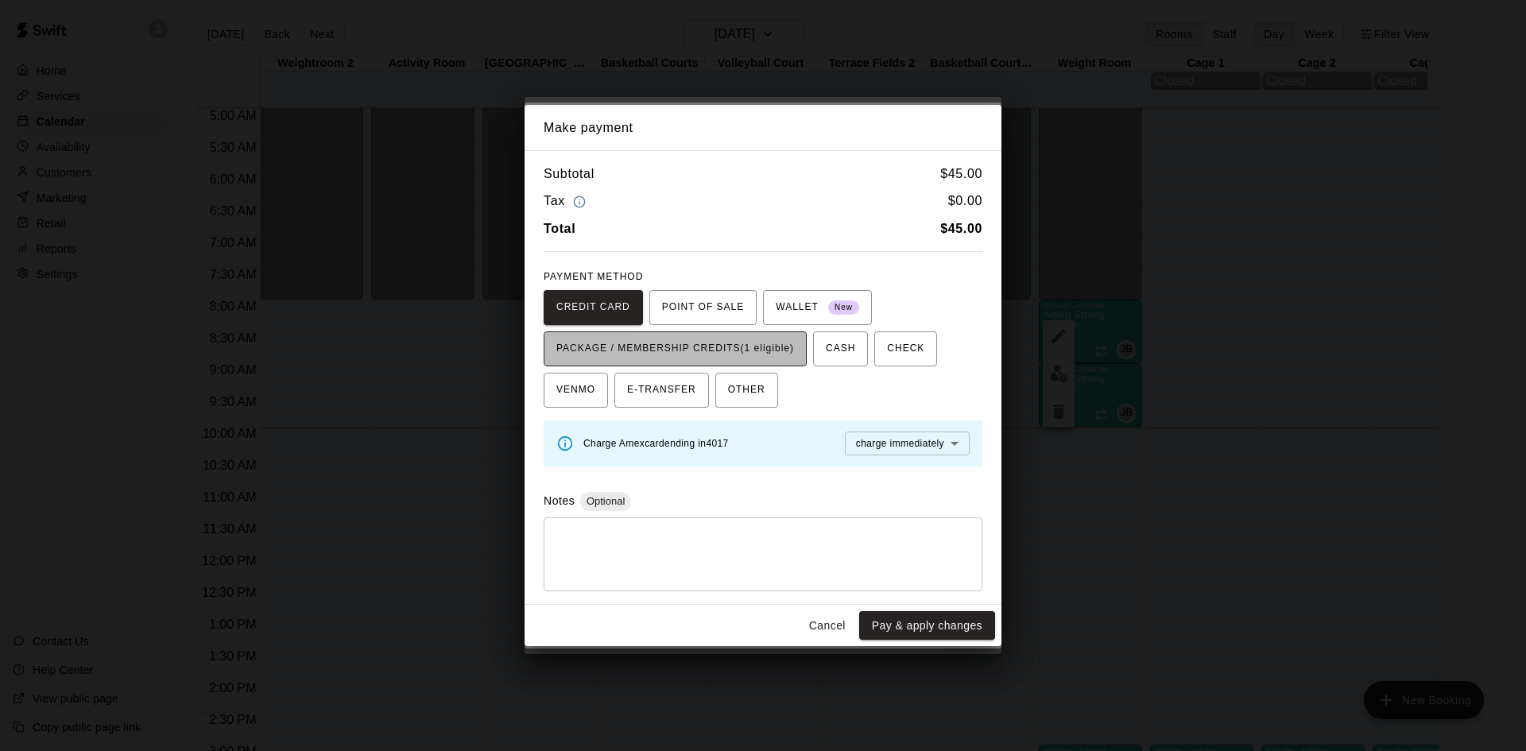
click at [783, 365] on button "PACKAGE / MEMBERSHIP CREDITS (1 eligible)" at bounding box center [675, 348] width 263 height 35
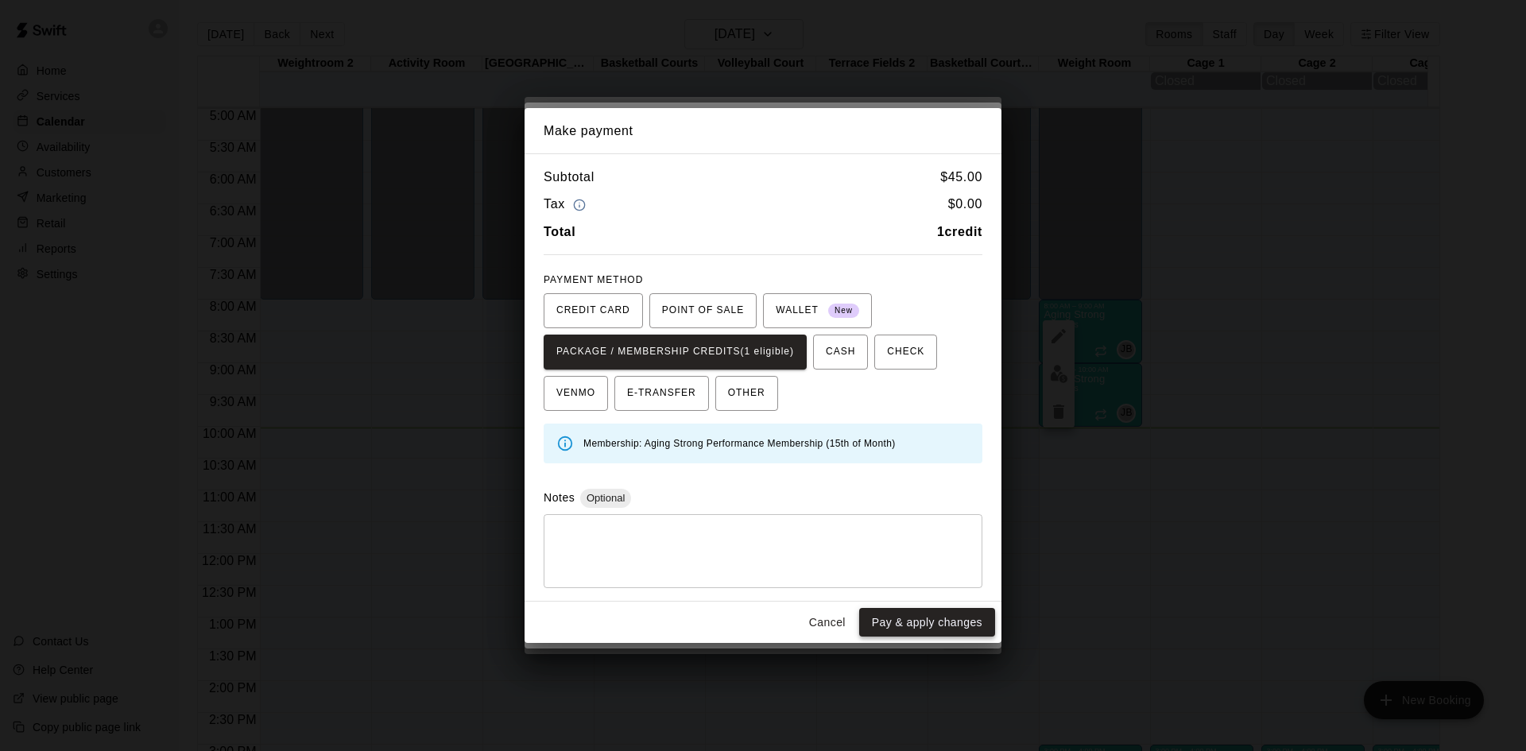
click at [895, 618] on button "Pay & apply changes" at bounding box center [927, 622] width 136 height 29
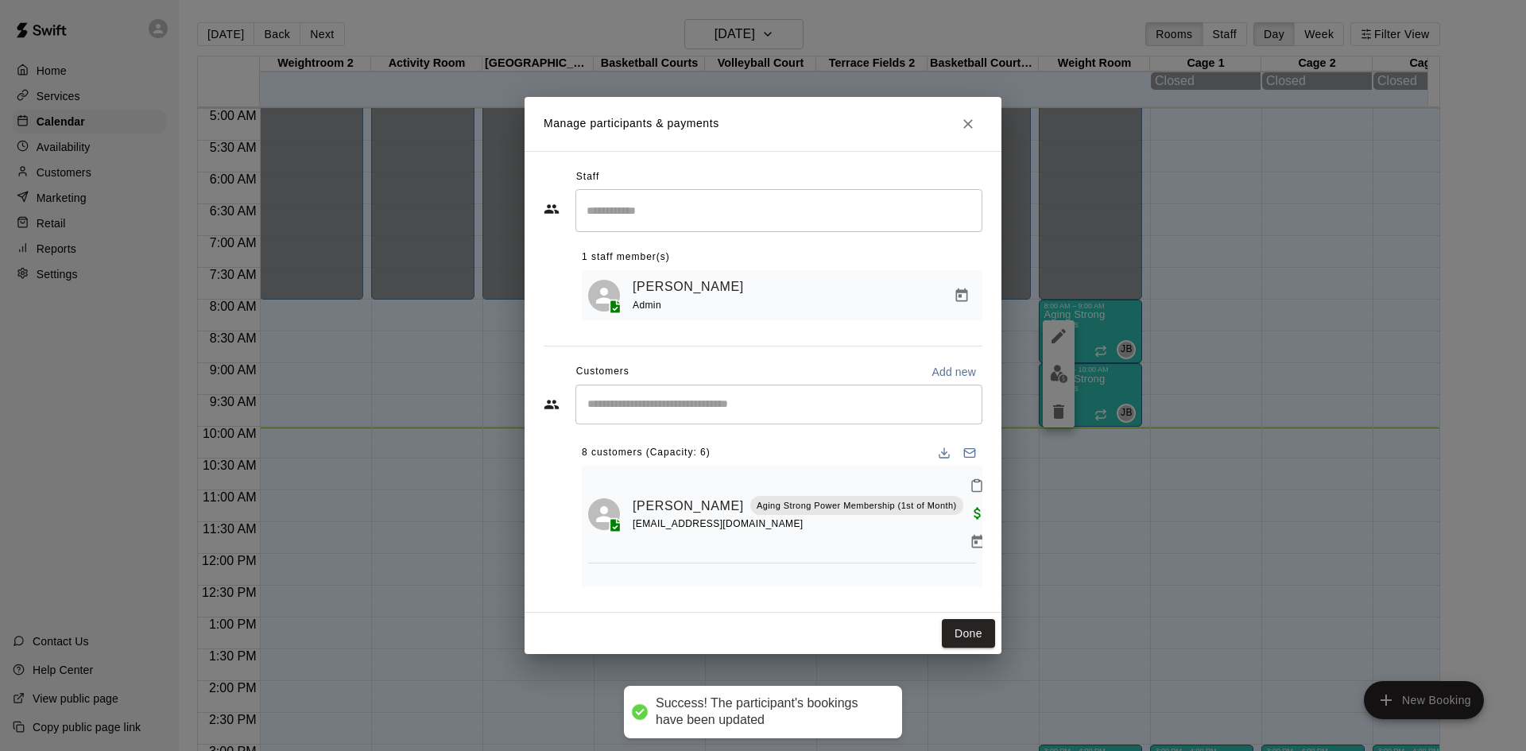
scroll to position [0, 0]
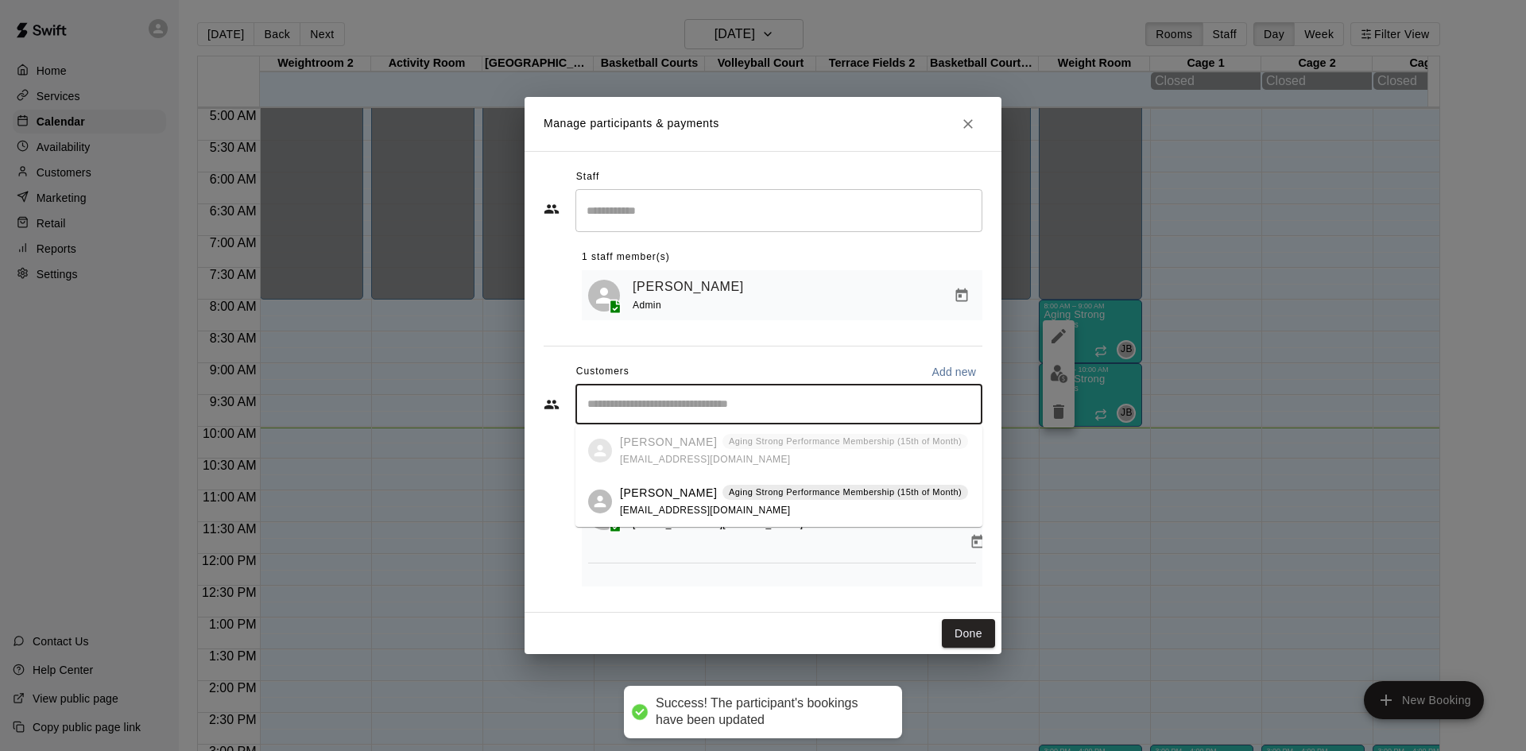
click at [812, 409] on input "Start typing to search customers..." at bounding box center [779, 405] width 393 height 16
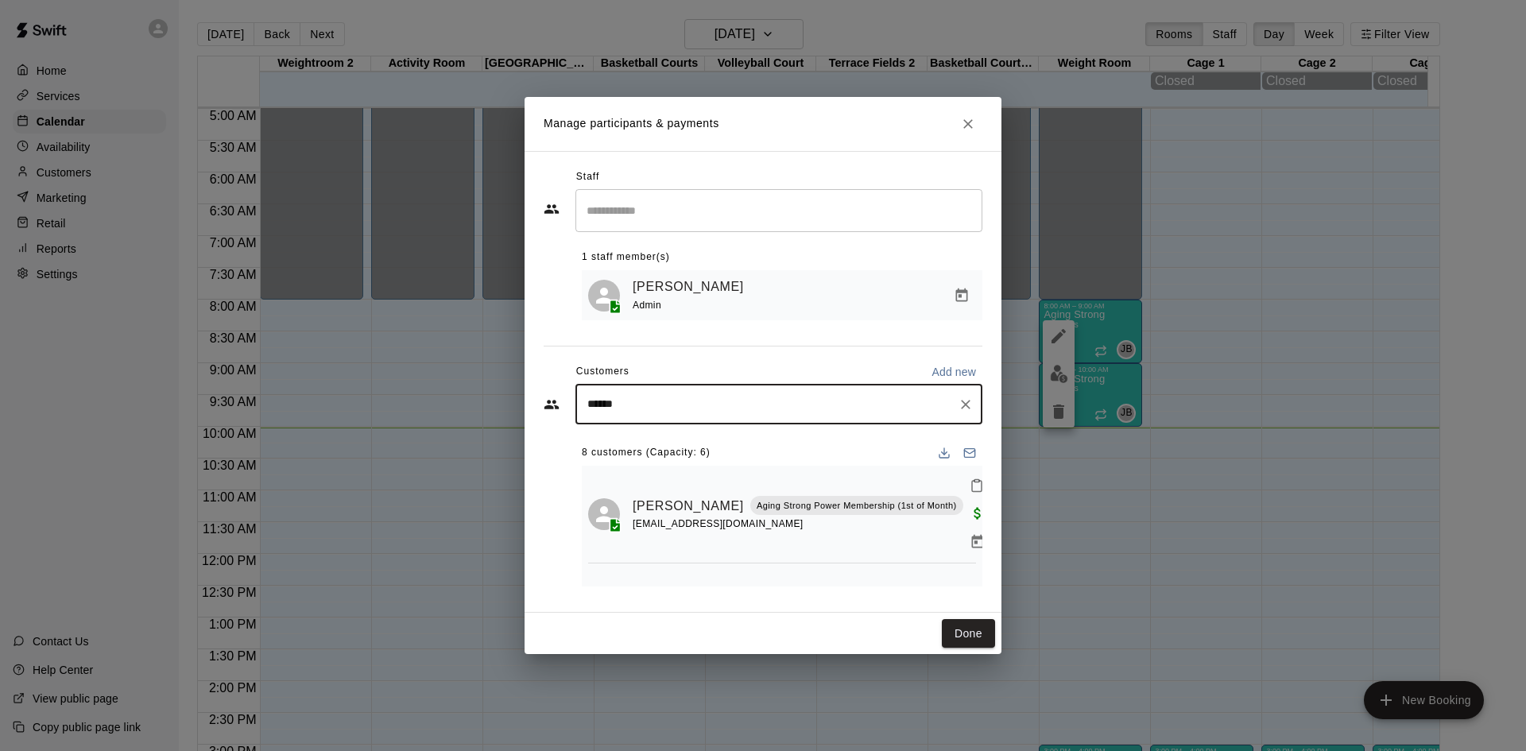
type input "*******"
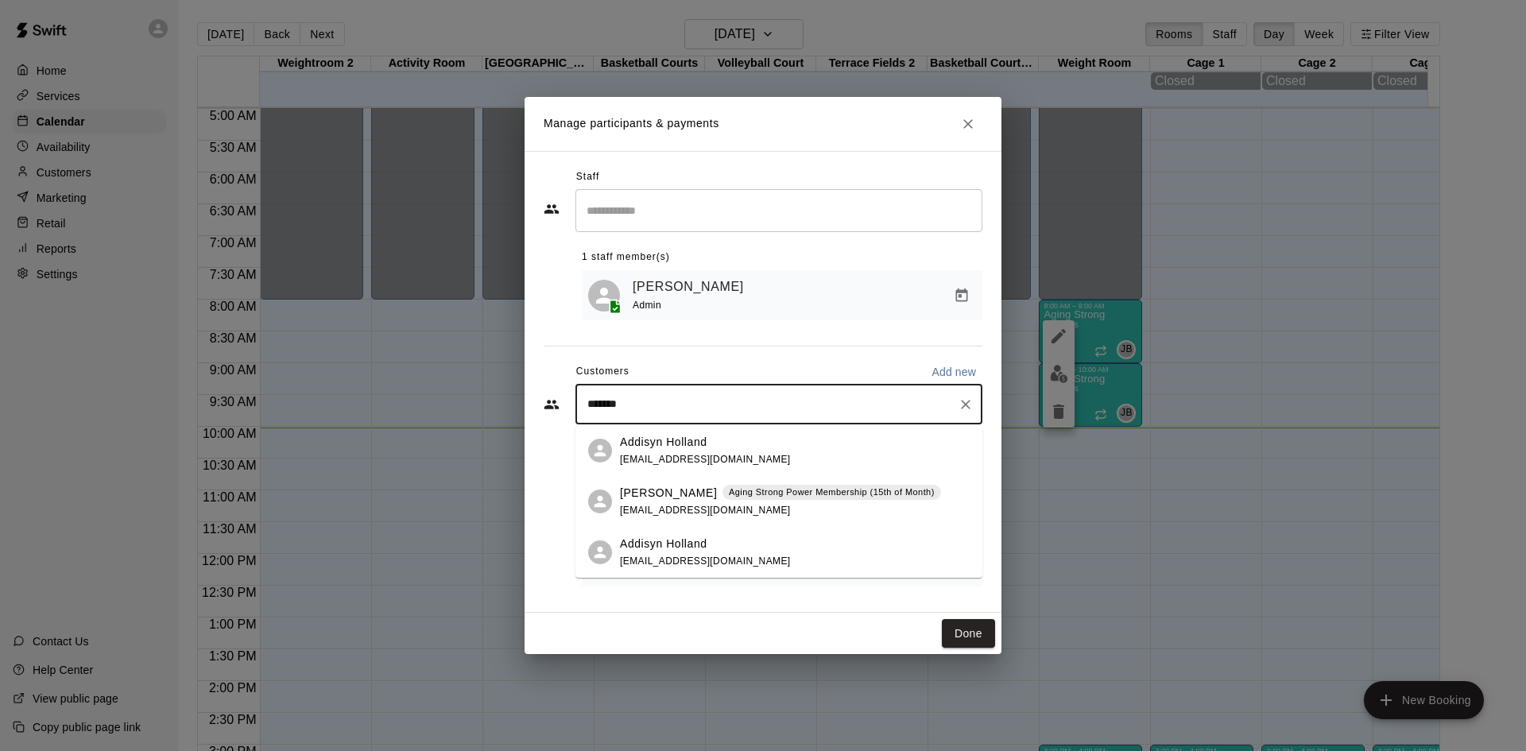
click at [774, 505] on div "[PERSON_NAME] Aging Strong Power Membership (15th of Month) [EMAIL_ADDRESS][DOM…" at bounding box center [780, 502] width 321 height 34
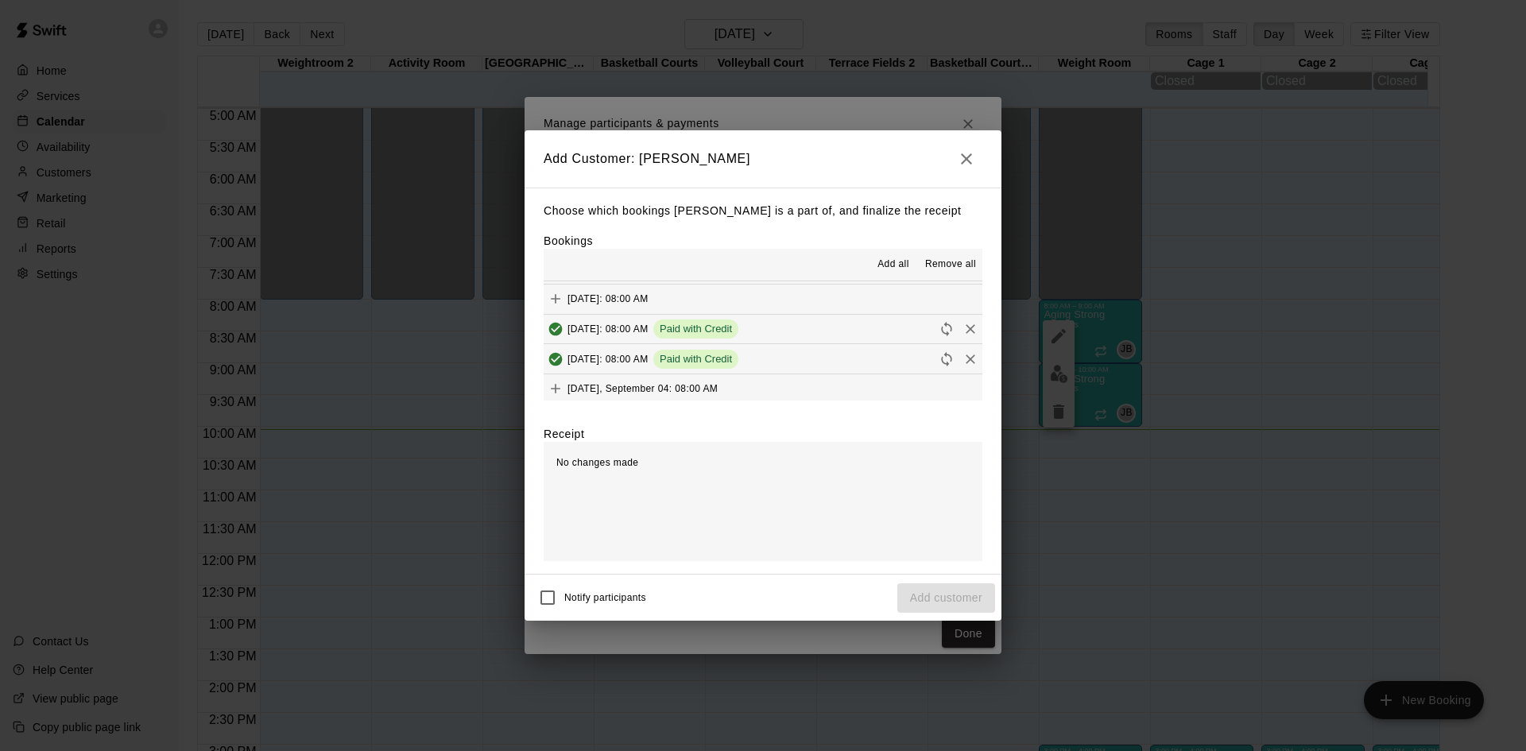
scroll to position [795, 0]
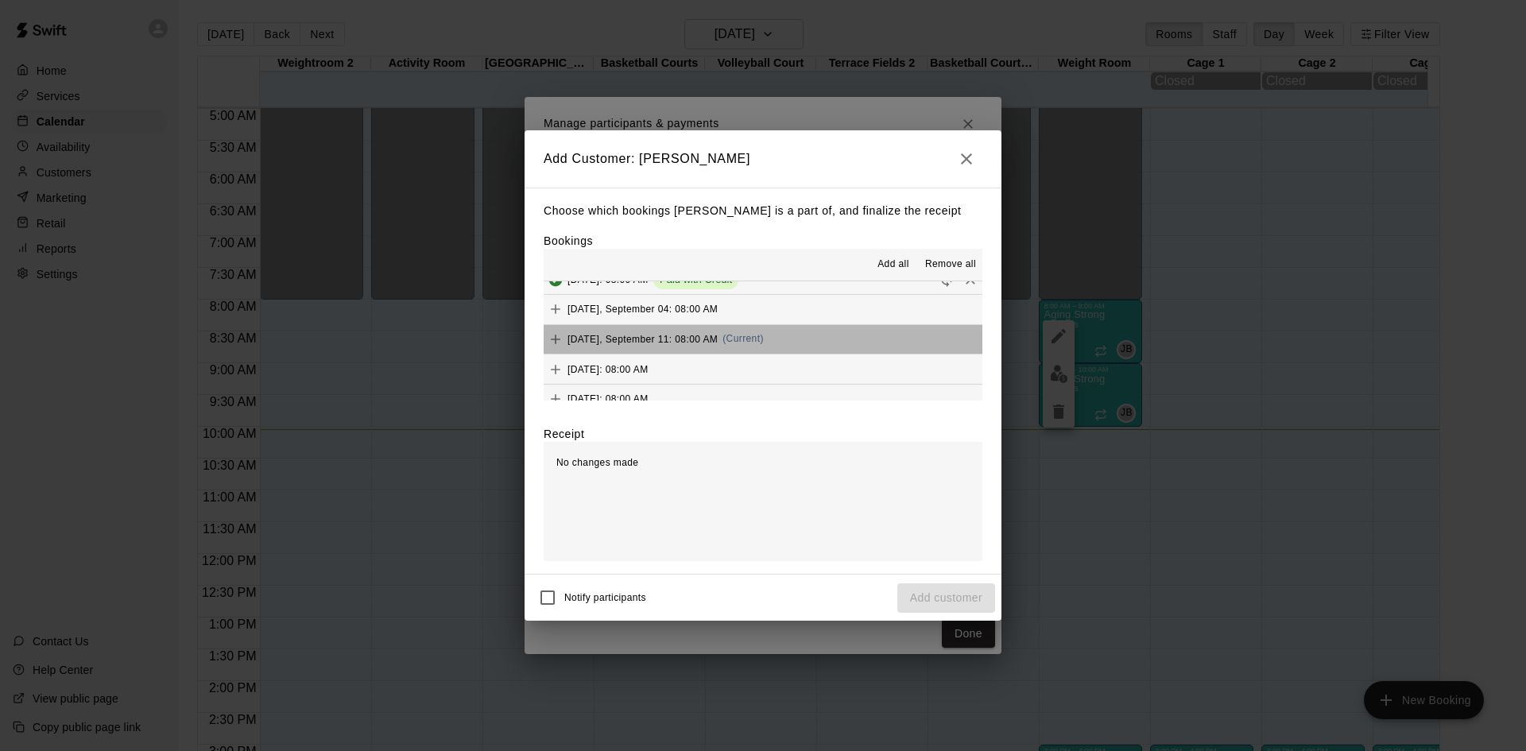
click at [764, 351] on div "[DATE], September 11: 08:00 AM (Current)" at bounding box center [654, 339] width 220 height 24
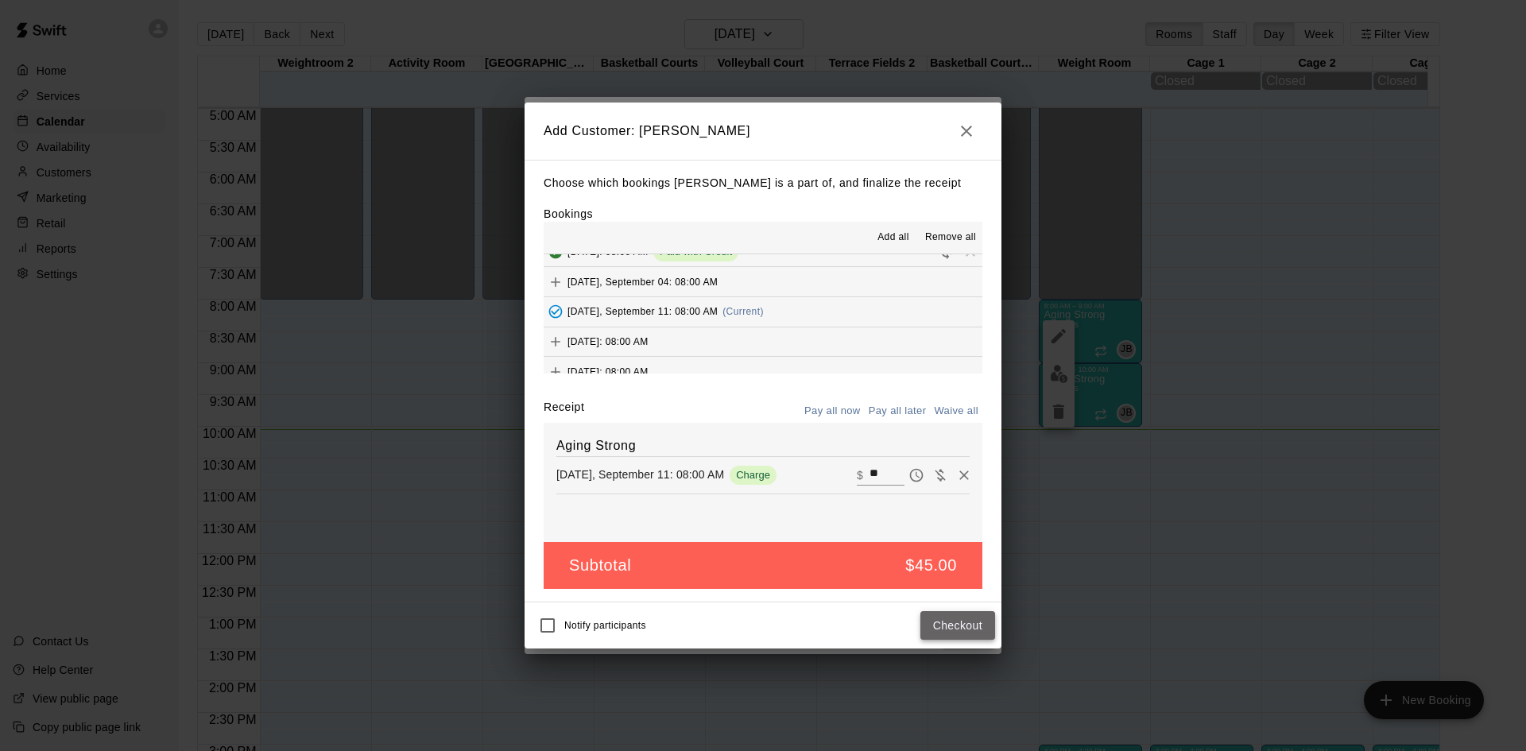
click at [946, 628] on button "Checkout" at bounding box center [957, 625] width 75 height 29
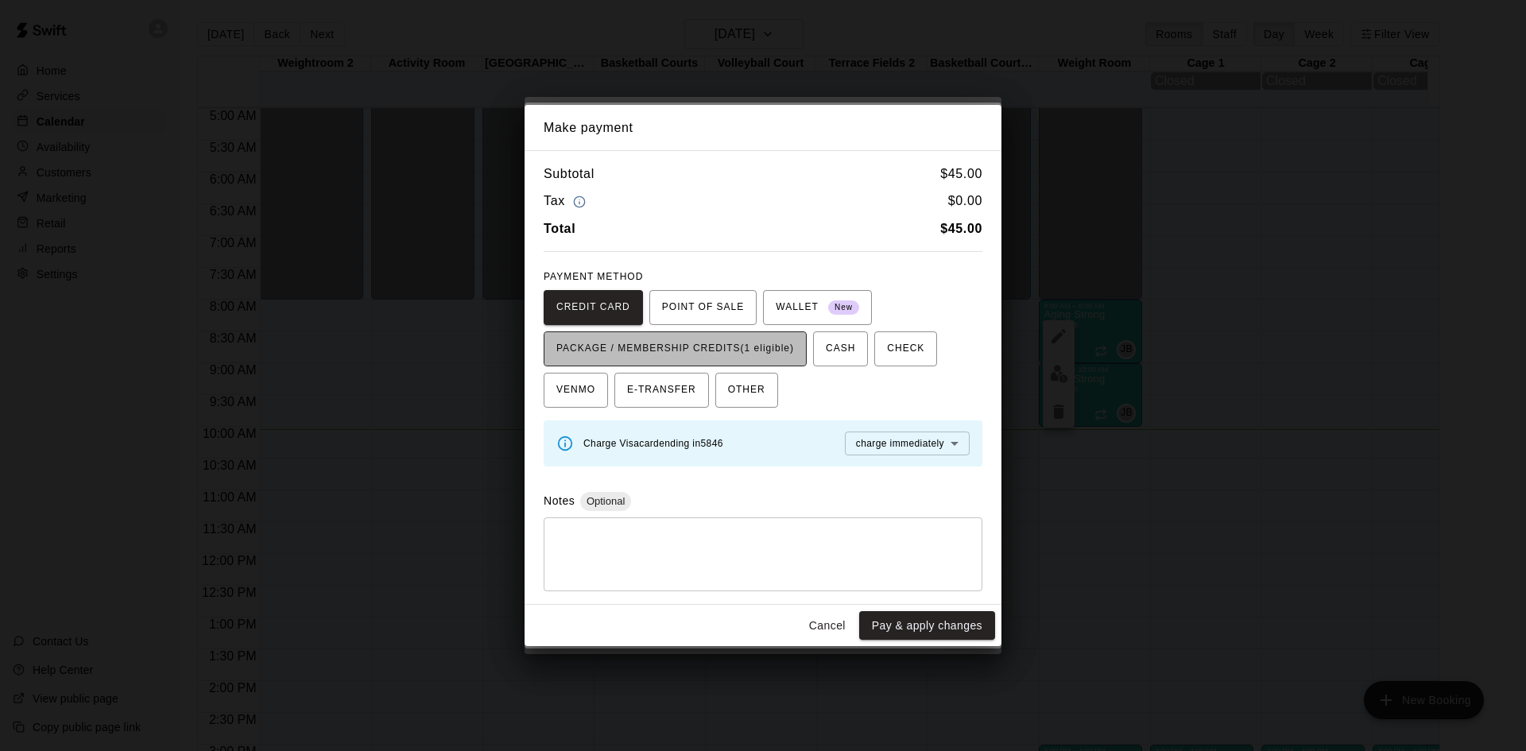
click at [769, 350] on span "PACKAGE / MEMBERSHIP CREDITS (1 eligible)" at bounding box center [675, 348] width 238 height 25
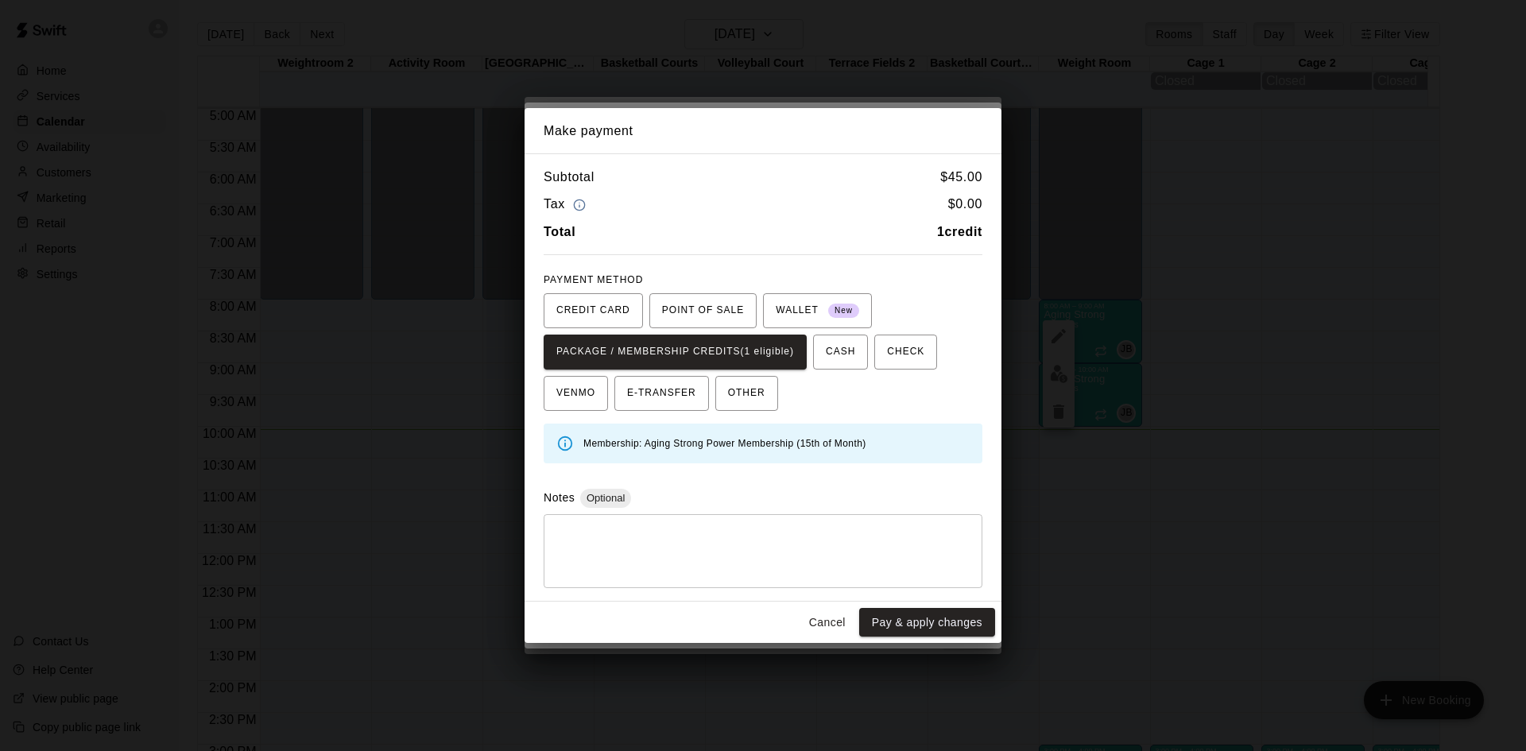
click at [891, 623] on button "Pay & apply changes" at bounding box center [927, 622] width 136 height 29
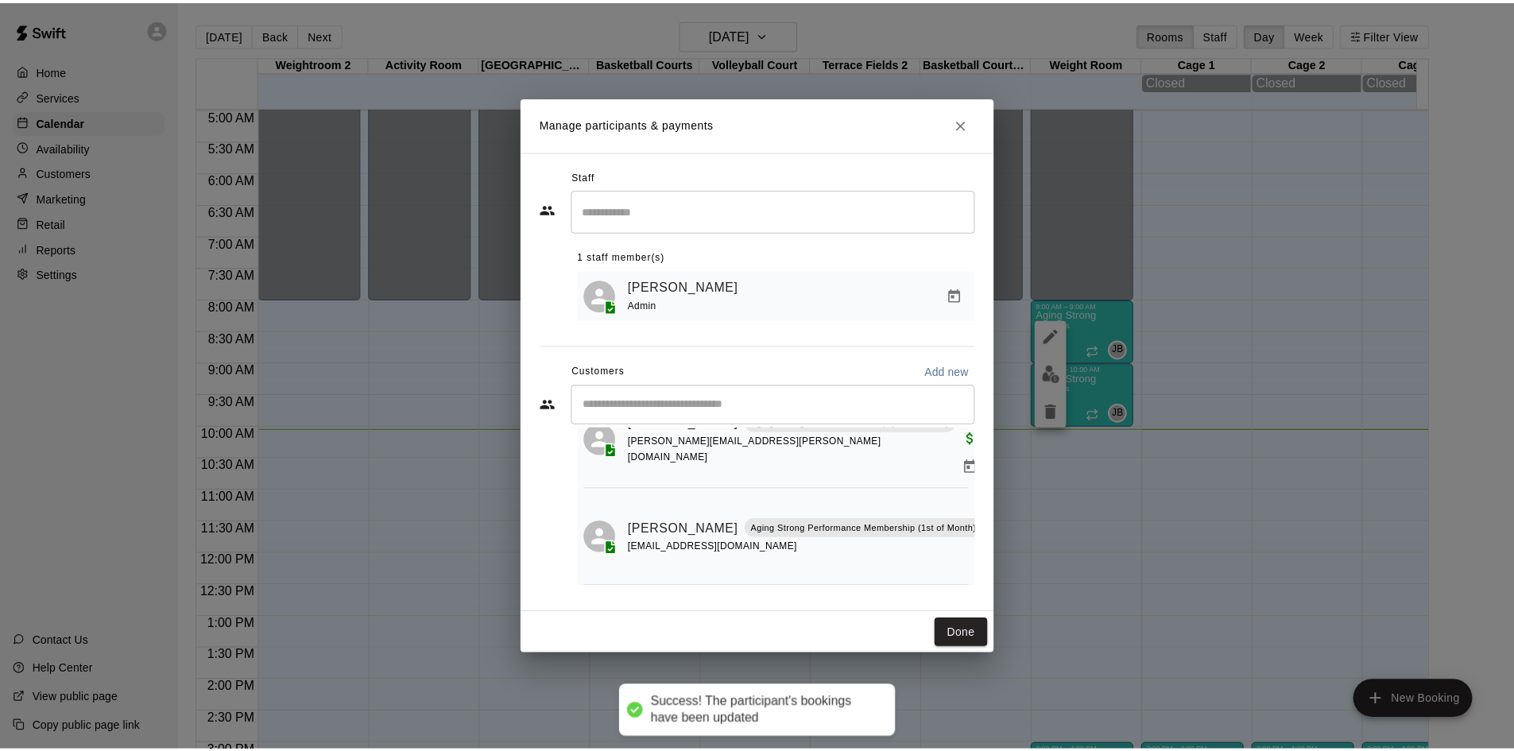
scroll to position [667, 0]
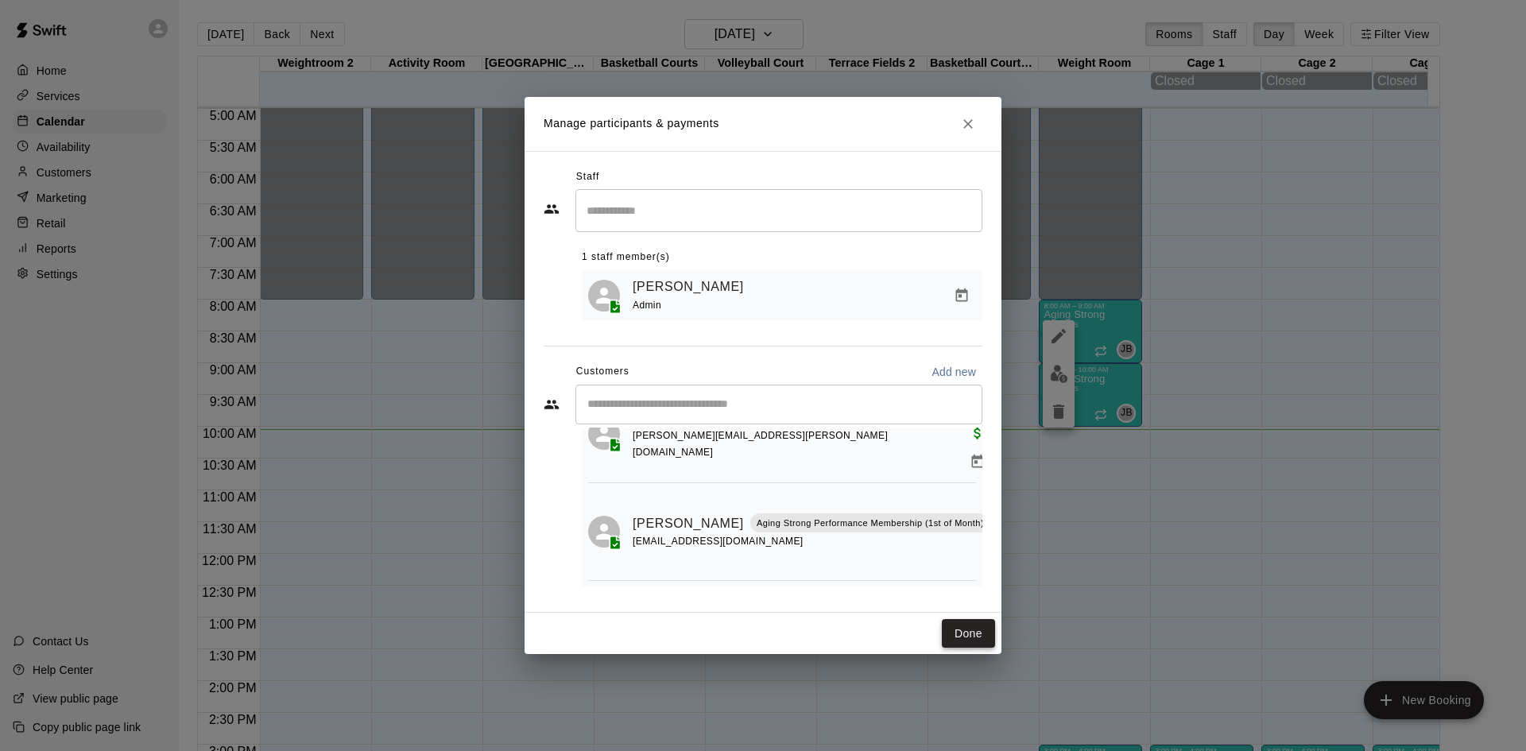
click at [956, 636] on button "Done" at bounding box center [968, 633] width 53 height 29
